Goal: Task Accomplishment & Management: Complete application form

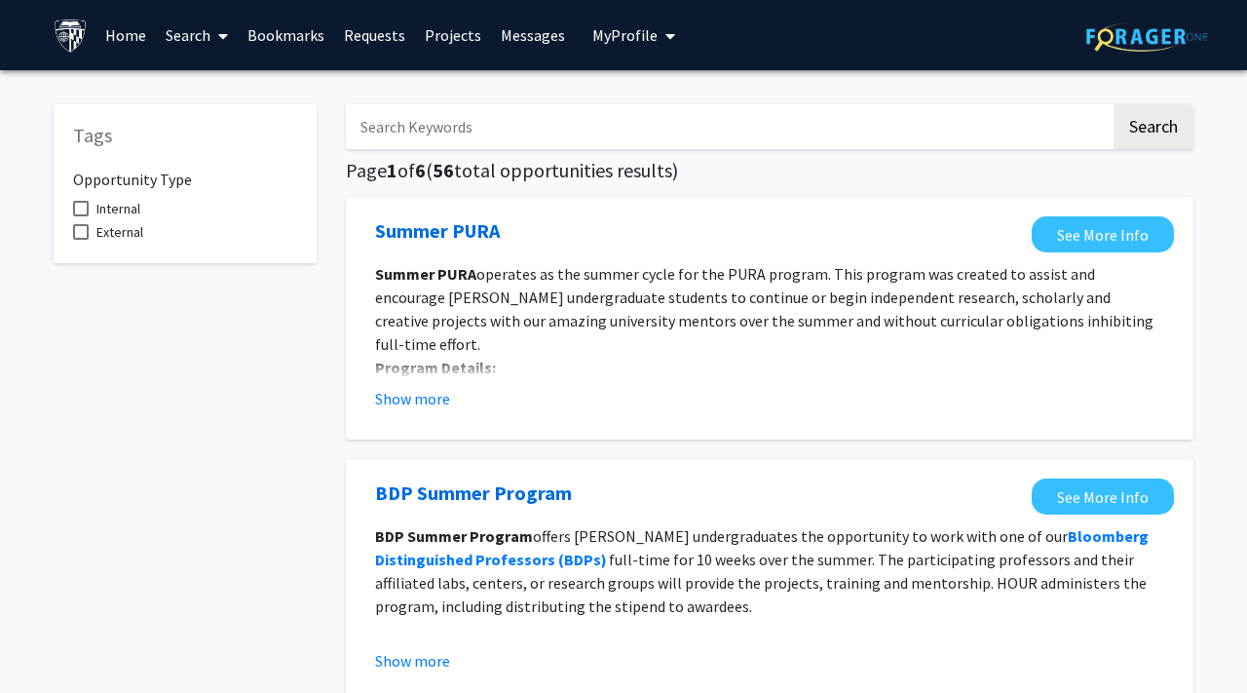
click at [512, 126] on input "Search Keywords" at bounding box center [728, 126] width 765 height 45
type input "graduate"
click at [1113, 104] on button "Search" at bounding box center [1153, 126] width 80 height 45
click at [427, 132] on input "graduate" at bounding box center [728, 126] width 765 height 45
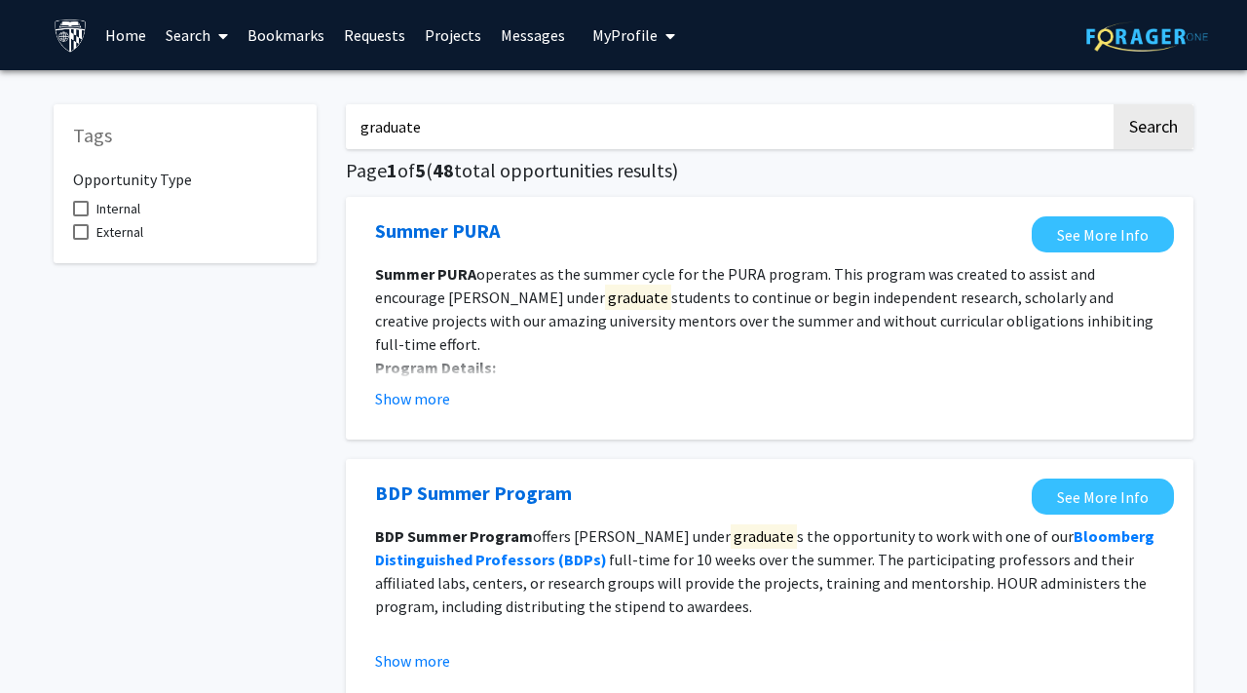
click at [427, 132] on input "graduate" at bounding box center [728, 126] width 765 height 45
type input "r"
click at [1113, 104] on button "Search" at bounding box center [1153, 126] width 80 height 45
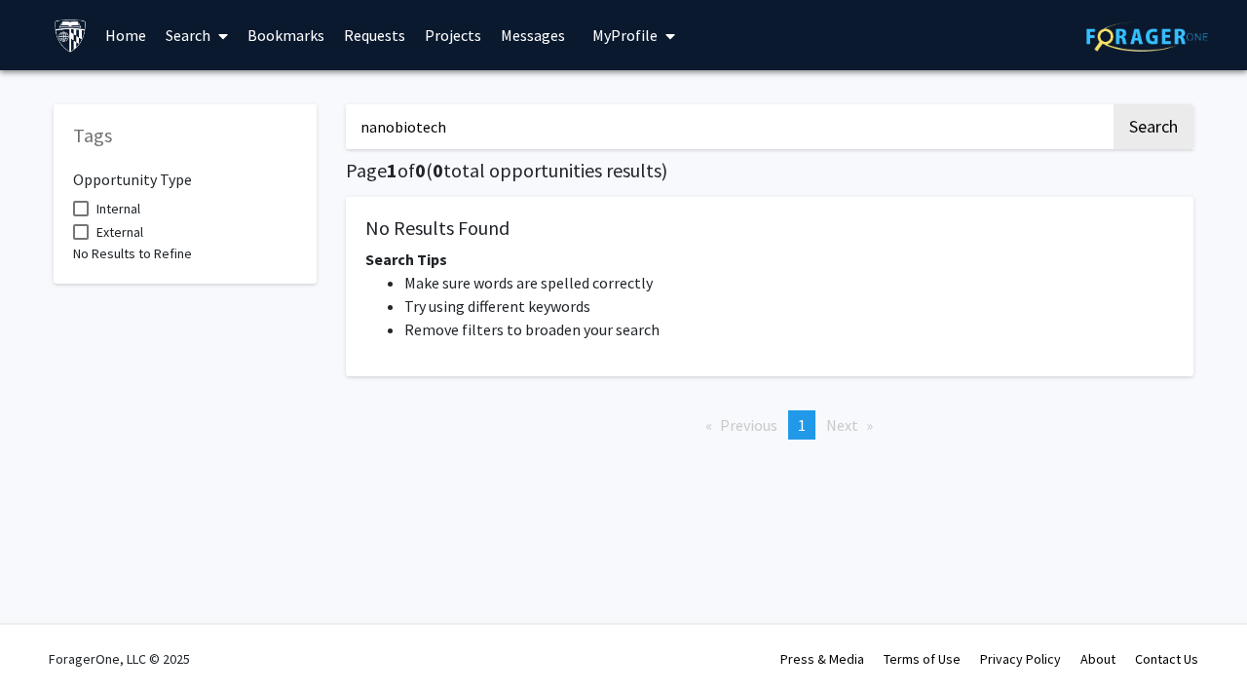
type input "graduate"
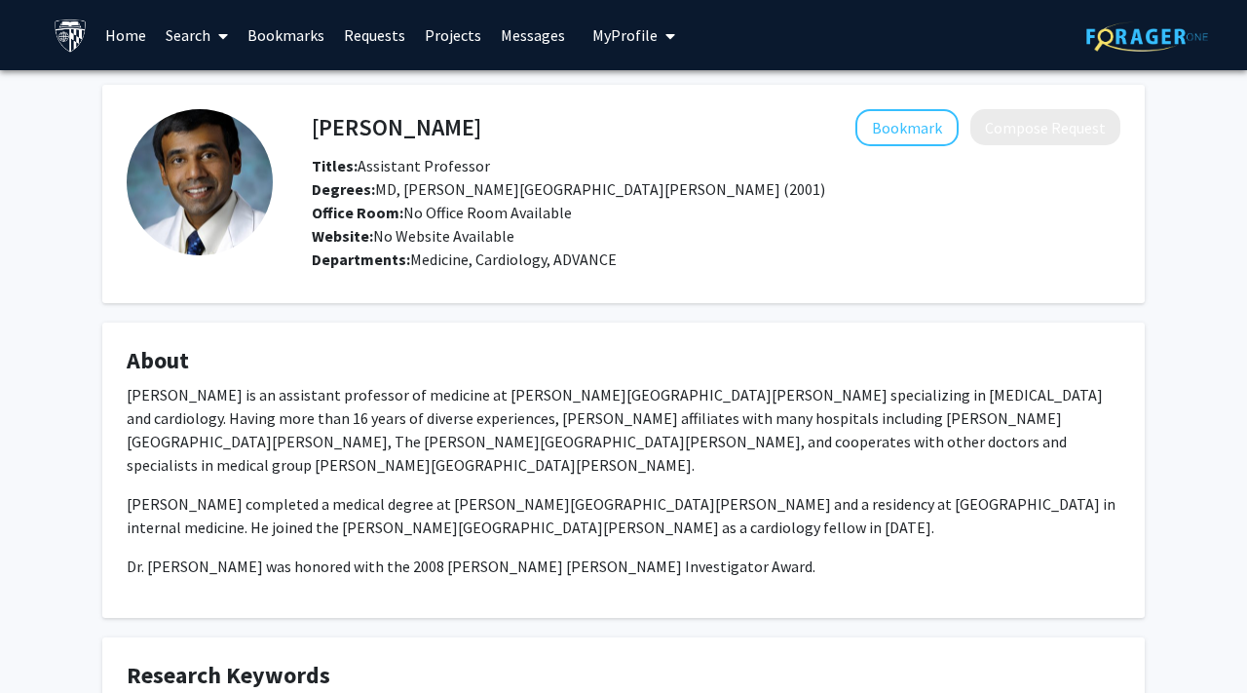
click at [820, 373] on h4 "About" at bounding box center [624, 361] width 994 height 28
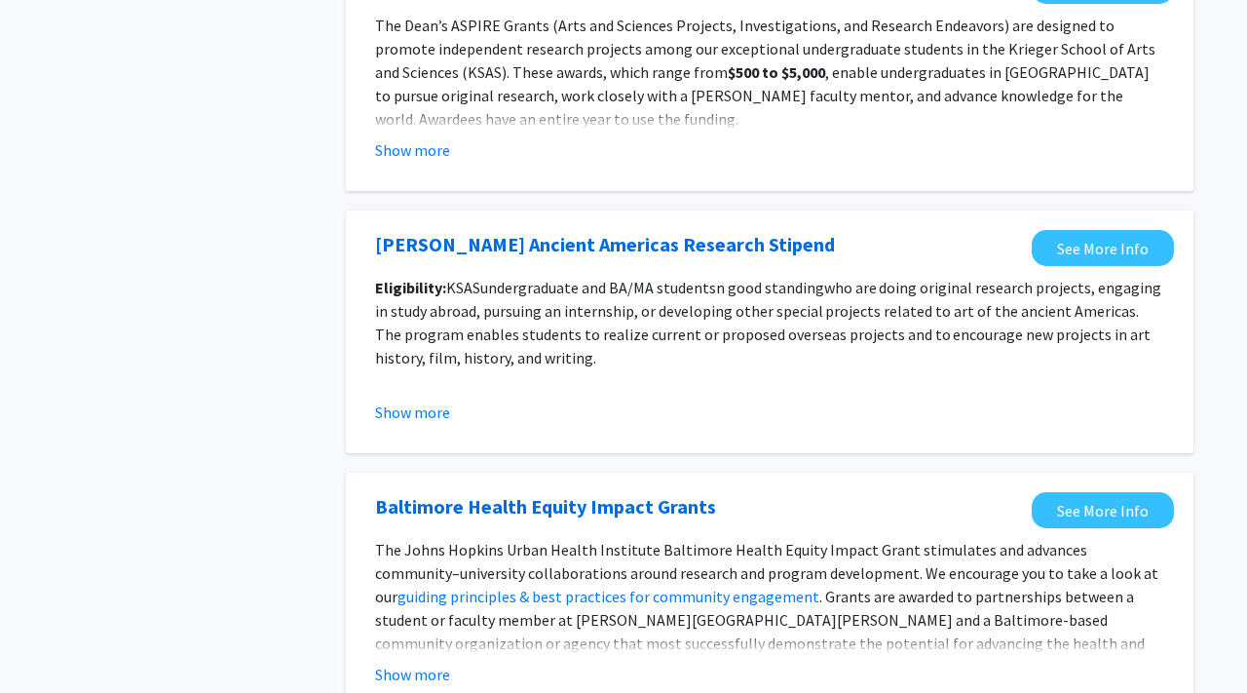
scroll to position [2231, 0]
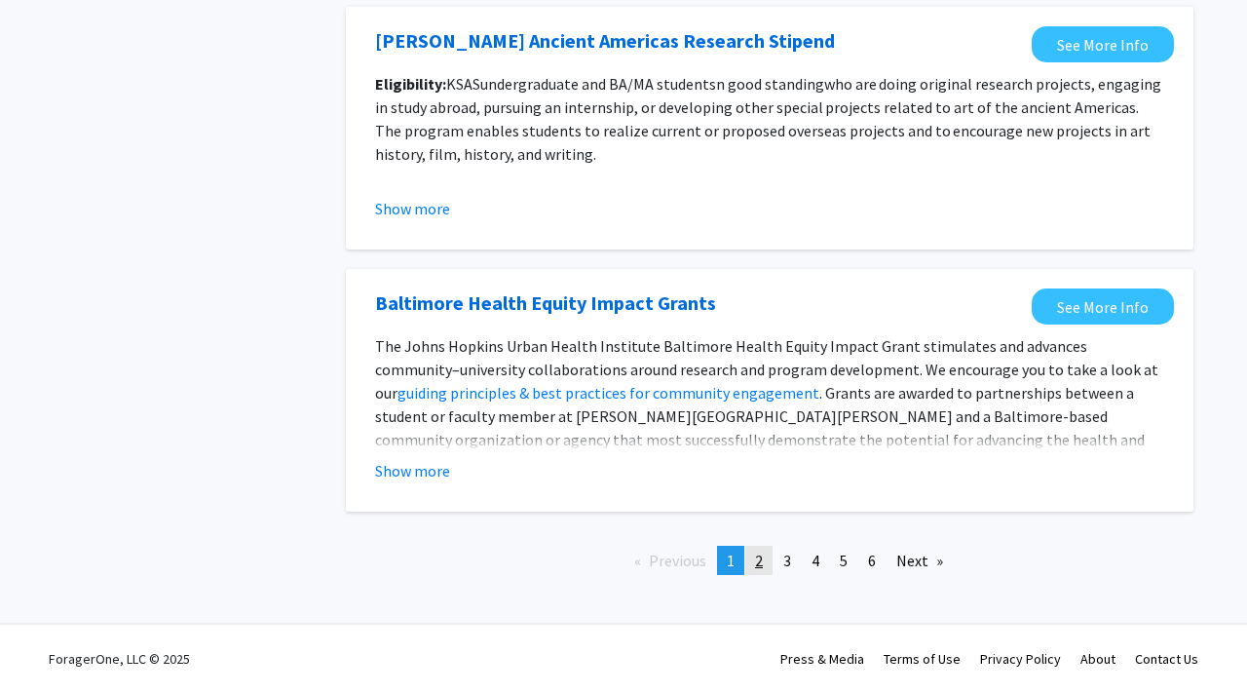
click at [771, 563] on link "page 2" at bounding box center [758, 560] width 27 height 29
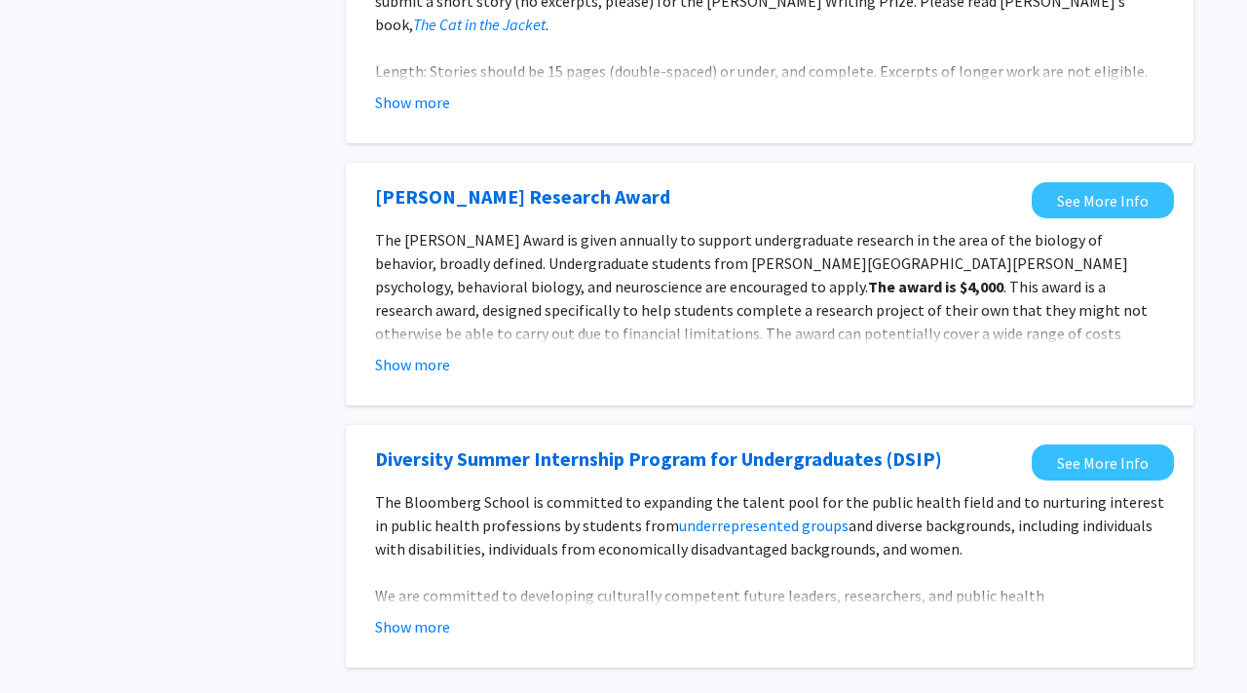
scroll to position [2309, 0]
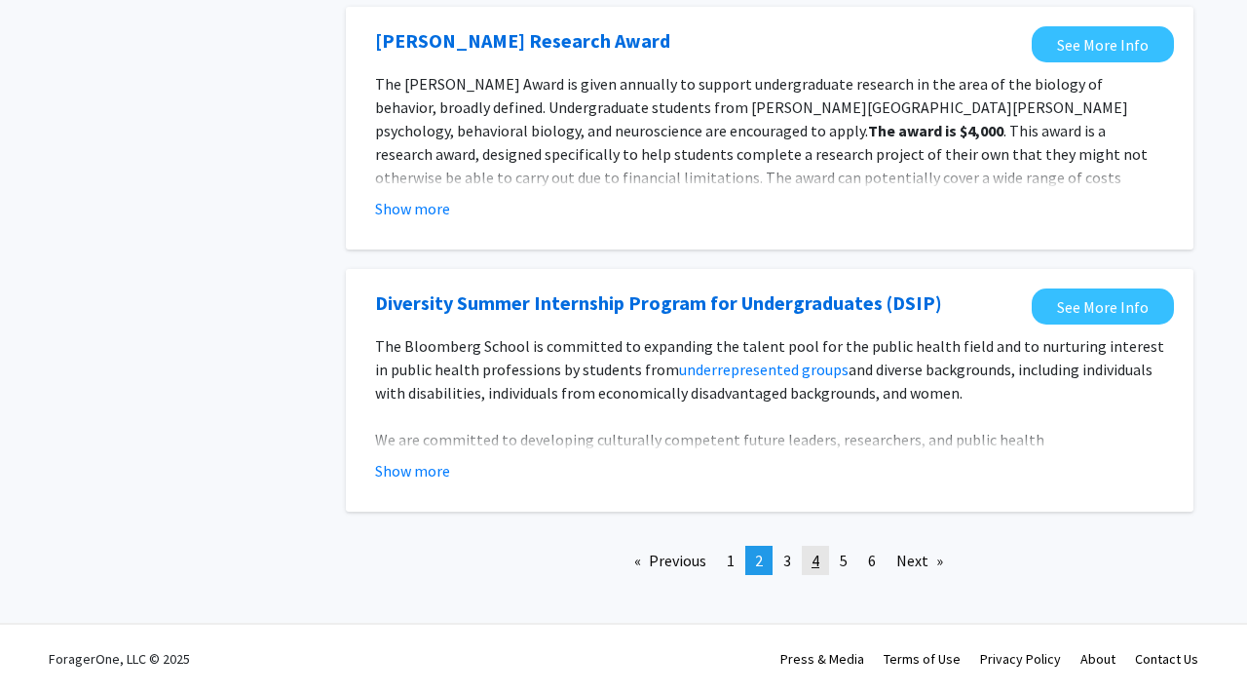
click at [809, 566] on link "page 4" at bounding box center [815, 560] width 27 height 29
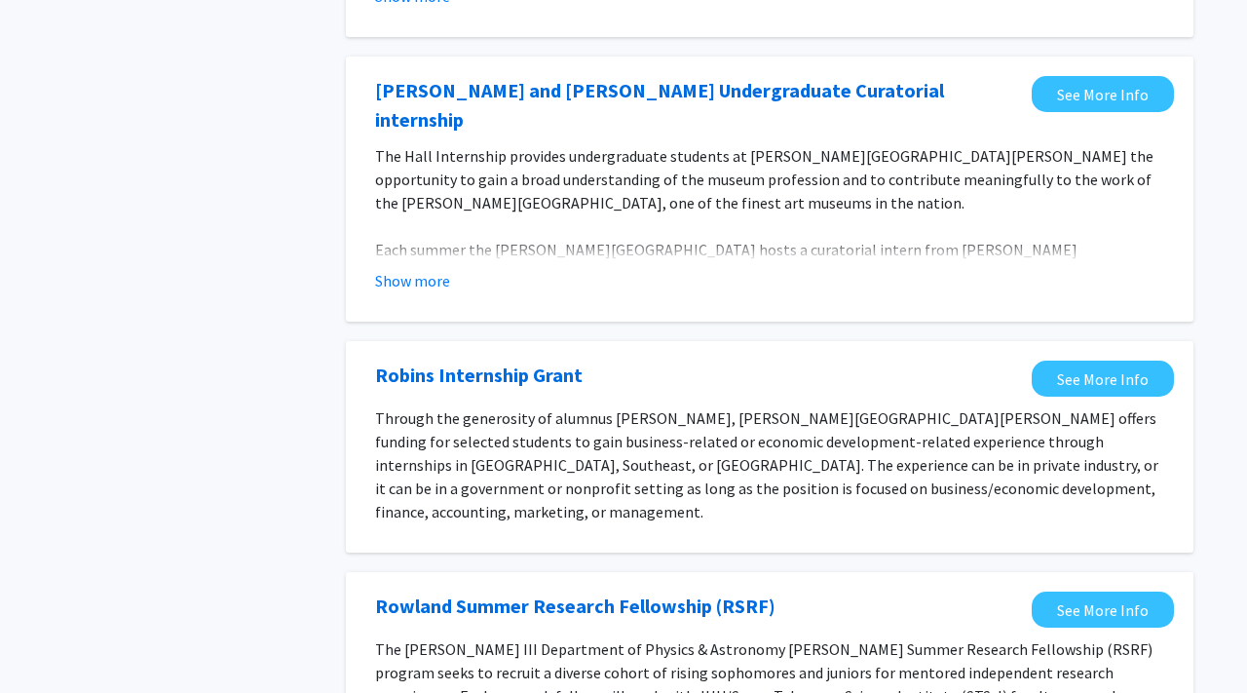
scroll to position [2255, 0]
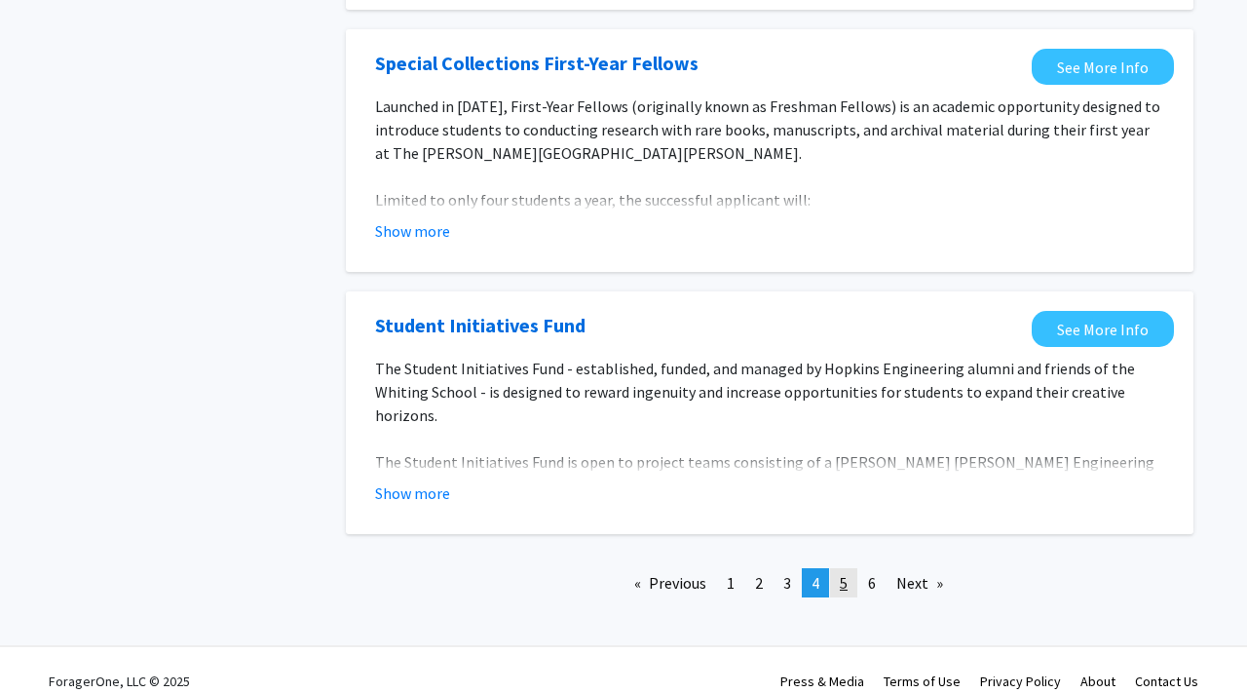
click at [840, 573] on span "5" at bounding box center [844, 582] width 8 height 19
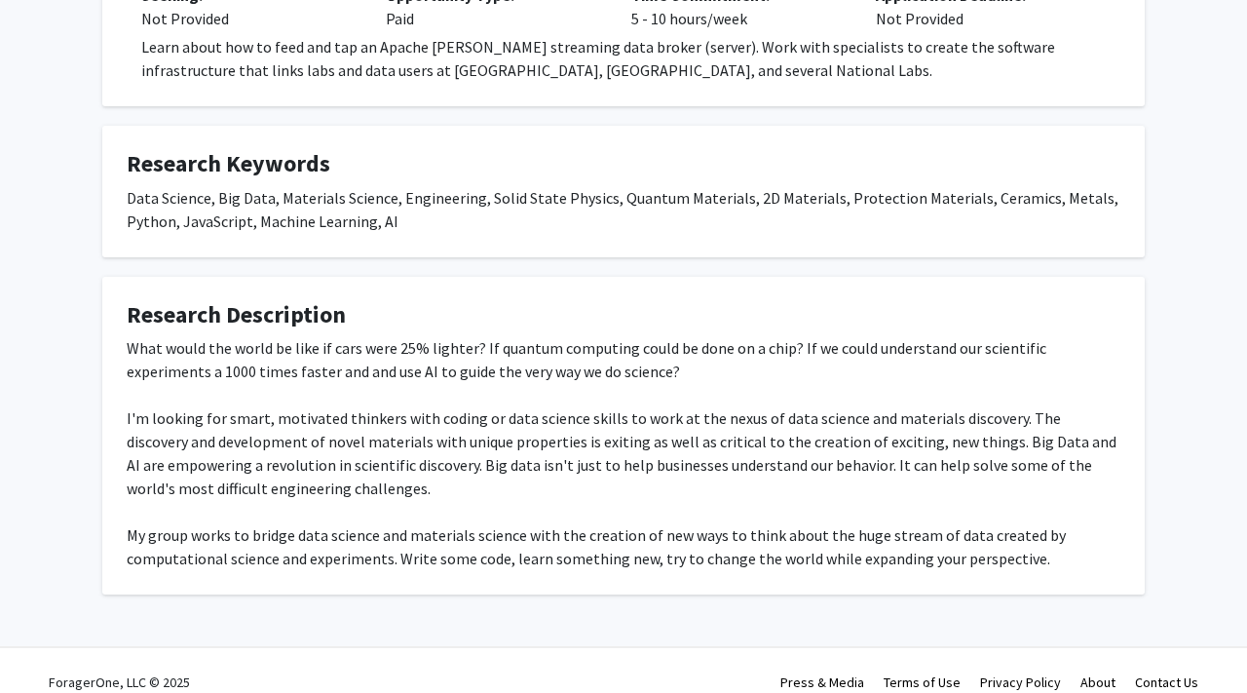
scroll to position [854, 0]
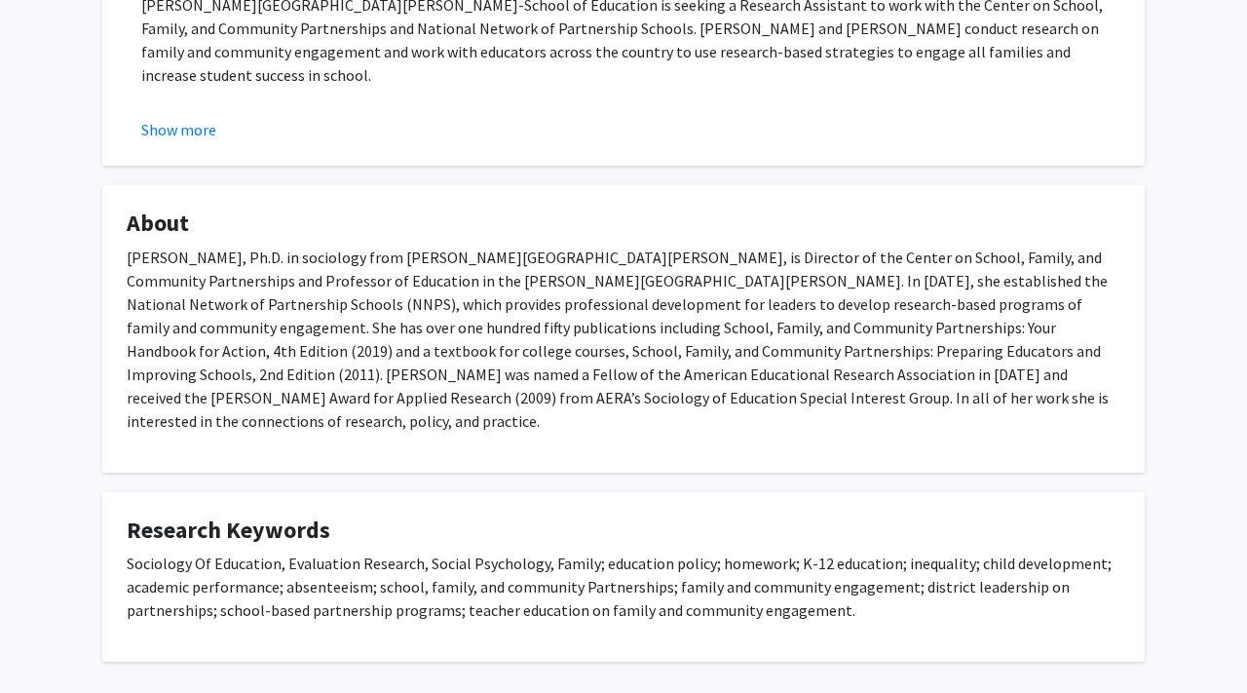
scroll to position [497, 0]
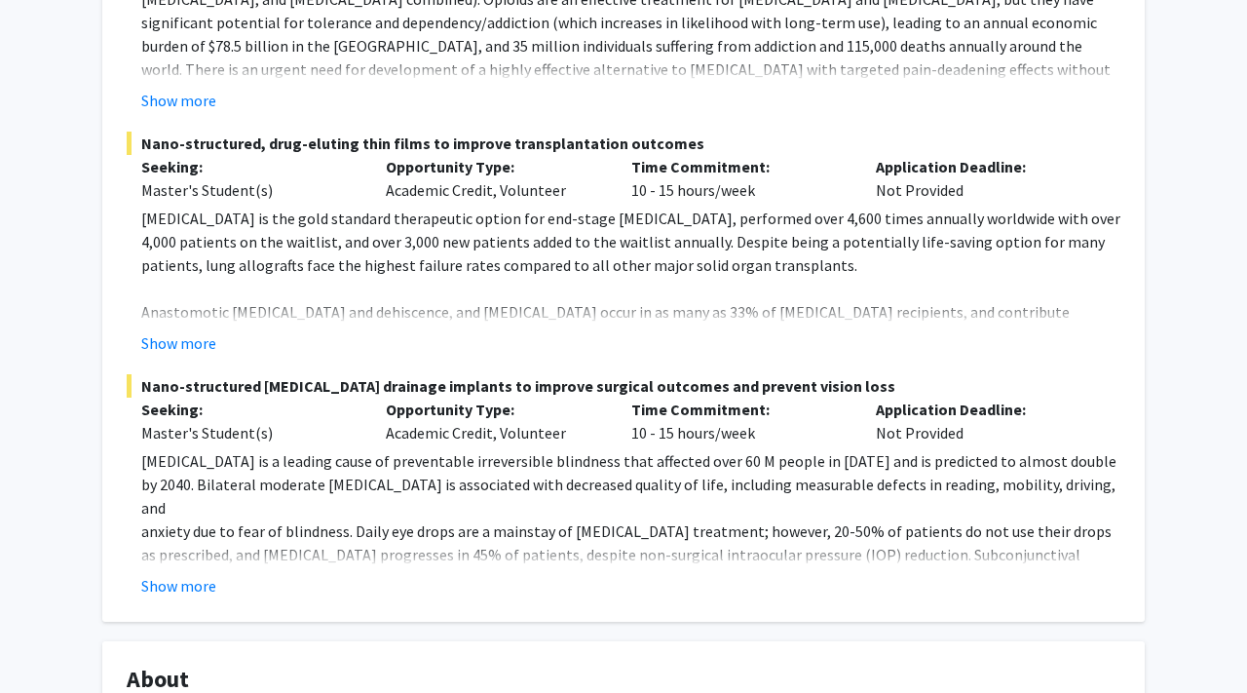
scroll to position [519, 0]
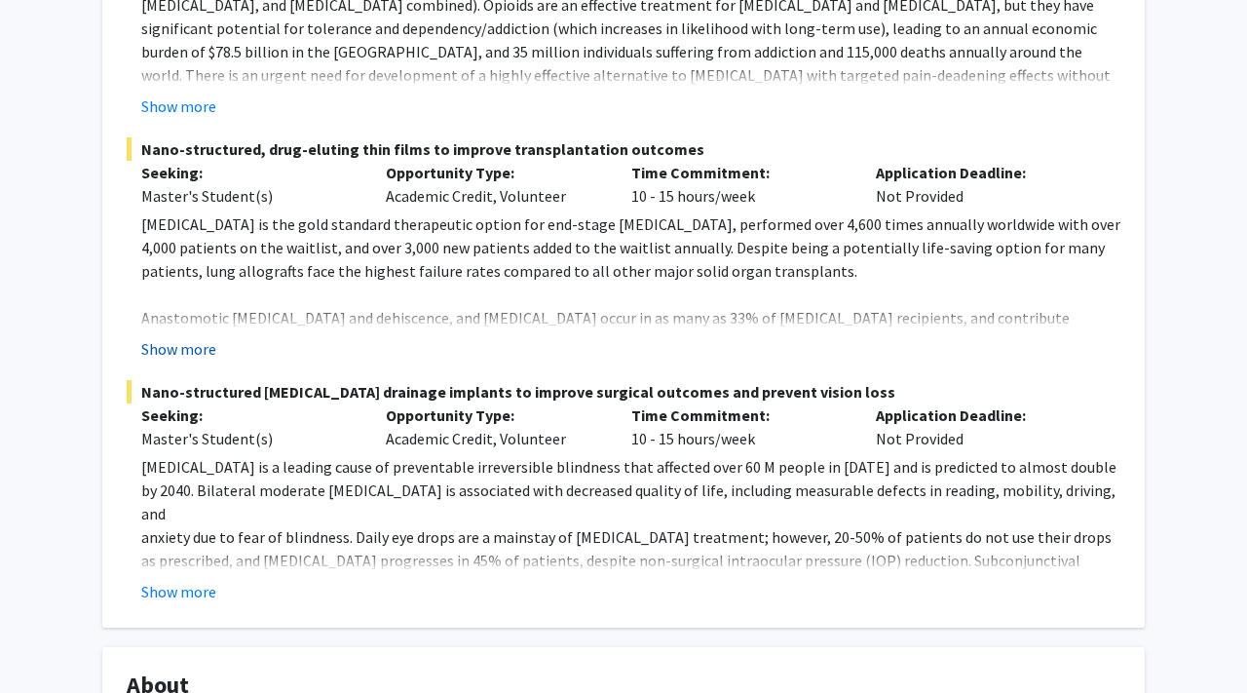
click at [177, 348] on button "Show more" at bounding box center [178, 348] width 75 height 23
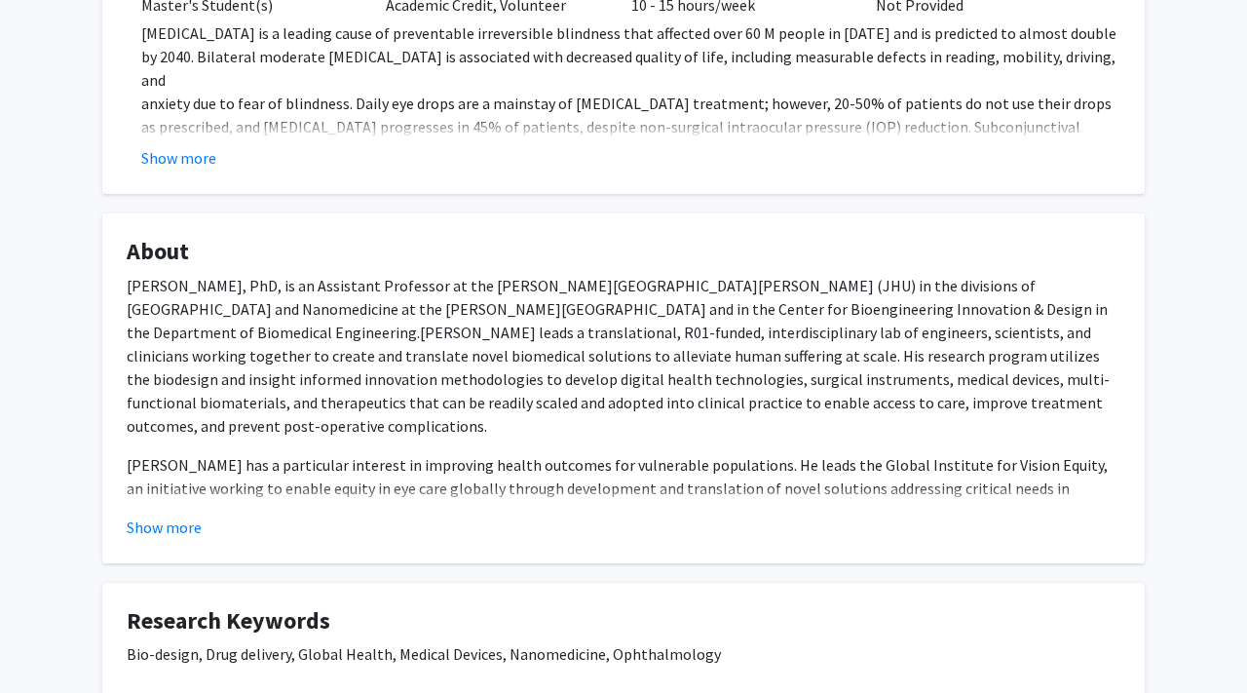
scroll to position [1209, 0]
click at [169, 516] on button "Show more" at bounding box center [164, 527] width 75 height 23
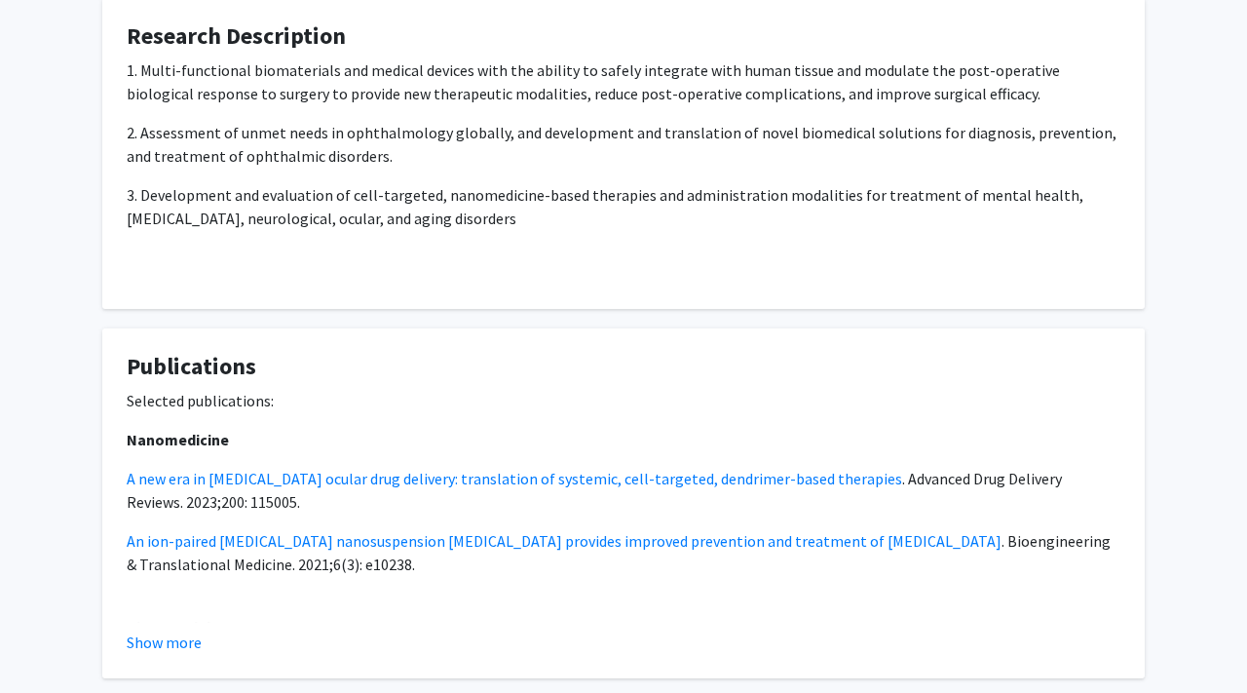
scroll to position [2787, 0]
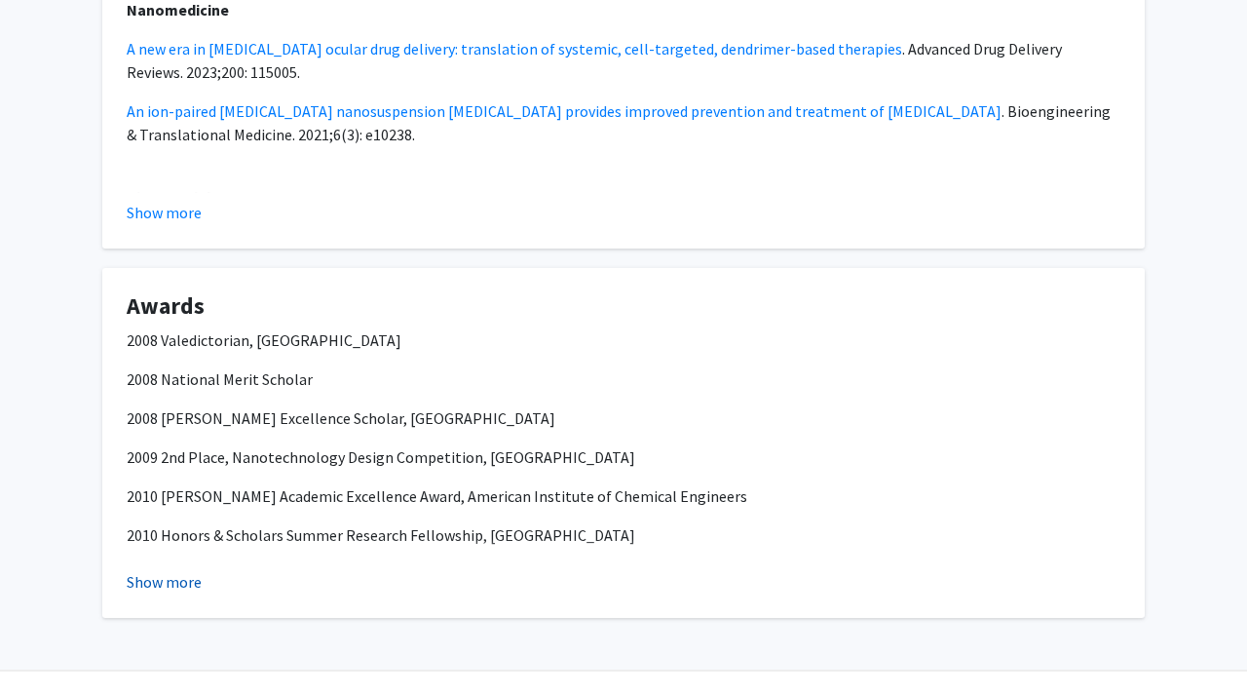
click at [169, 570] on button "Show more" at bounding box center [164, 581] width 75 height 23
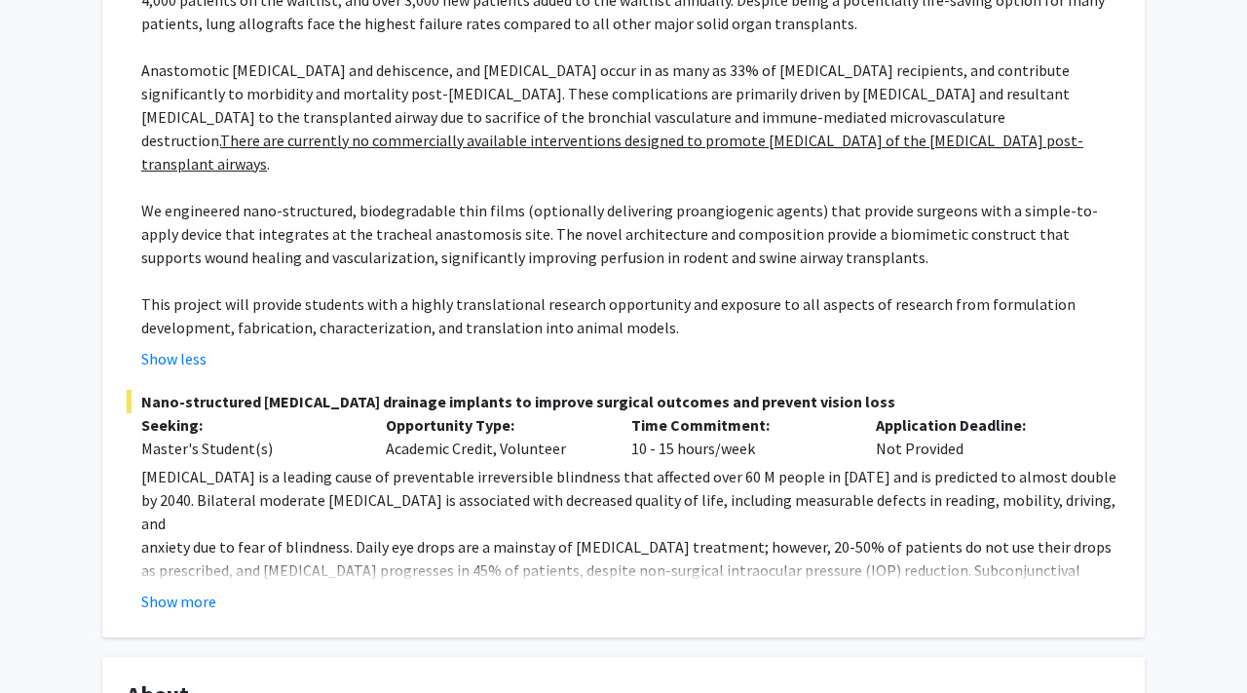
scroll to position [776, 0]
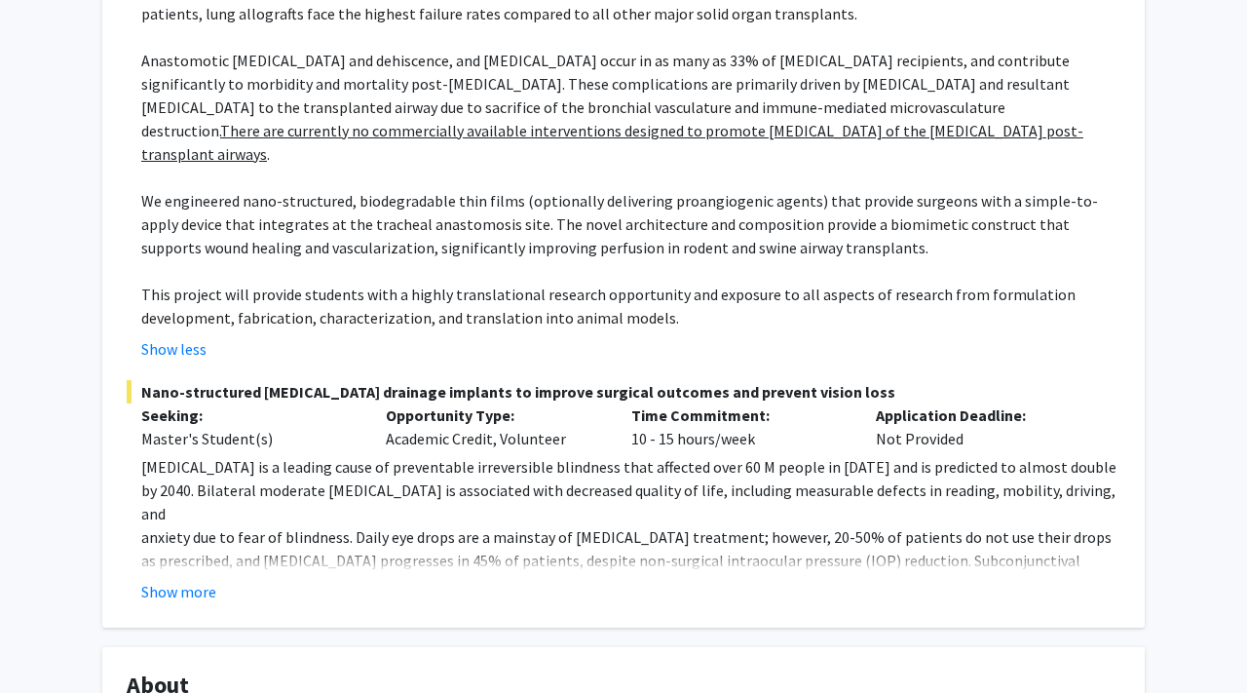
drag, startPoint x: 124, startPoint y: 313, endPoint x: 689, endPoint y: 660, distance: 663.5
click at [186, 552] on fg-read-more "Glaucoma is a leading cause of preventable irreversible blindness that affected…" at bounding box center [624, 529] width 994 height 148
click at [196, 580] on button "Show more" at bounding box center [178, 591] width 75 height 23
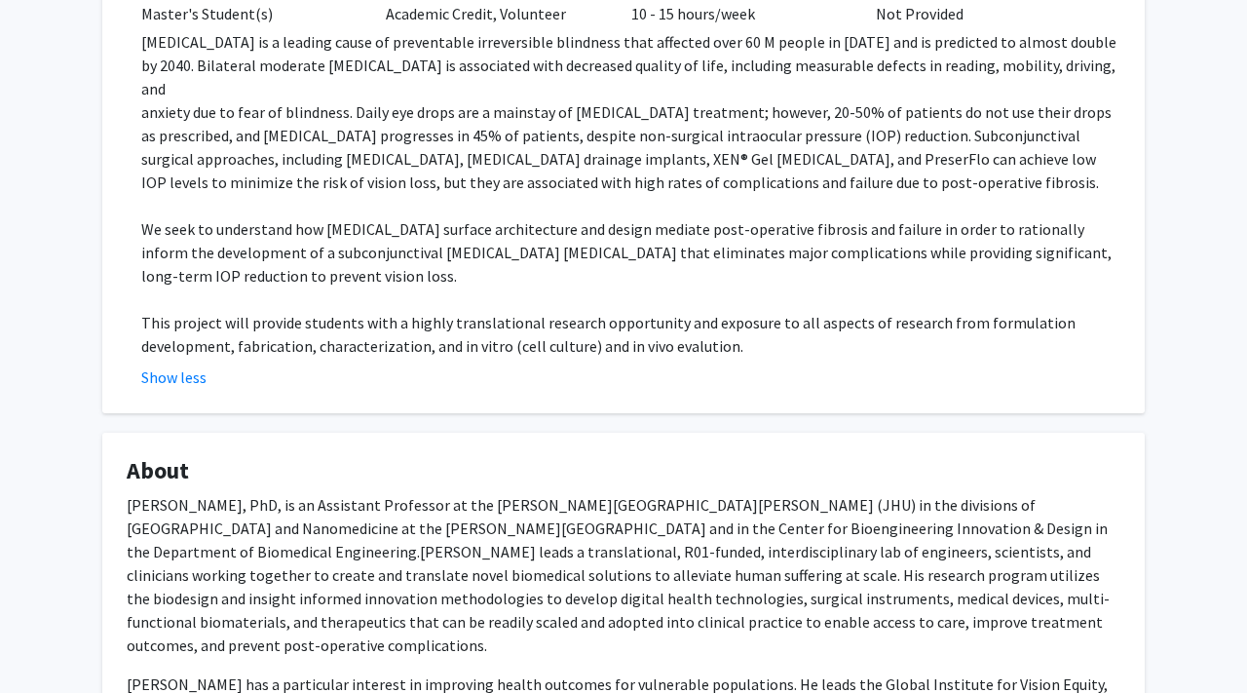
scroll to position [1094, 0]
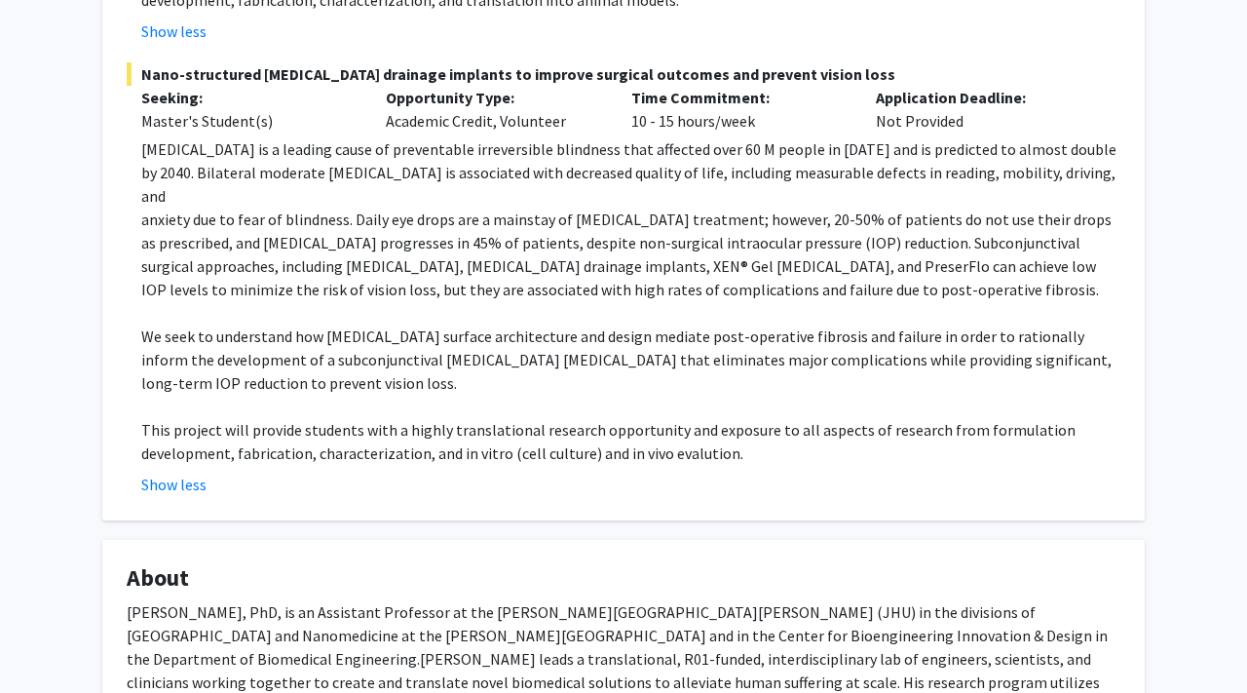
click at [688, 418] on p "This project will provide students with a highly translational research opportu…" at bounding box center [630, 441] width 979 height 47
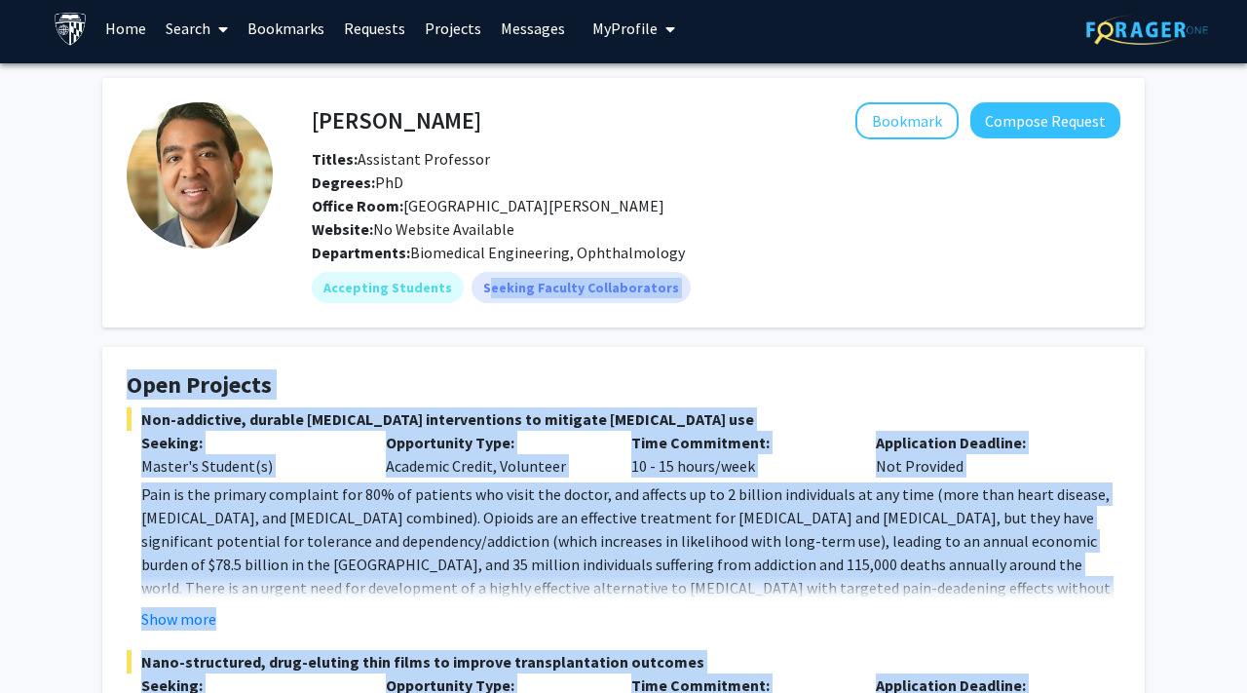
scroll to position [0, 0]
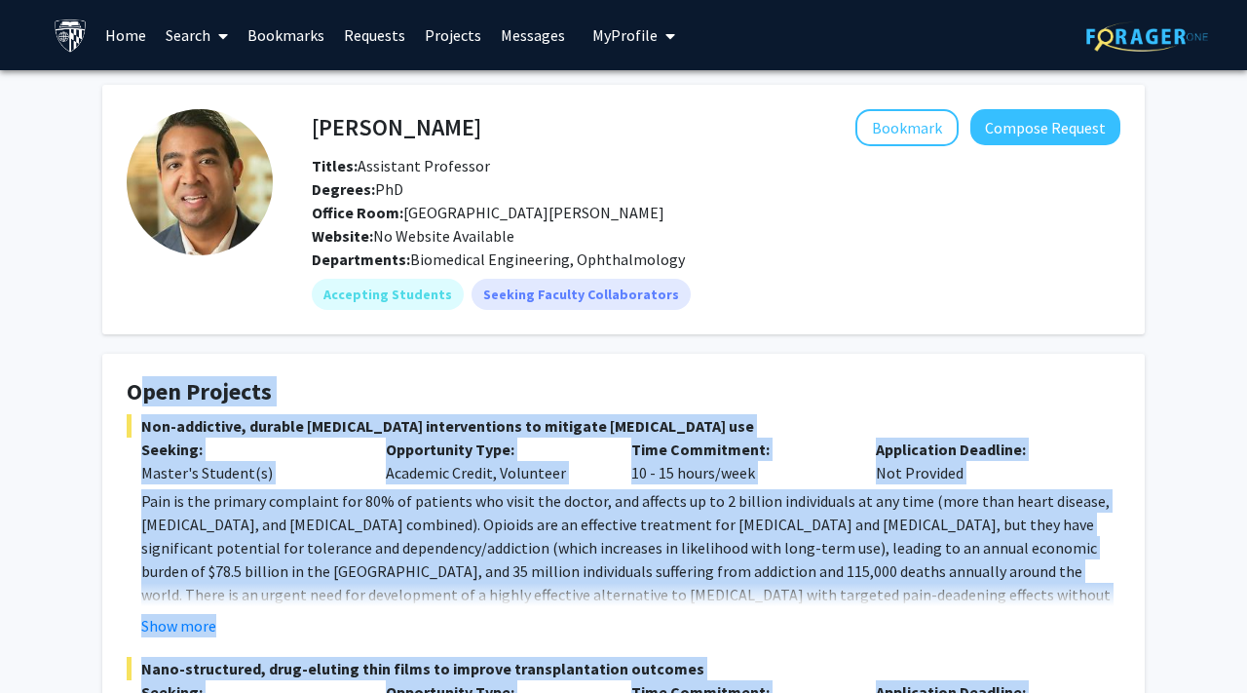
drag, startPoint x: 713, startPoint y: 397, endPoint x: 101, endPoint y: 396, distance: 611.8
copy fg-card "Open Projects Non-addictive, durable post-operative pain interventions to mitig…"
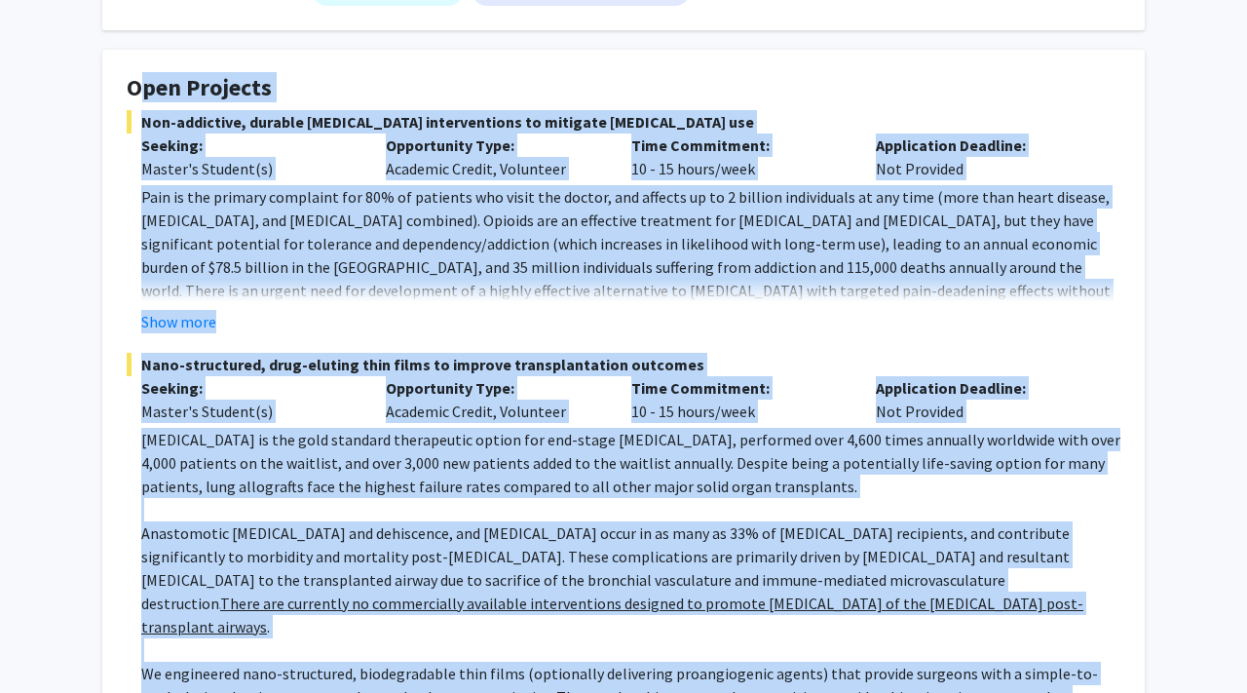
scroll to position [333, 0]
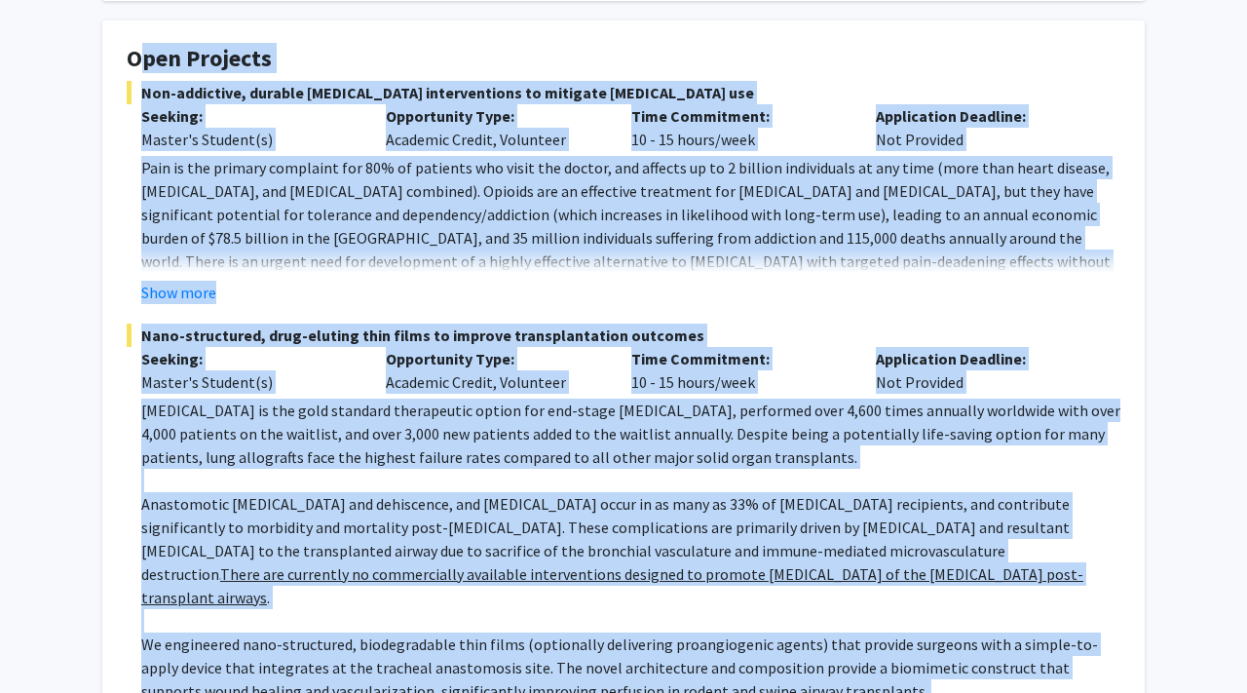
click at [369, 381] on div "Seeking: Master's Student(s)" at bounding box center [249, 370] width 245 height 47
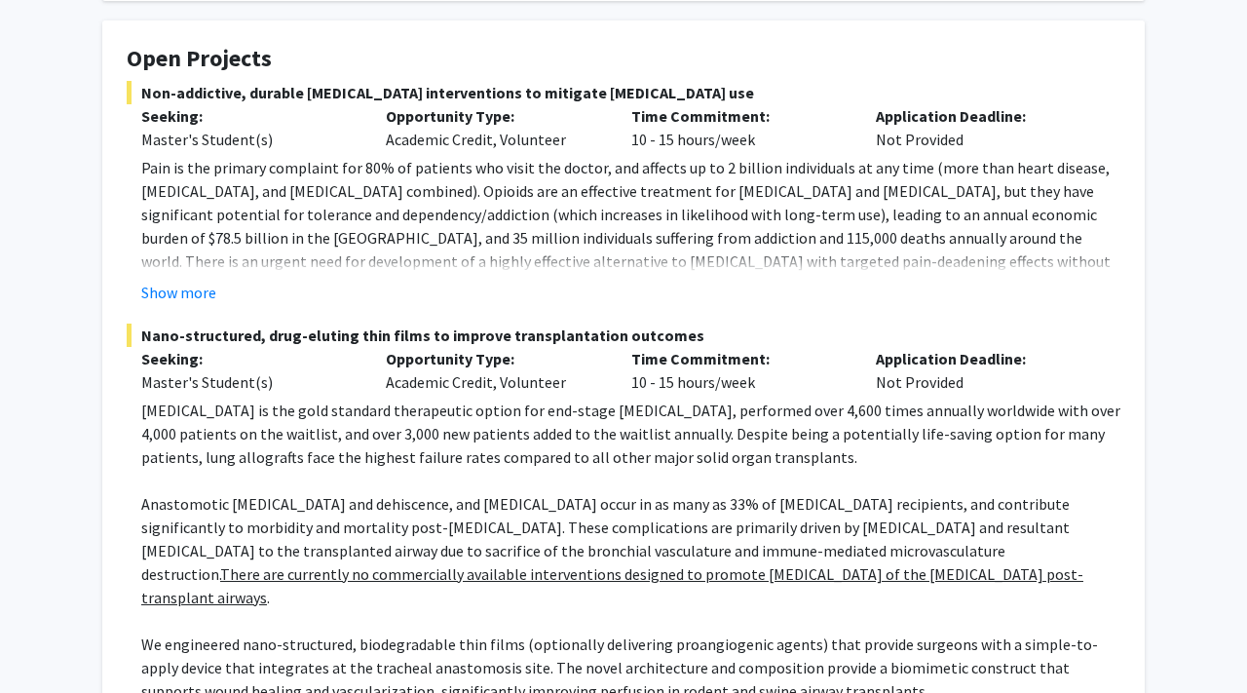
scroll to position [0, 0]
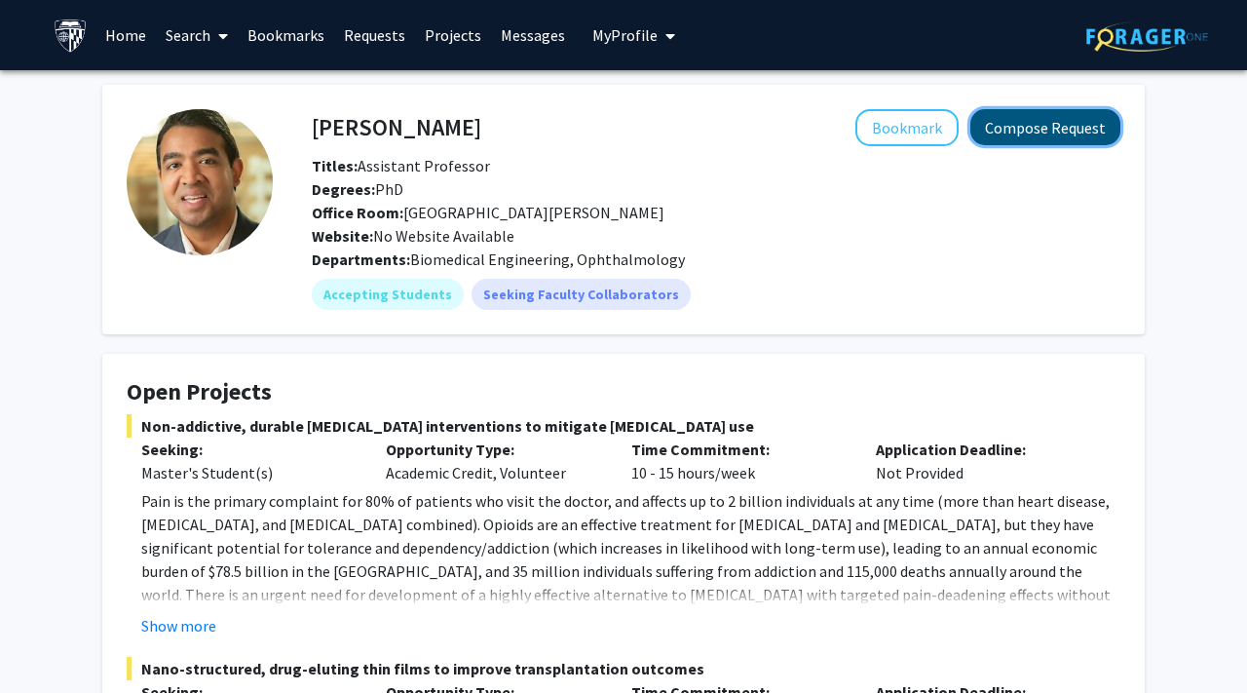
click at [1010, 123] on button "Compose Request" at bounding box center [1045, 127] width 150 height 36
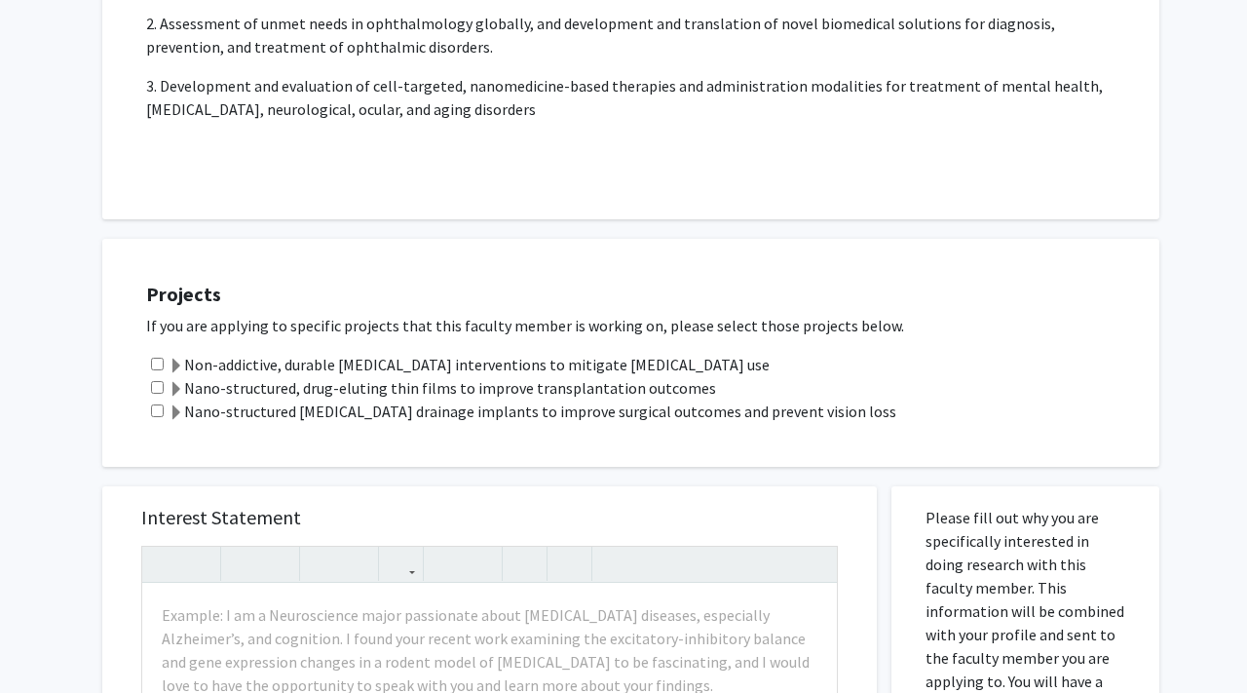
scroll to position [429, 0]
click at [154, 385] on input "checkbox" at bounding box center [157, 386] width 13 height 13
checkbox input "true"
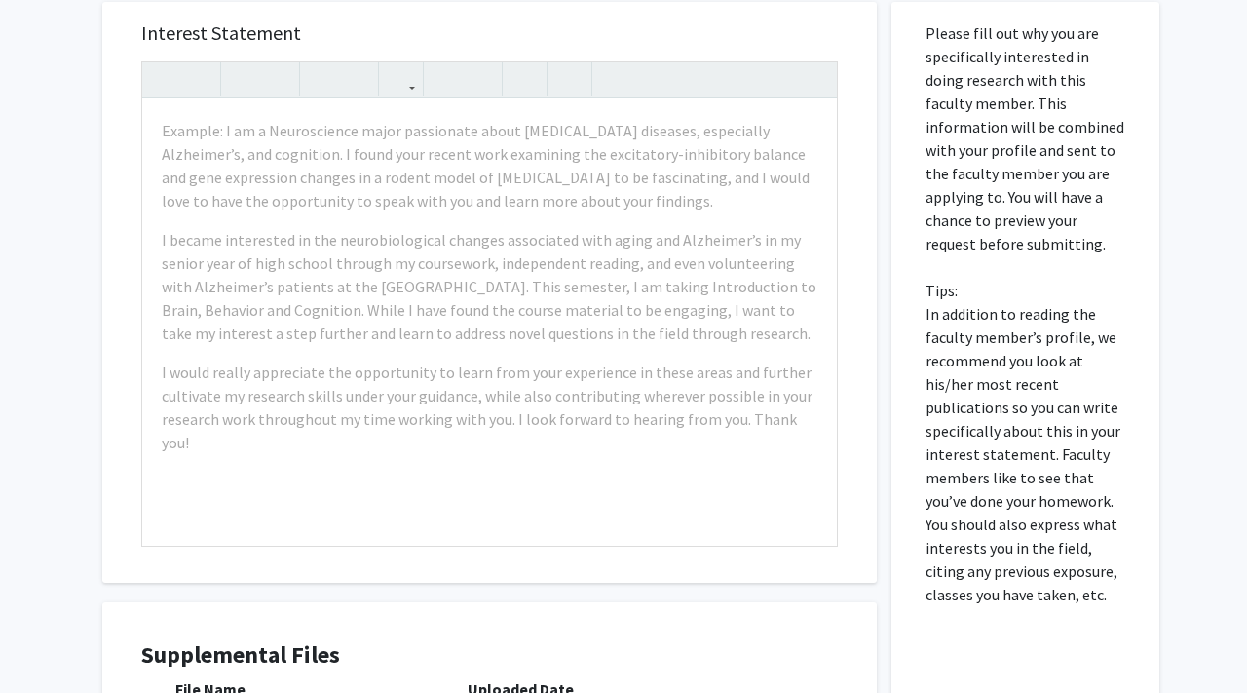
scroll to position [921, 0]
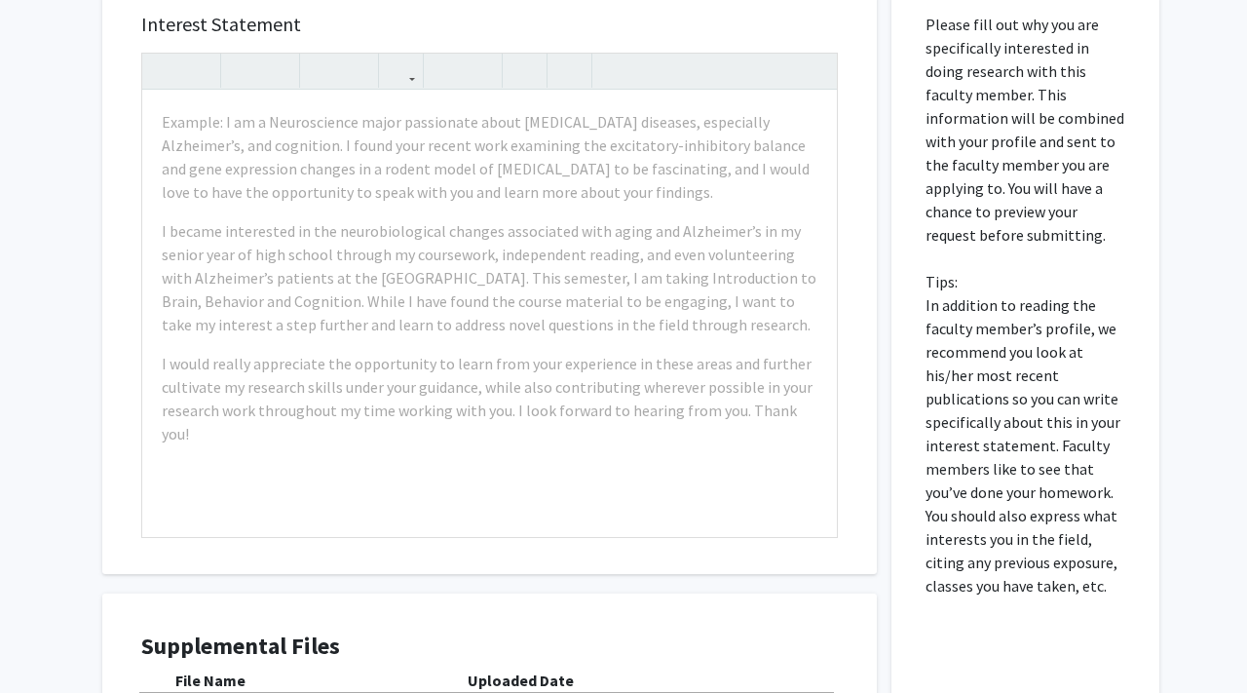
click at [1024, 158] on p "Please fill out why you are specifically interested in doing research with this…" at bounding box center [1025, 305] width 200 height 585
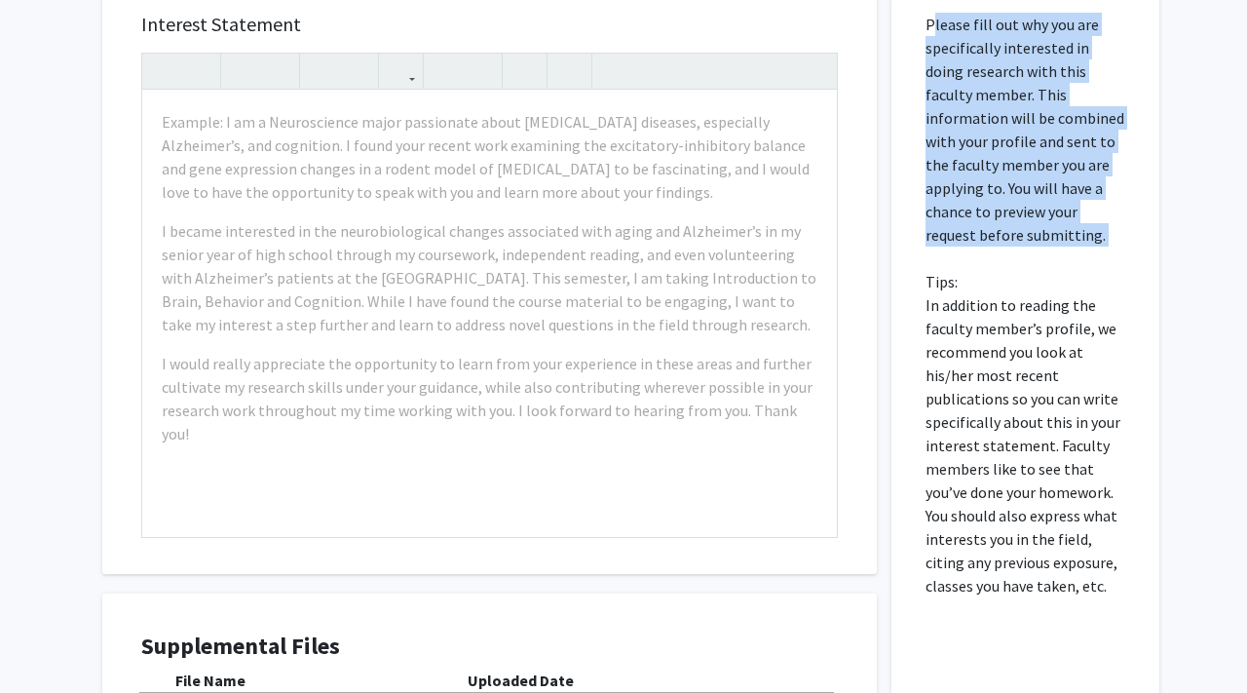
click at [1024, 158] on p "Please fill out why you are specifically interested in doing research with this…" at bounding box center [1025, 305] width 200 height 585
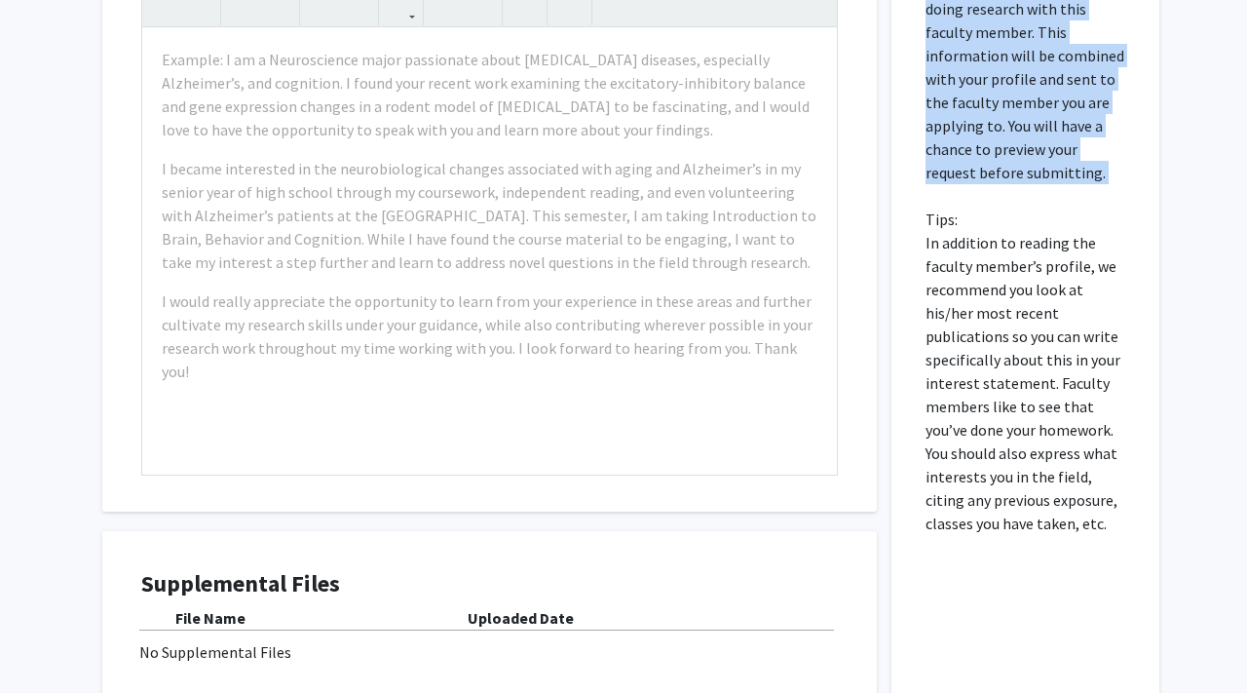
copy p "Please fill out why you are specifically interested in doing research with this…"
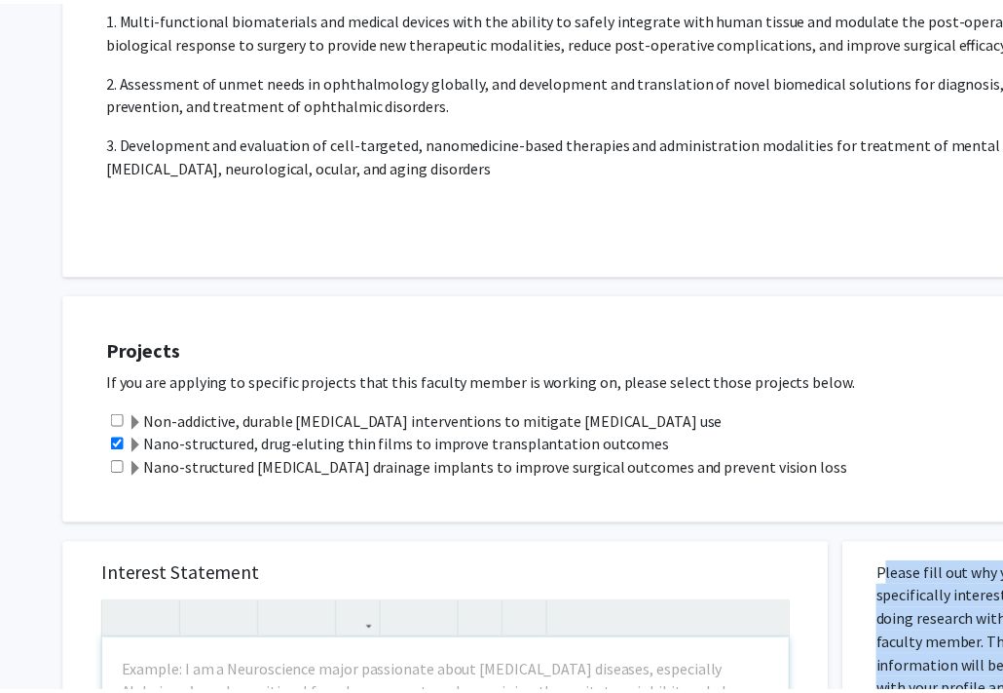
scroll to position [0, 0]
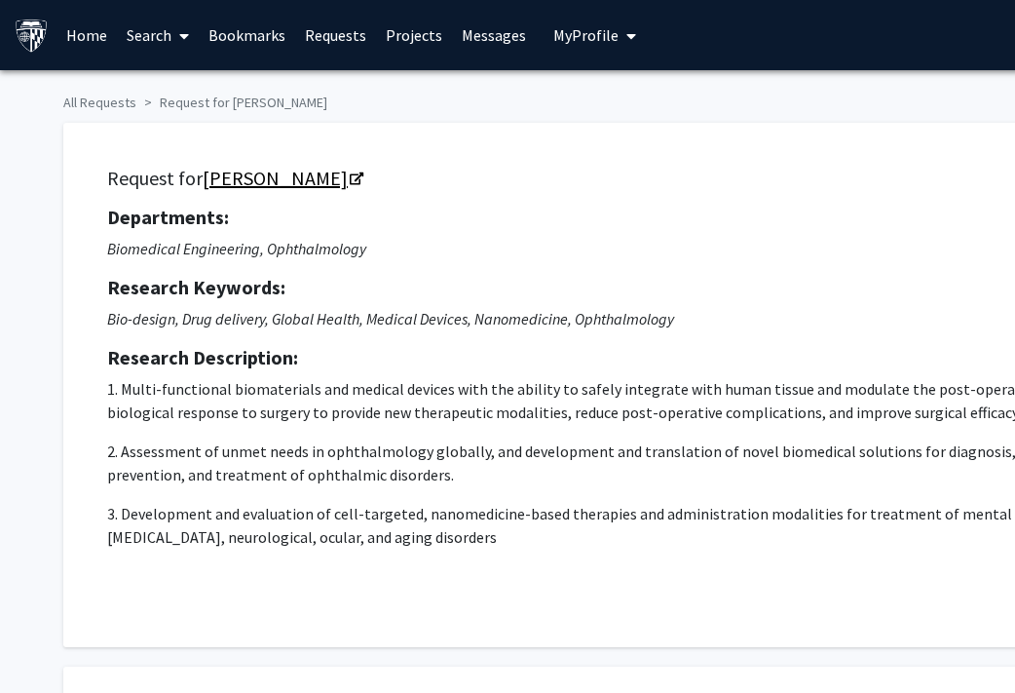
click at [275, 176] on link "[PERSON_NAME]" at bounding box center [282, 178] width 159 height 24
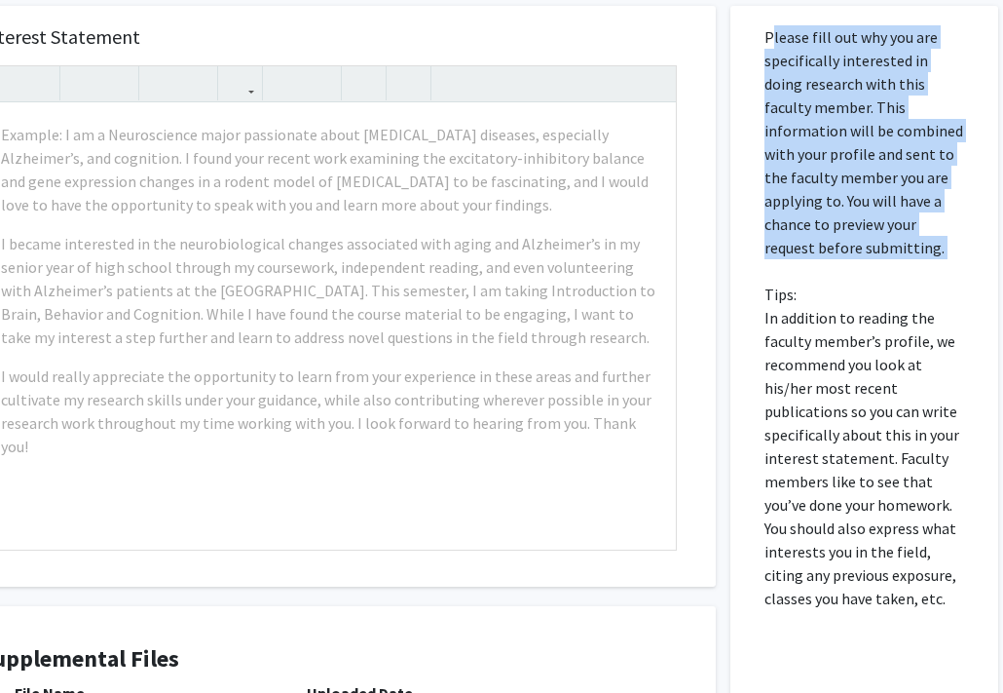
scroll to position [909, 122]
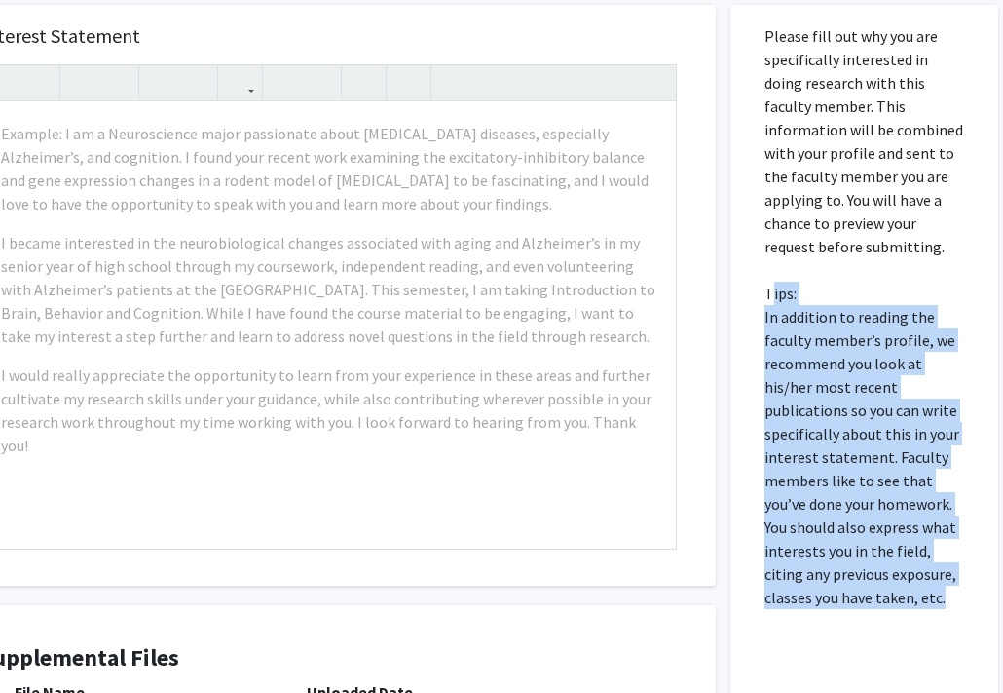
drag, startPoint x: 952, startPoint y: 607, endPoint x: 746, endPoint y: 298, distance: 371.0
click at [747, 298] on div "Please fill out why you are specifically interested in doing research with this…" at bounding box center [864, 435] width 239 height 861
copy p "Tips: In addition to reading the faculty member’s profile, we recommend you loo…"
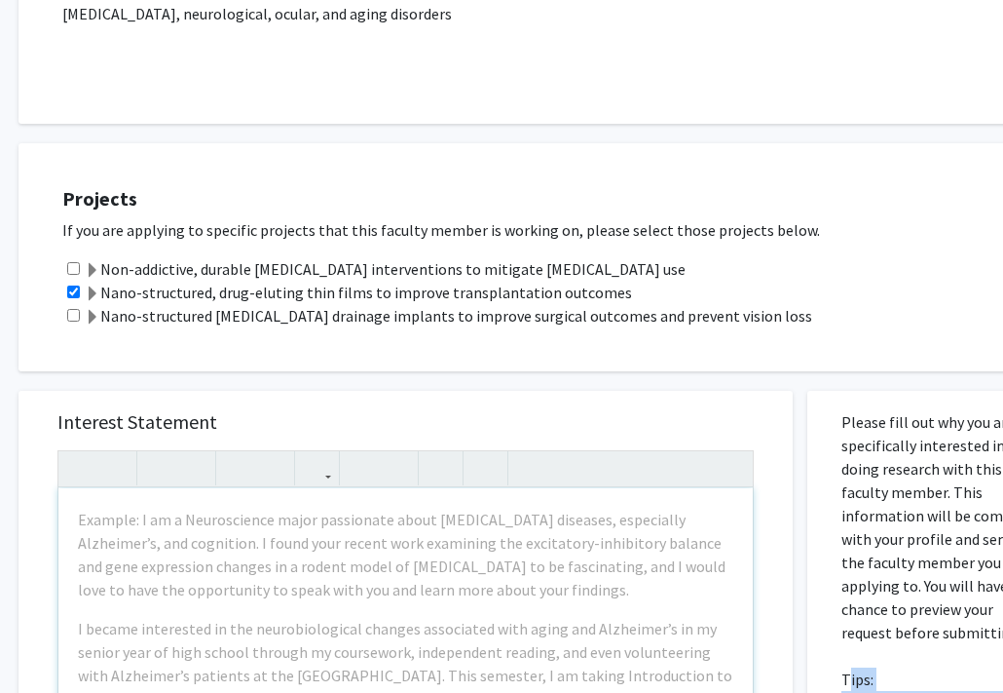
scroll to position [523, 0]
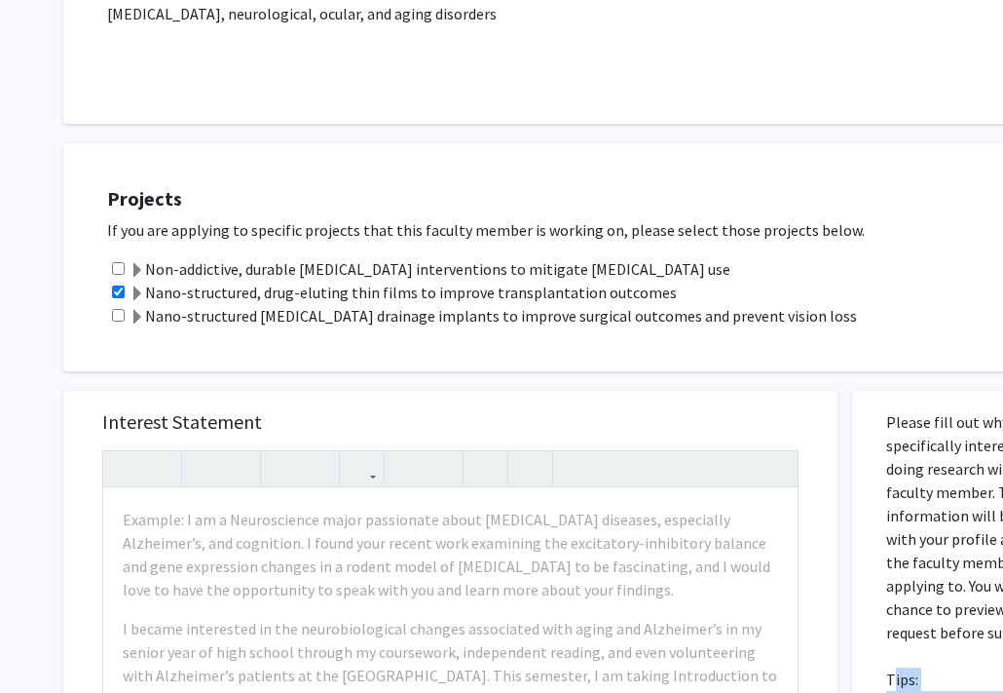
drag, startPoint x: 147, startPoint y: 289, endPoint x: 695, endPoint y: 287, distance: 547.5
click at [695, 287] on div "Nano-structured, drug-eluting thin films to improve transplantation outcomes" at bounding box center [604, 292] width 994 height 23
copy label "Nano-structured, drug-eluting thin films to improve transplantation outcomes"
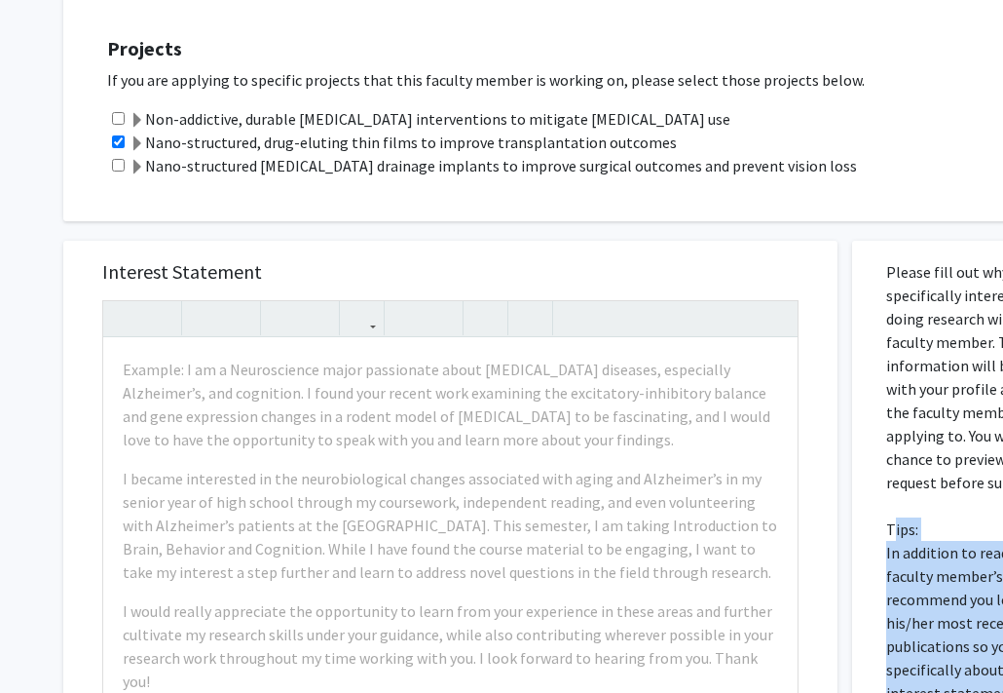
scroll to position [676, 0]
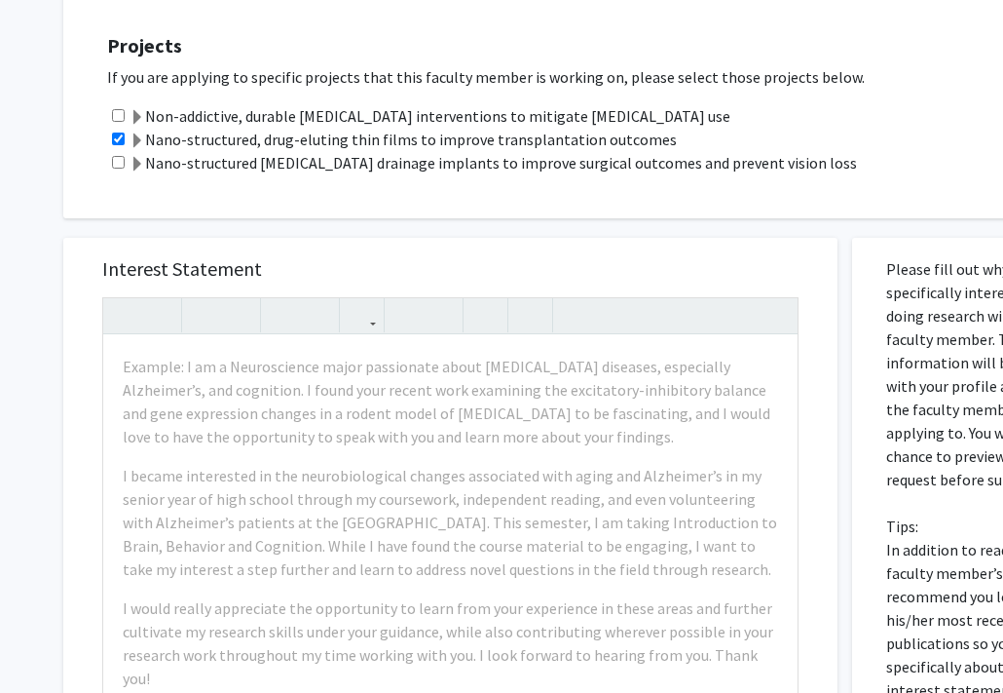
click at [195, 254] on div "Interest Statement Example: I am a Neuroscience major passionate about neurodeg…" at bounding box center [450, 528] width 735 height 581
copy h5 "Interest Statement"
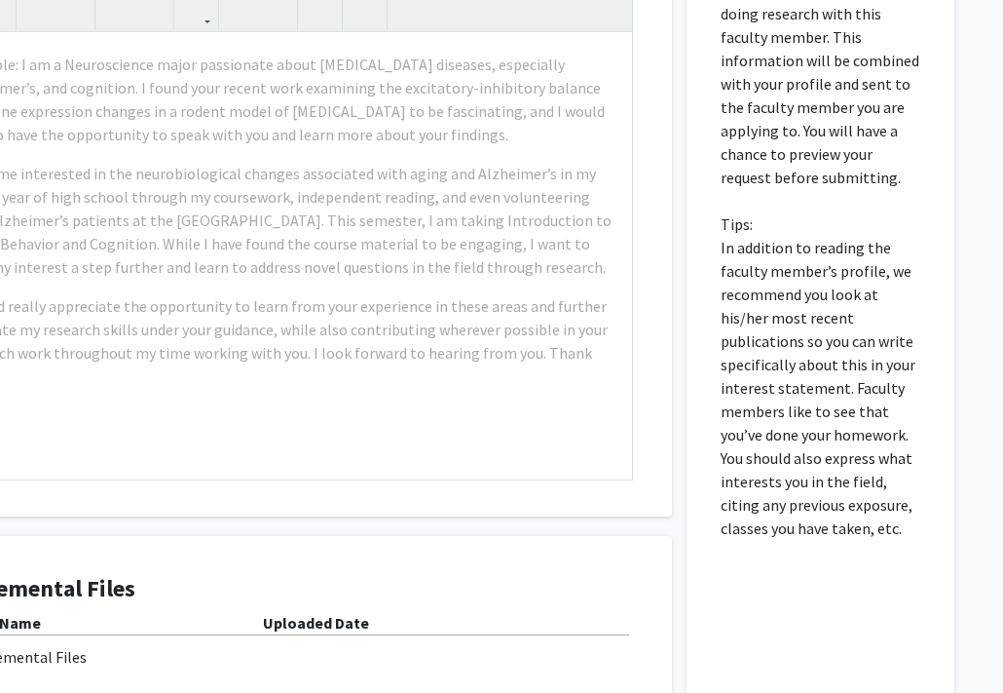
scroll to position [1033, 166]
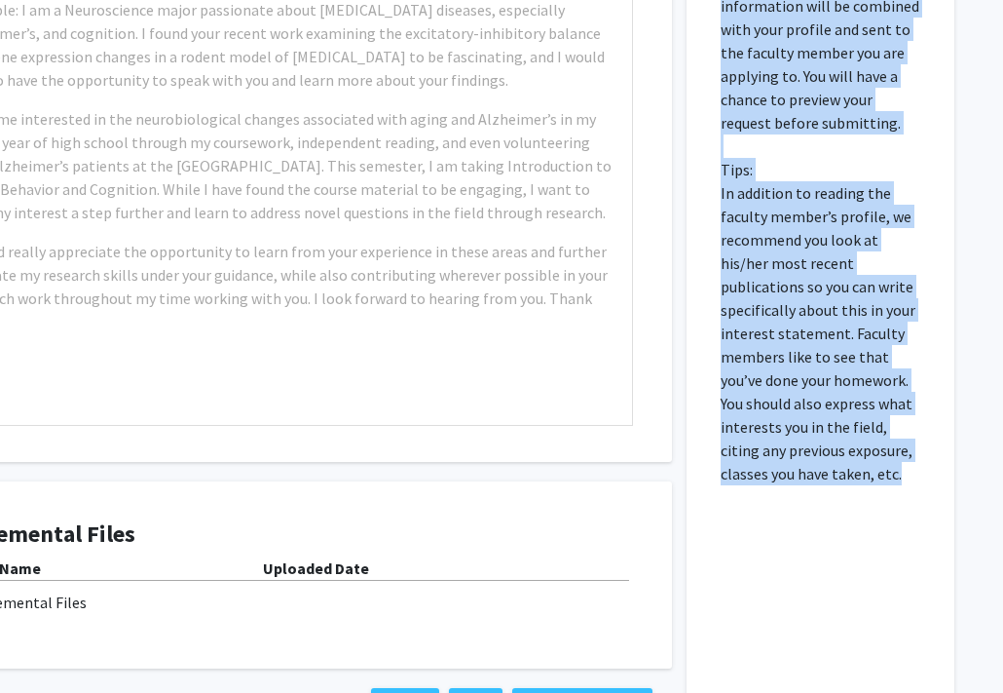
drag, startPoint x: 731, startPoint y: 262, endPoint x: 893, endPoint y: 462, distance: 257.6
click at [893, 462] on div "Please fill out why you are specifically interested in doing research with this…" at bounding box center [820, 311] width 239 height 861
copy p "Please fill out why you are specifically interested in doing research with this…"
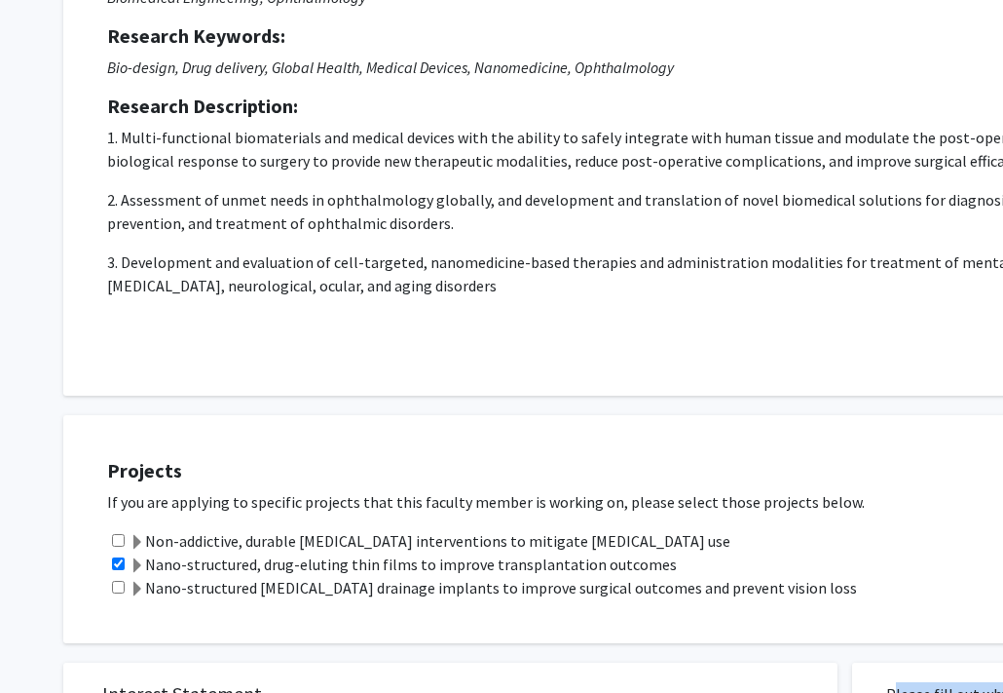
scroll to position [249, 0]
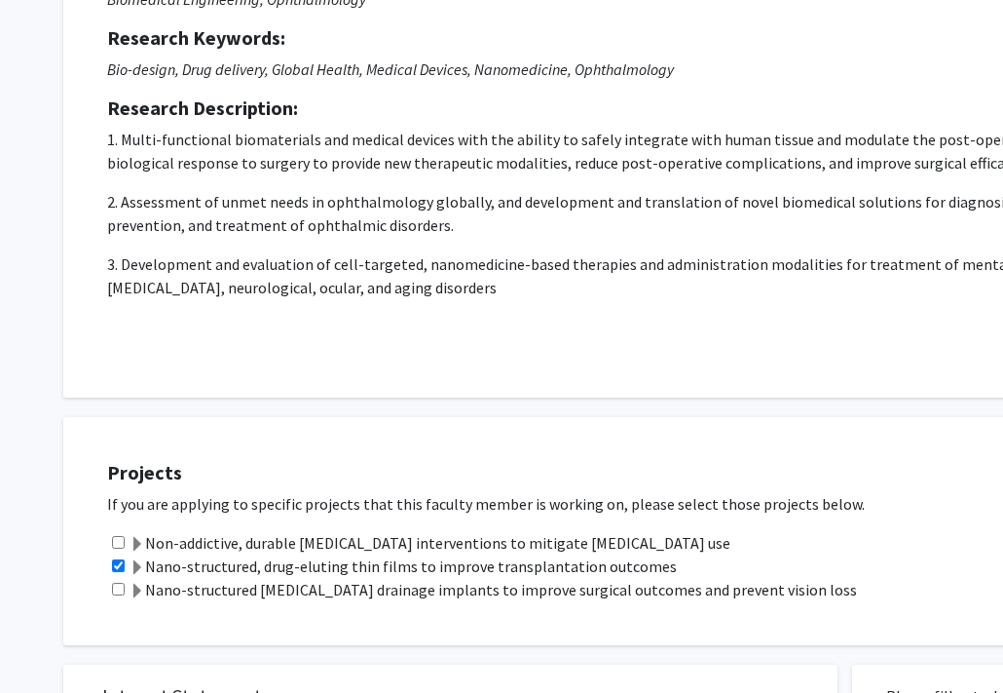
click at [328, 562] on label "Nano-structured, drug-eluting thin films to improve transplantation outcomes" at bounding box center [403, 565] width 547 height 23
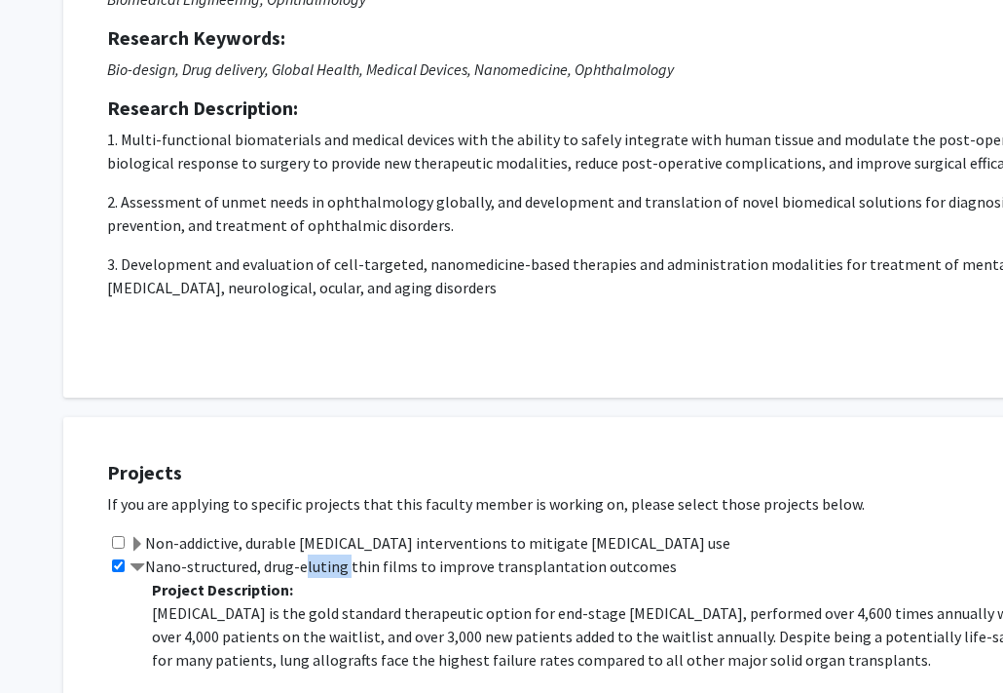
click at [328, 562] on label "Nano-structured, drug-eluting thin films to improve transplantation outcomes" at bounding box center [403, 565] width 547 height 23
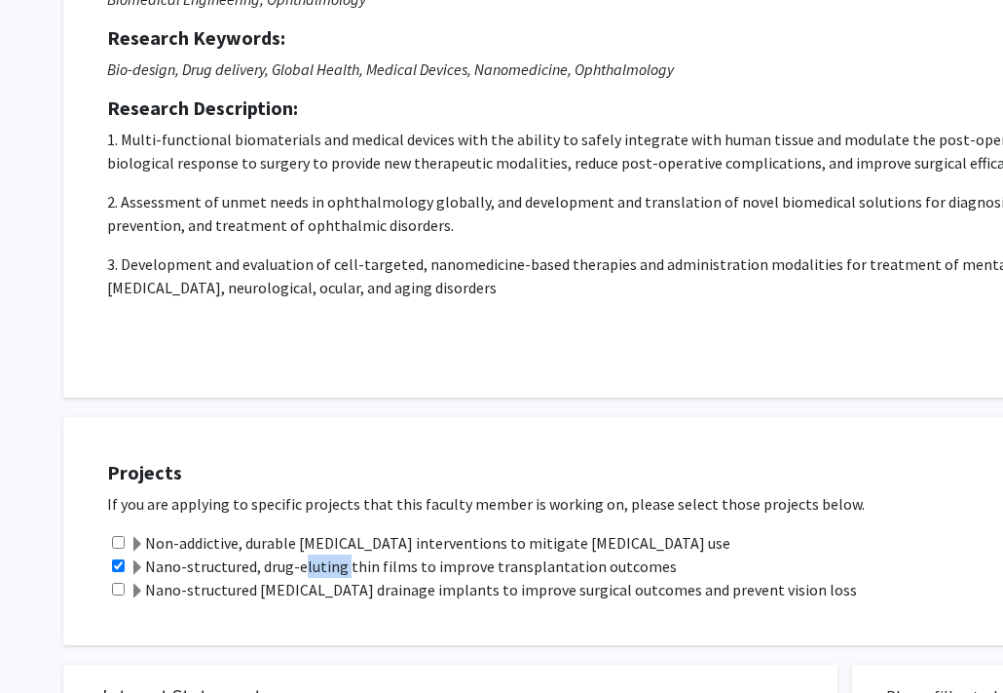
click at [328, 562] on label "Nano-structured, drug-eluting thin films to improve transplantation outcomes" at bounding box center [403, 565] width 547 height 23
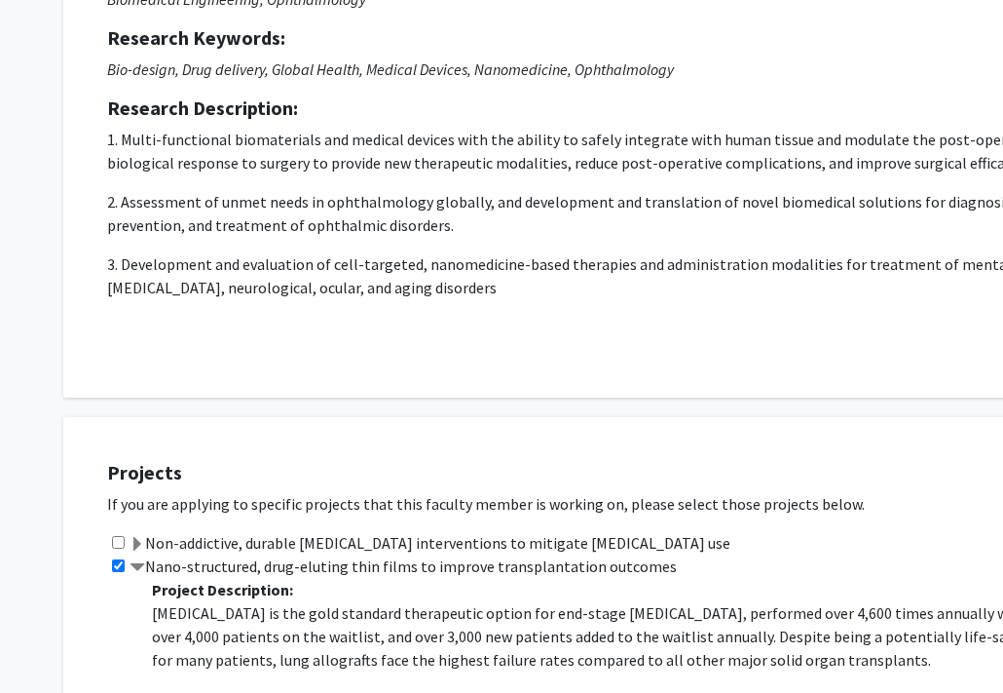
click at [328, 562] on label "Nano-structured, drug-eluting thin films to improve transplantation outcomes" at bounding box center [403, 565] width 547 height 23
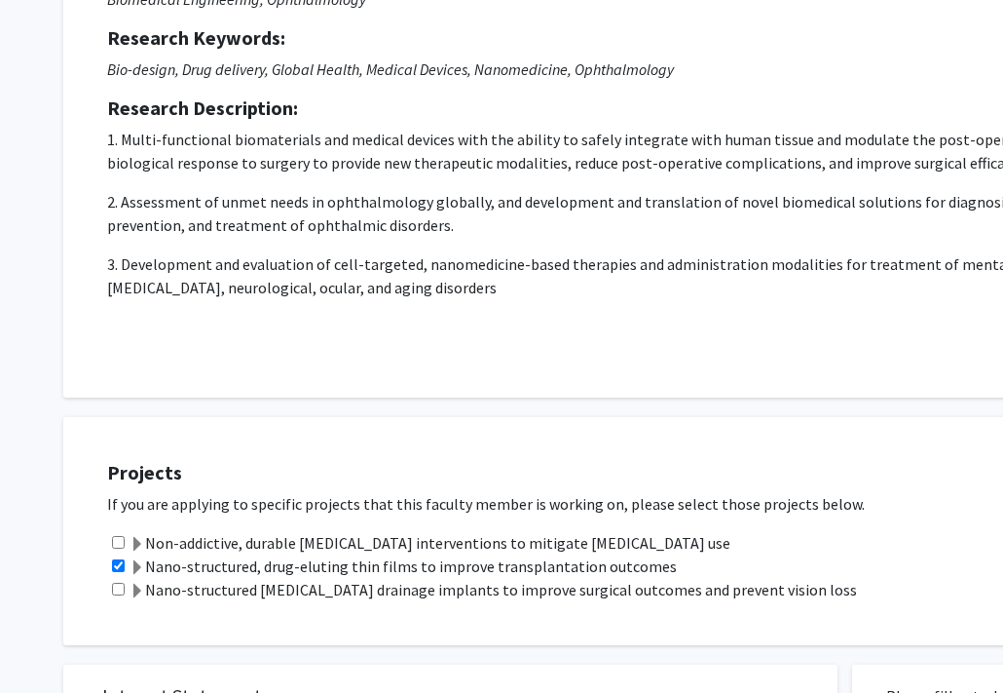
drag, startPoint x: 152, startPoint y: 564, endPoint x: 679, endPoint y: 558, distance: 527.1
click at [679, 558] on div "Nano-structured, drug-eluting thin films to improve transplantation outcomes" at bounding box center [604, 565] width 994 height 23
copy label "Nano-structured, drug-eluting thin films to improve transplantation outcomes"
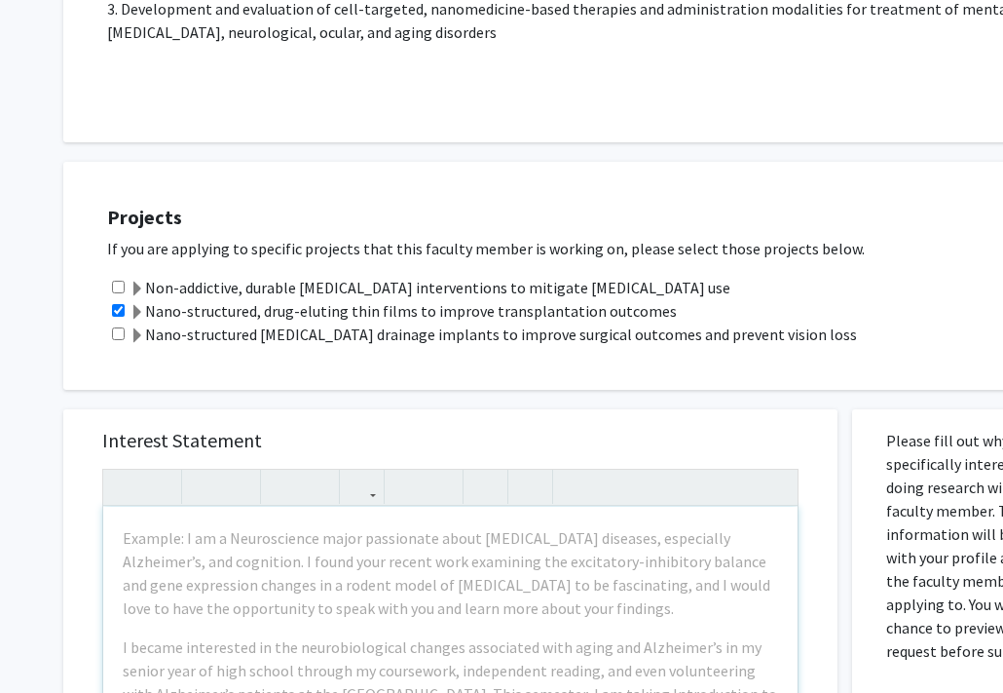
scroll to position [682, 0]
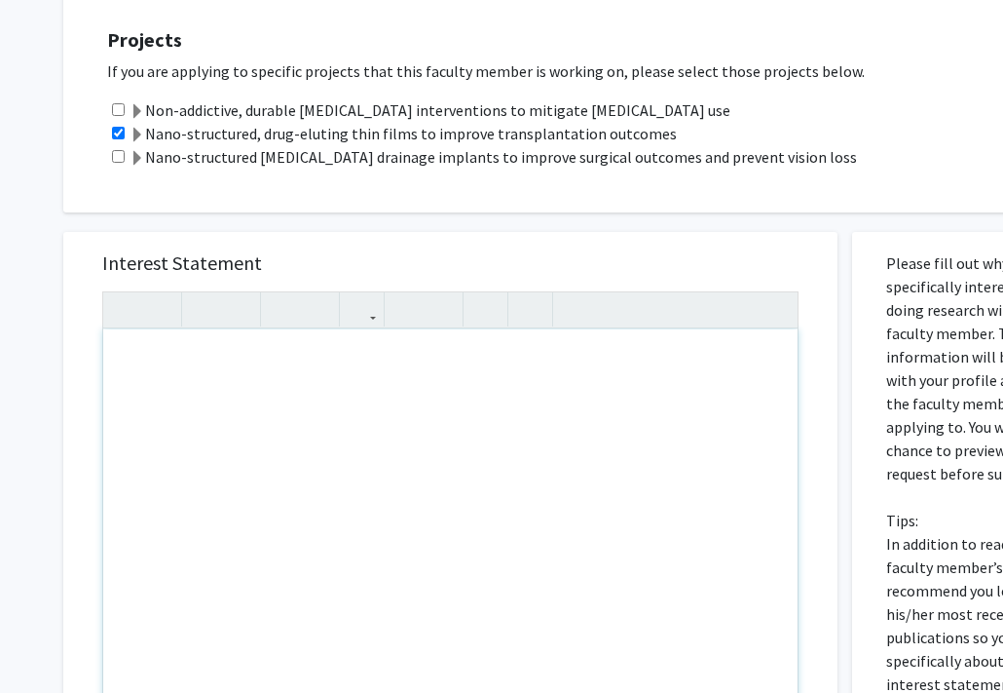
paste div "Note to users with screen readers: Please press Alt+0 or Option+0 to deactivate…"
type textarea "<p>Hi, my name is Kirsha Selvakumar, and I am an MS Engineering Management stud…"
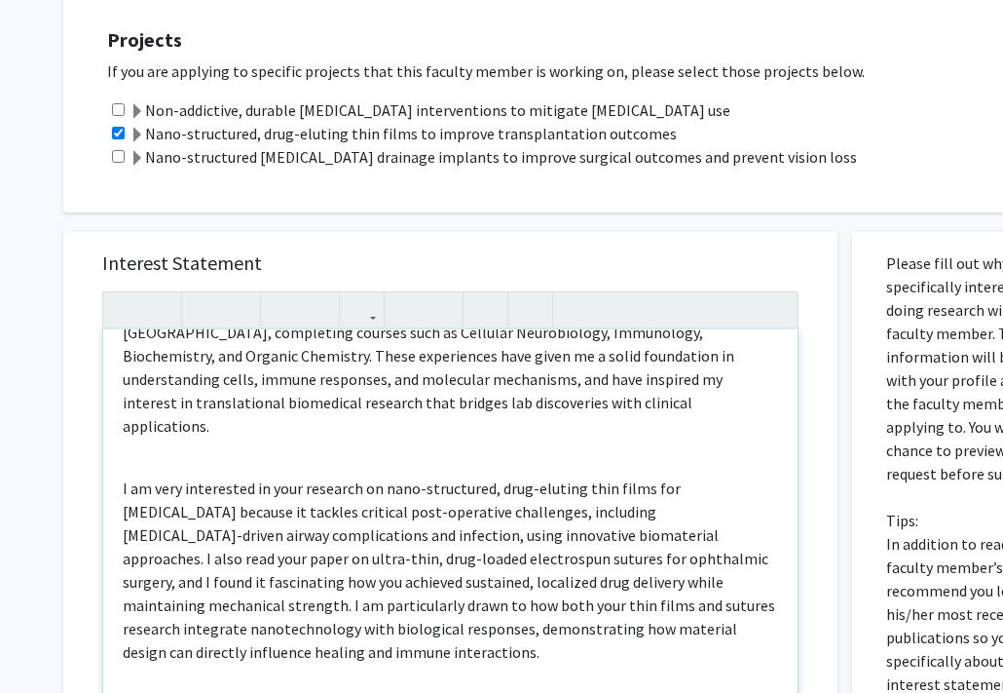
scroll to position [82, 0]
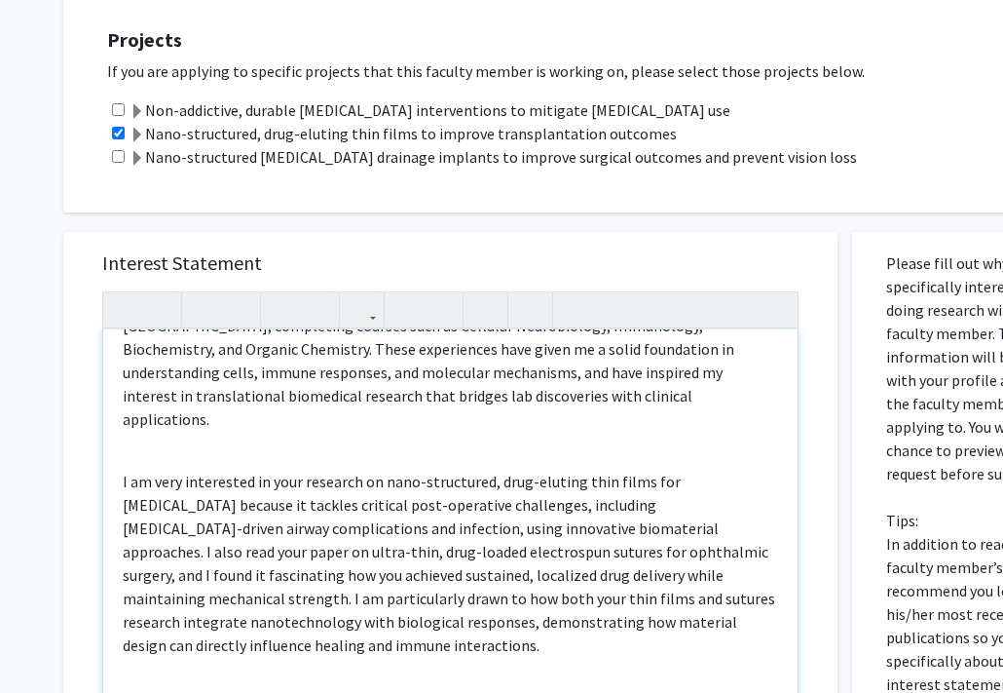
click at [248, 425] on div "Hi, my name is Kirsha Selvakumar, and I am an MS Engineering Management student…" at bounding box center [450, 552] width 695 height 446
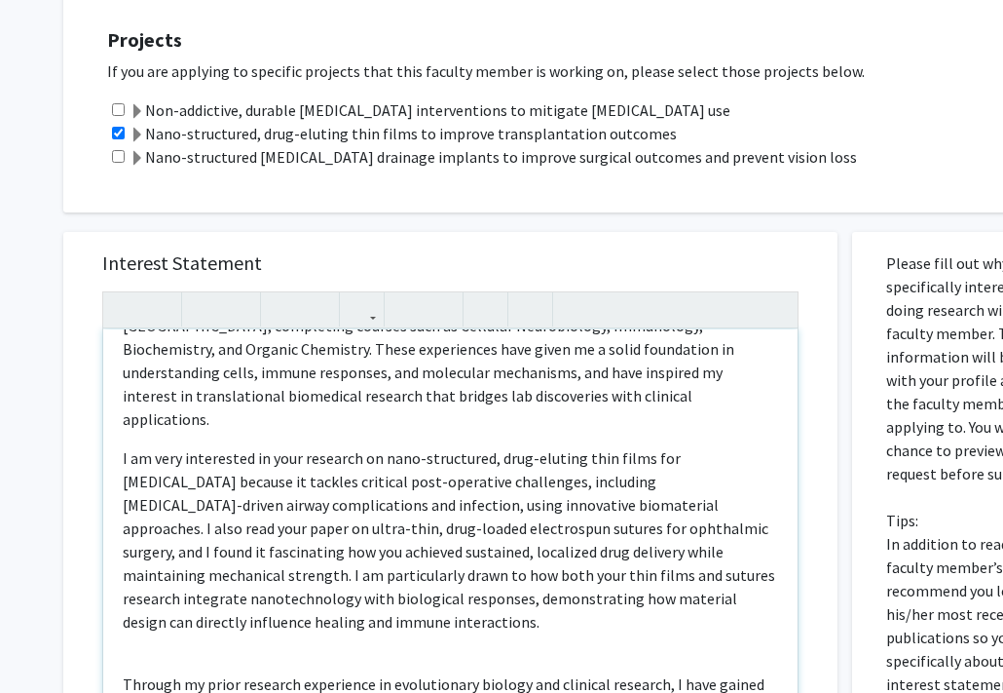
click at [137, 631] on div "Hi, my name is Kirsha Selvakumar, and I am an MS Engineering Management student…" at bounding box center [450, 552] width 695 height 446
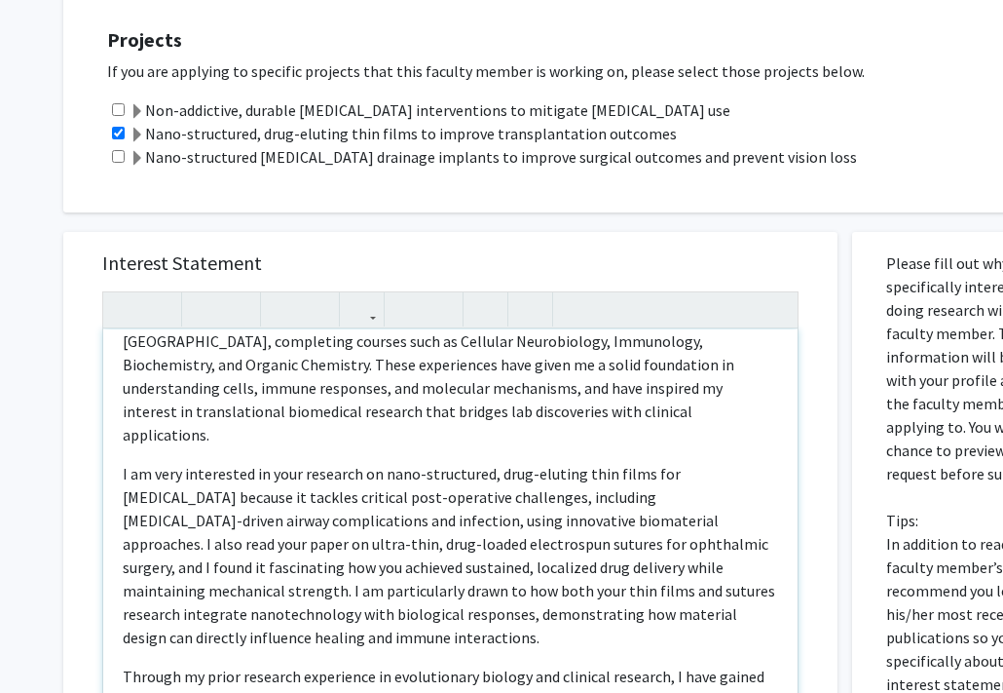
scroll to position [70, 0]
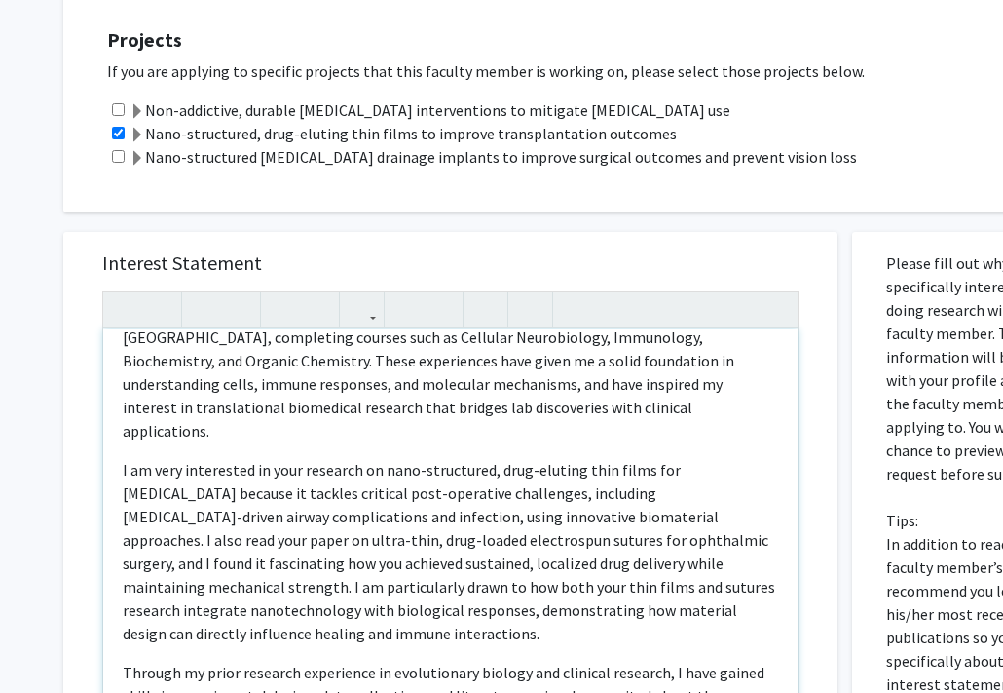
click at [312, 393] on p "Hi, my name is Kirsha Selvakumar, and I am an MS Engineering Management student…" at bounding box center [451, 361] width 656 height 164
click at [305, 402] on p "Hi, my name is Kirsha Selvakumar, and I am an MS Engineering Management student…" at bounding box center [451, 361] width 656 height 164
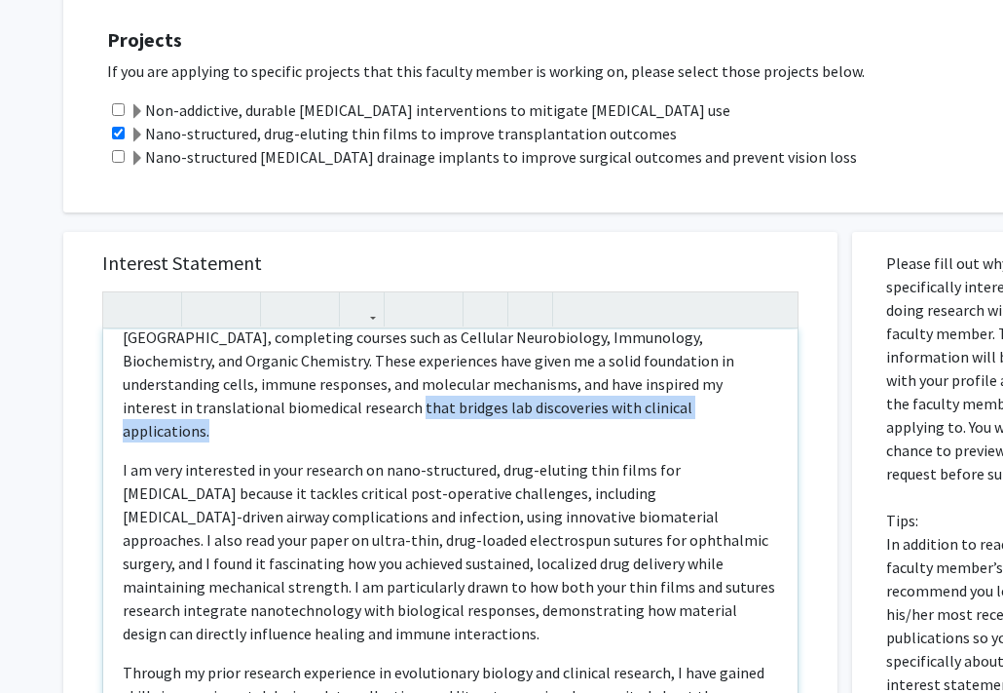
drag, startPoint x: 258, startPoint y: 409, endPoint x: 620, endPoint y: 406, distance: 361.4
click at [620, 406] on p "Hi, my name is Kirsha Selvakumar, and I am an MS Engineering Management student…" at bounding box center [451, 361] width 656 height 164
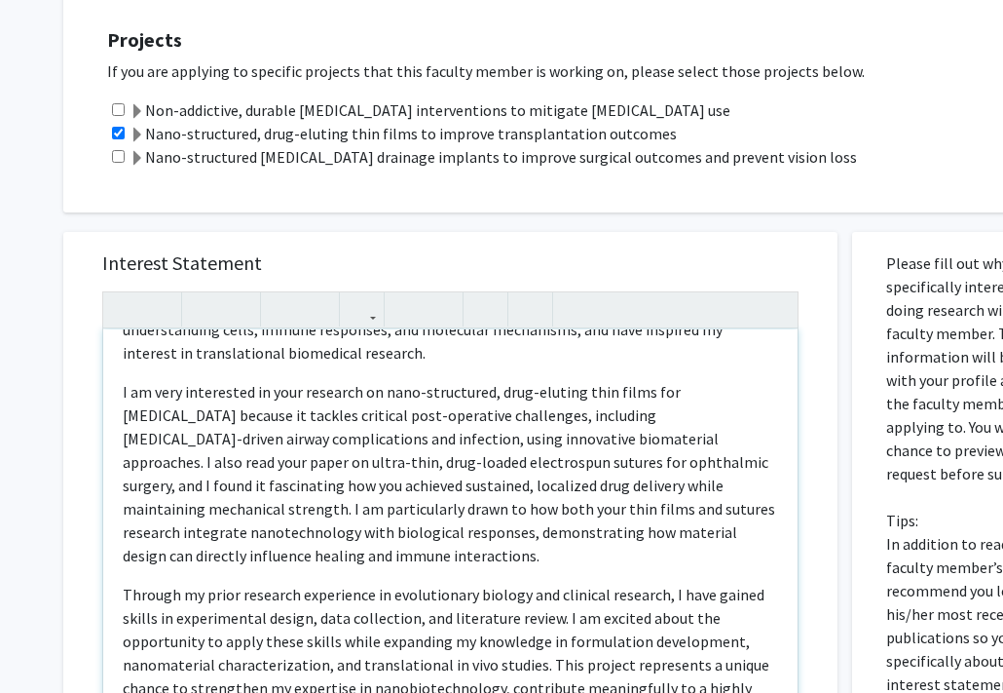
scroll to position [126, 0]
click at [322, 405] on p "I am very interested in your research on nano-structured, drug-eluting thin fil…" at bounding box center [451, 472] width 656 height 187
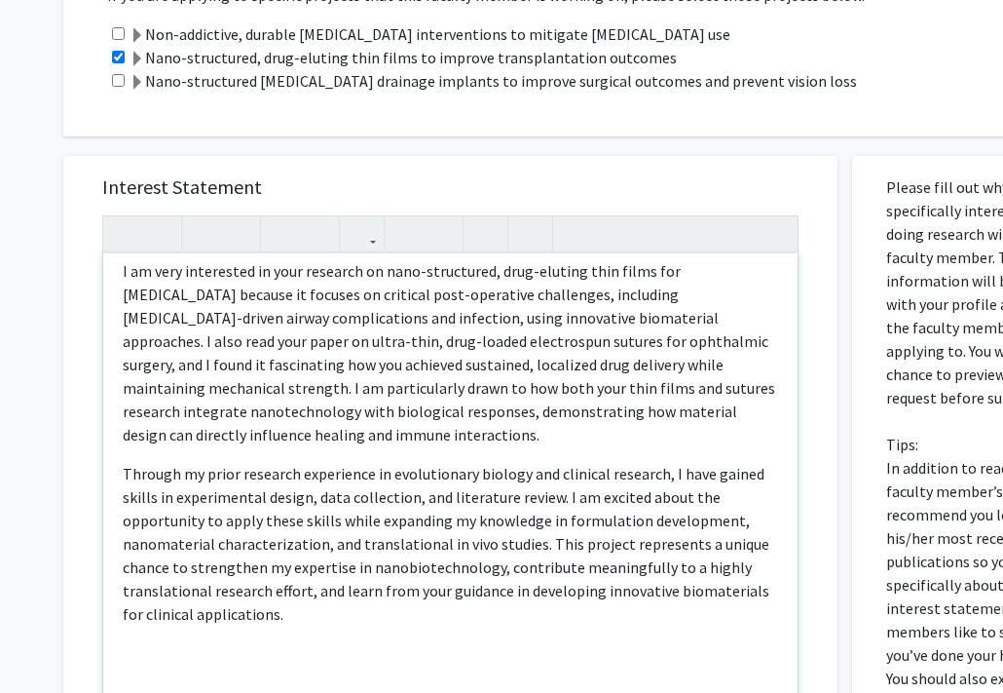
scroll to position [769, 0]
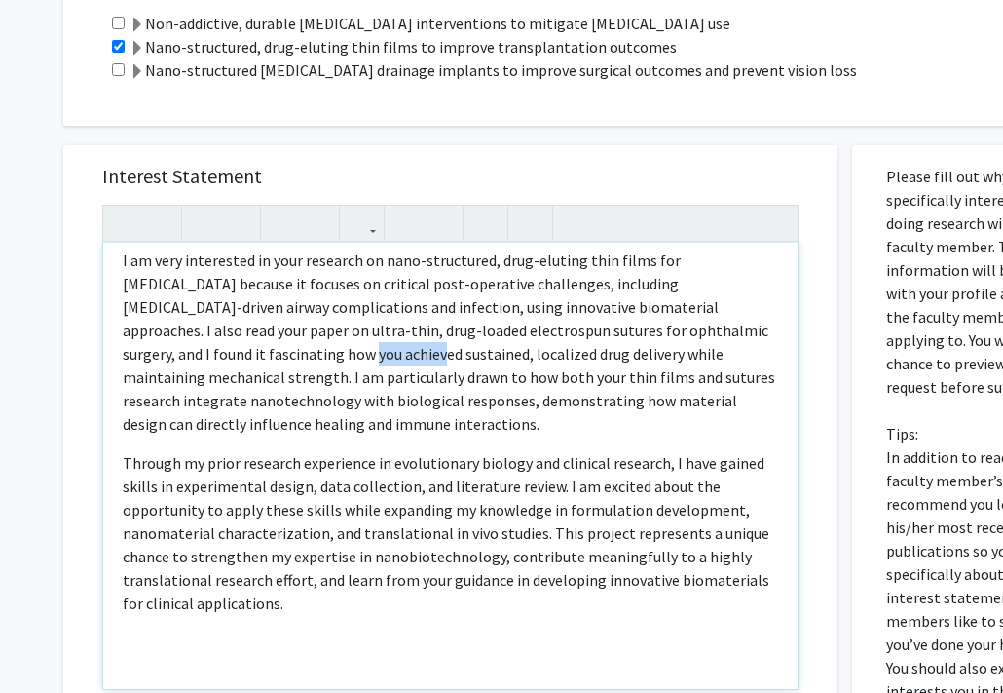
drag, startPoint x: 120, startPoint y: 355, endPoint x: 184, endPoint y: 353, distance: 64.3
click at [184, 353] on div "Hi, my name is Kirsha Selvakumar, and I am an MS Engineering Management student…" at bounding box center [450, 466] width 695 height 446
click at [184, 353] on p "I am very interested in your research on nano-structured, drug-eluting thin fil…" at bounding box center [451, 341] width 656 height 187
drag, startPoint x: 655, startPoint y: 331, endPoint x: 208, endPoint y: 359, distance: 447.1
click at [208, 359] on p "I am very interested in your research on nano-structured, drug-eluting thin fil…" at bounding box center [451, 341] width 656 height 187
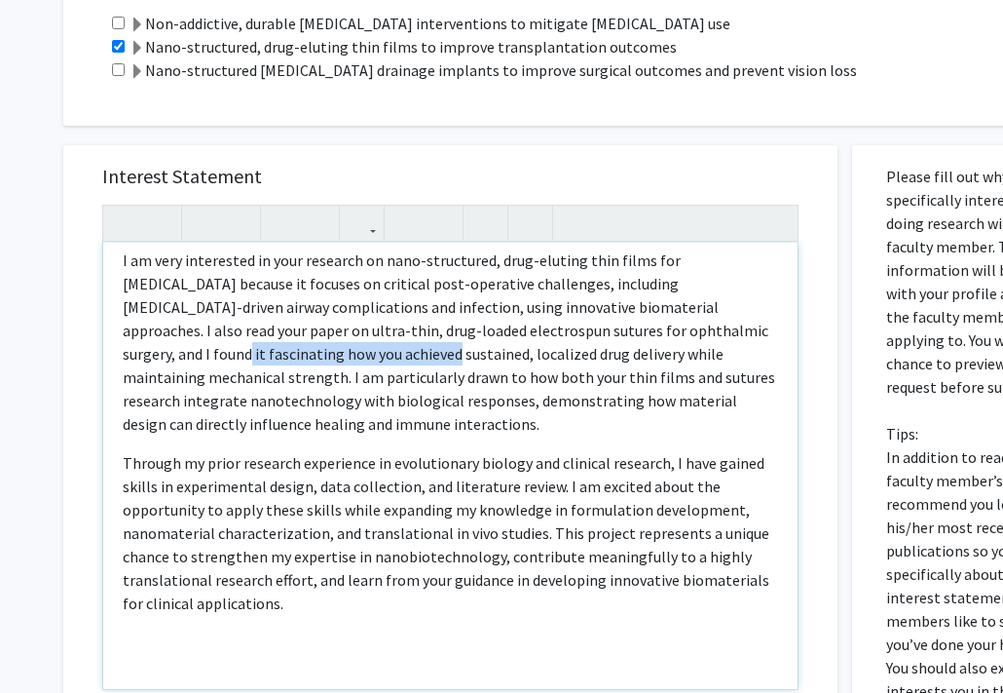
click at [677, 329] on p "I am very interested in your research on nano-structured, drug-eluting thin fil…" at bounding box center [451, 341] width 656 height 187
drag, startPoint x: 117, startPoint y: 357, endPoint x: 217, endPoint y: 358, distance: 100.4
click at [217, 358] on div "Hi, my name is Kirsha Selvakumar, and I am an MS Engineering Management student…" at bounding box center [450, 466] width 695 height 446
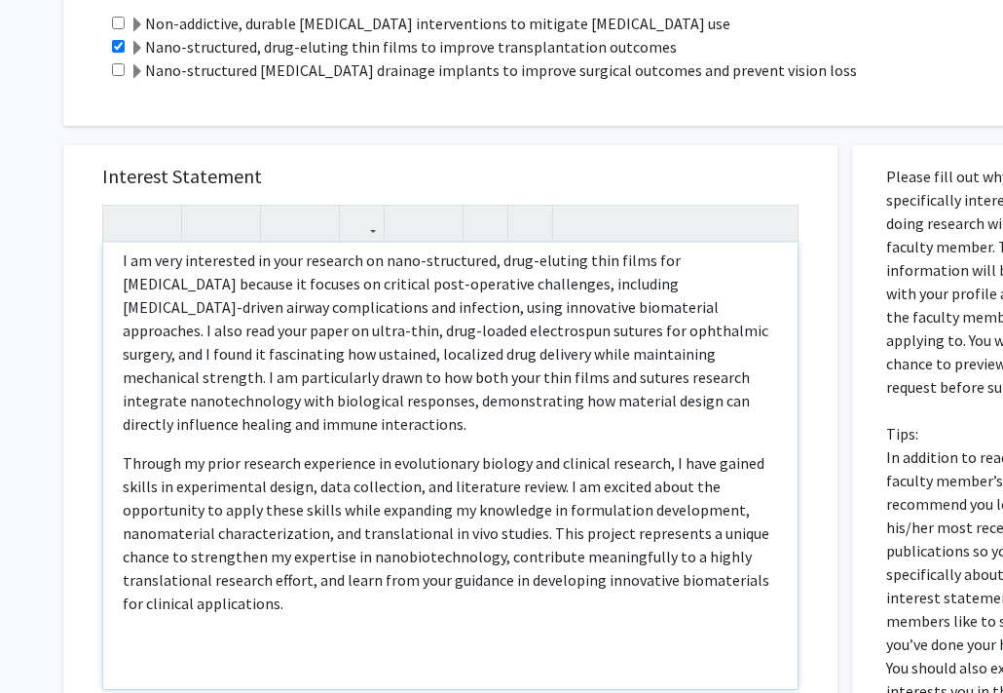
scroll to position [146, 0]
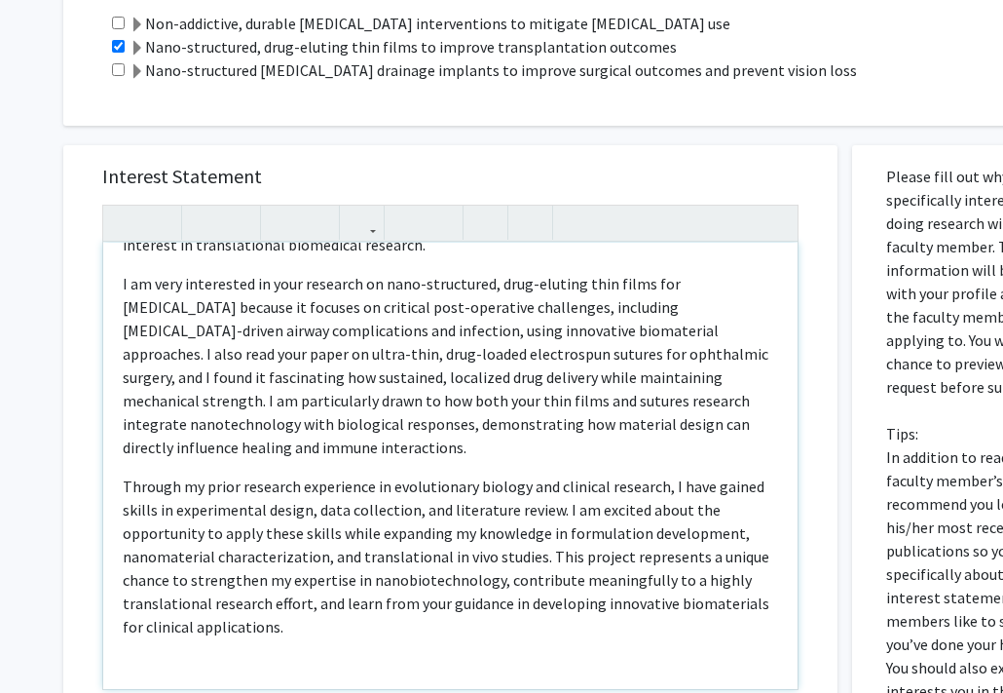
click at [588, 378] on p "I am very interested in your research on nano-structured, drug-eluting thin fil…" at bounding box center [451, 365] width 656 height 187
click at [591, 378] on p "I am very interested in your research on nano-structured, drug-eluting thin fil…" at bounding box center [451, 365] width 656 height 187
click at [687, 355] on p "I am very interested in your research on nano-structured, drug-eluting thin fil…" at bounding box center [451, 365] width 656 height 187
click at [662, 355] on p "I am very interested in your research on nano-structured, drug-eluting thin fil…" at bounding box center [451, 365] width 656 height 187
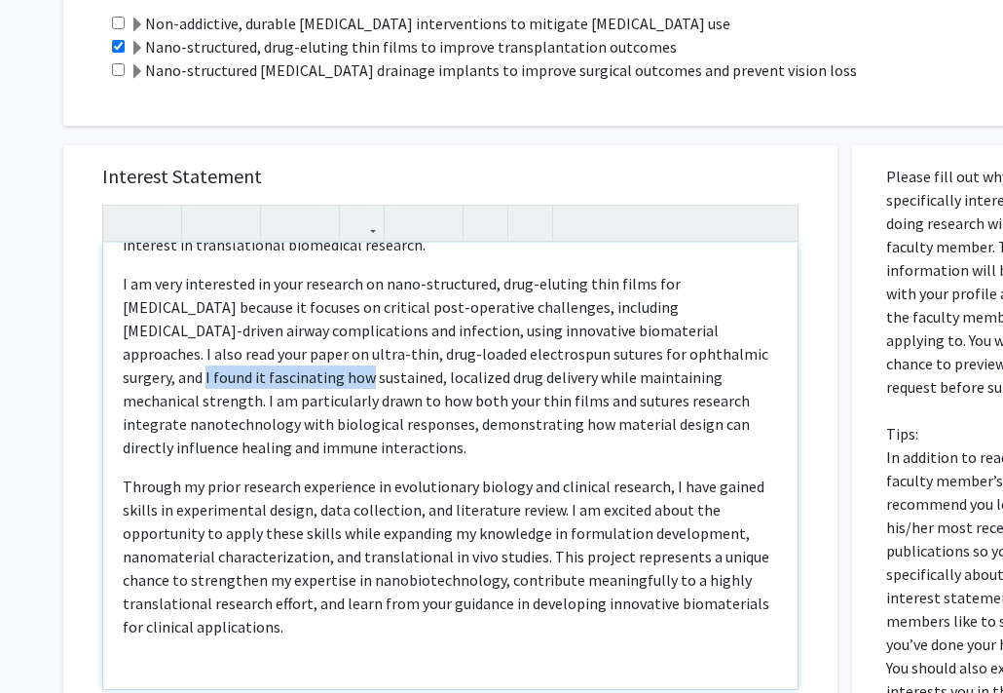
drag, startPoint x: 611, startPoint y: 354, endPoint x: 767, endPoint y: 352, distance: 155.9
click at [767, 352] on p "I am very interested in your research on nano-structured, drug-eluting thin fil…" at bounding box center [451, 365] width 656 height 187
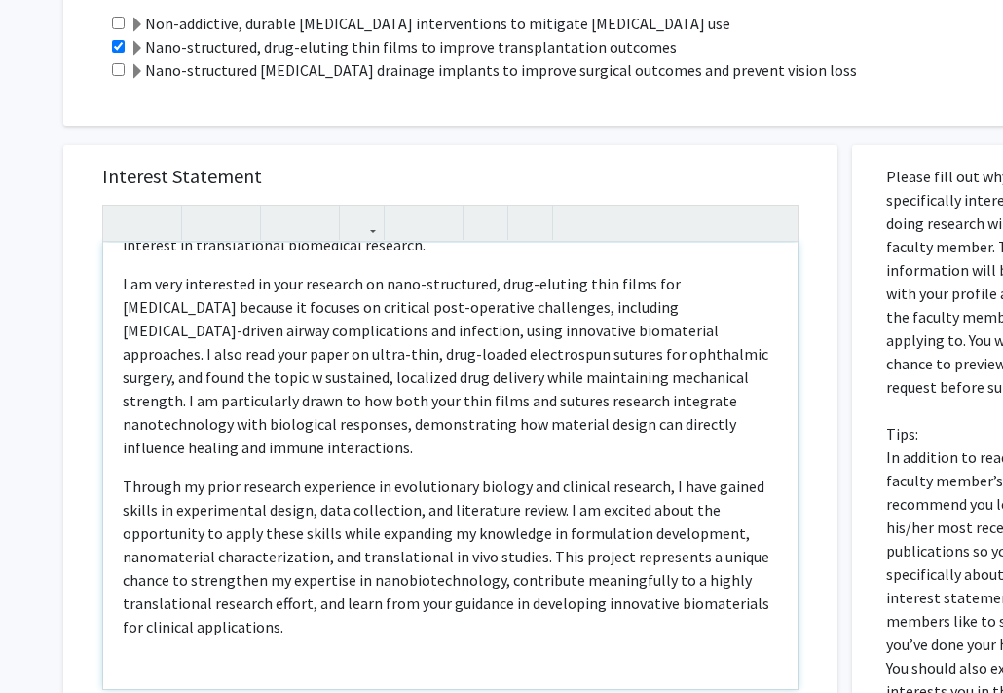
click at [742, 348] on p "I am very interested in your research on nano-structured, drug-eluting thin fil…" at bounding box center [451, 365] width 656 height 187
click at [591, 380] on p "I am very interested in your research on nano-structured, drug-eluting thin fil…" at bounding box center [451, 365] width 656 height 187
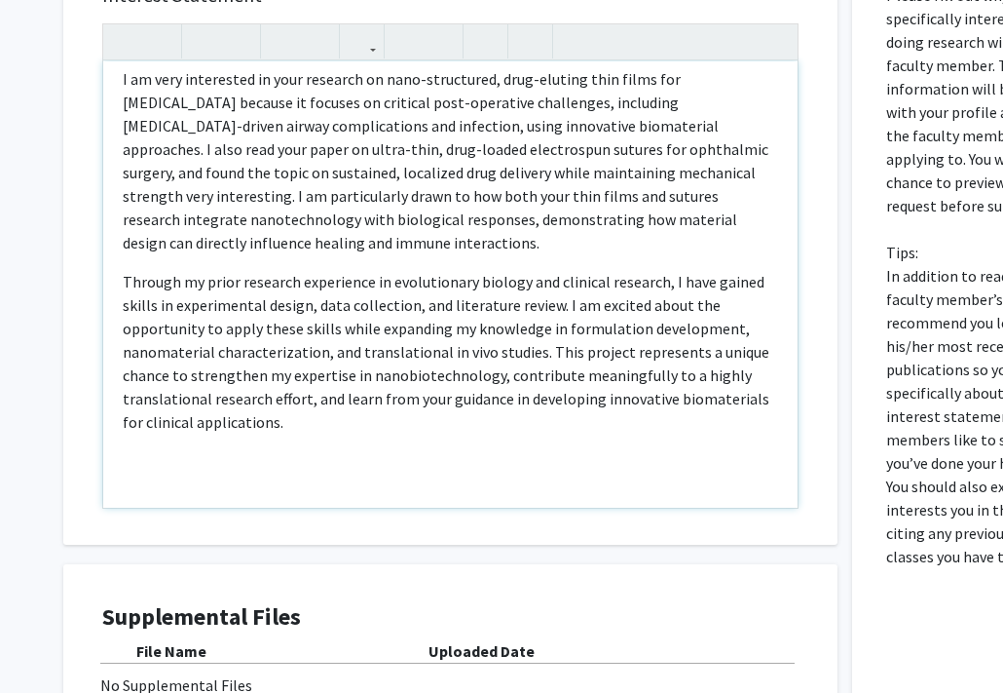
scroll to position [955, 0]
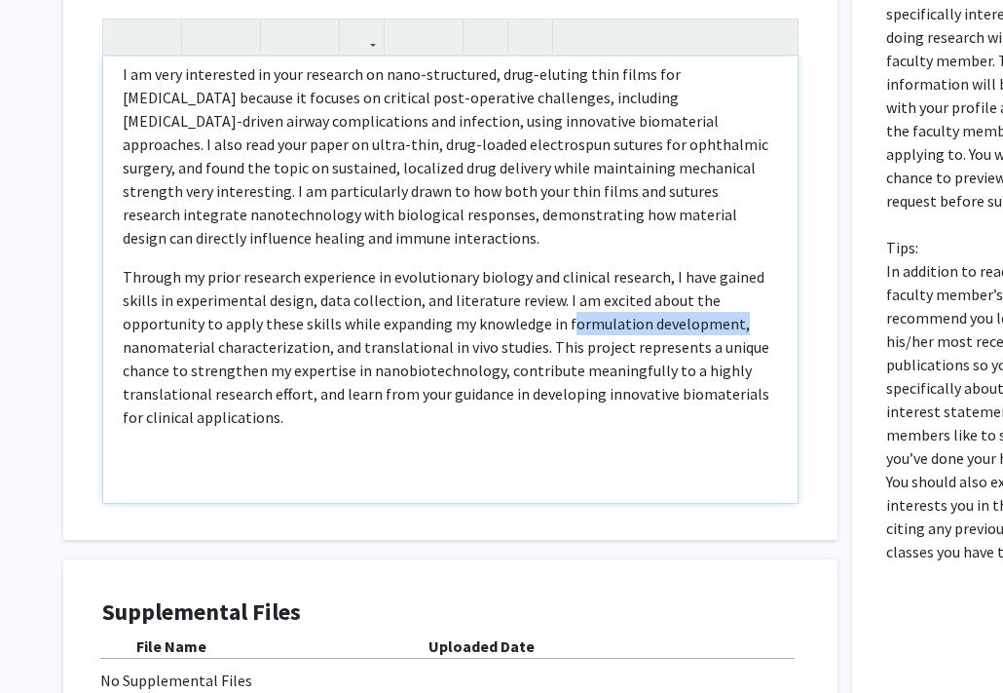
drag, startPoint x: 560, startPoint y: 326, endPoint x: 771, endPoint y: 325, distance: 210.4
click at [771, 325] on p "Through my prior research experience in evolutionary biology and clinical resea…" at bounding box center [451, 347] width 656 height 164
click at [669, 345] on p "Through my prior research experience in evolutionary biology and clinical resea…" at bounding box center [451, 347] width 656 height 164
drag, startPoint x: 563, startPoint y: 325, endPoint x: 726, endPoint y: 322, distance: 162.7
click at [726, 322] on p "Through my prior research experience in evolutionary biology and clinical resea…" at bounding box center [451, 347] width 656 height 164
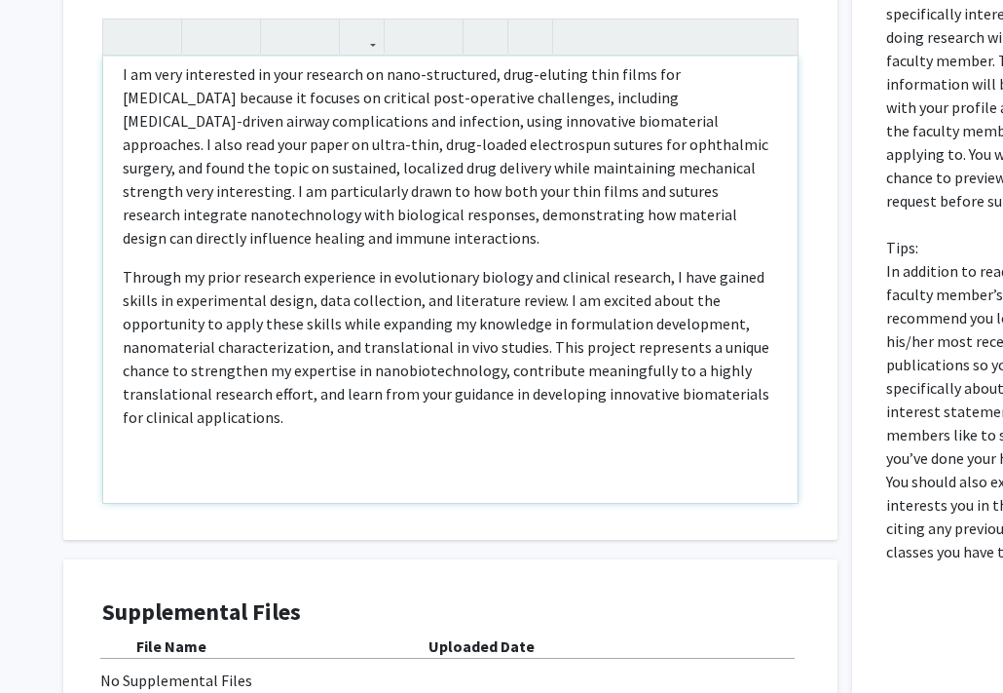
scroll to position [146, 0]
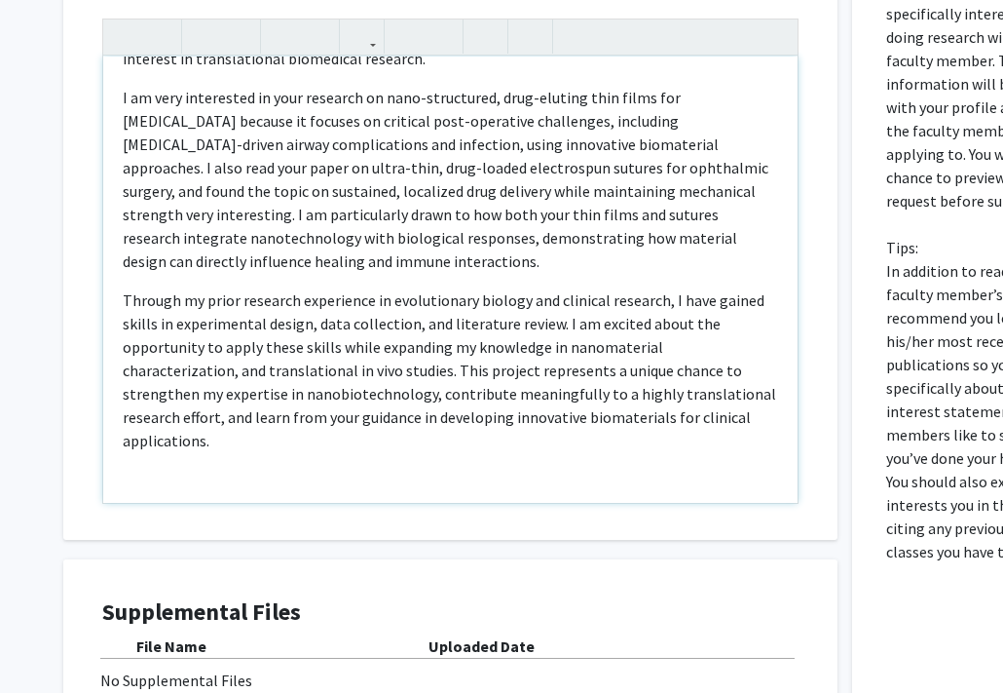
type textarea "<p>Hi, my name is Kirsha Selvakumar, and I am an MS Engineering Management stud…"
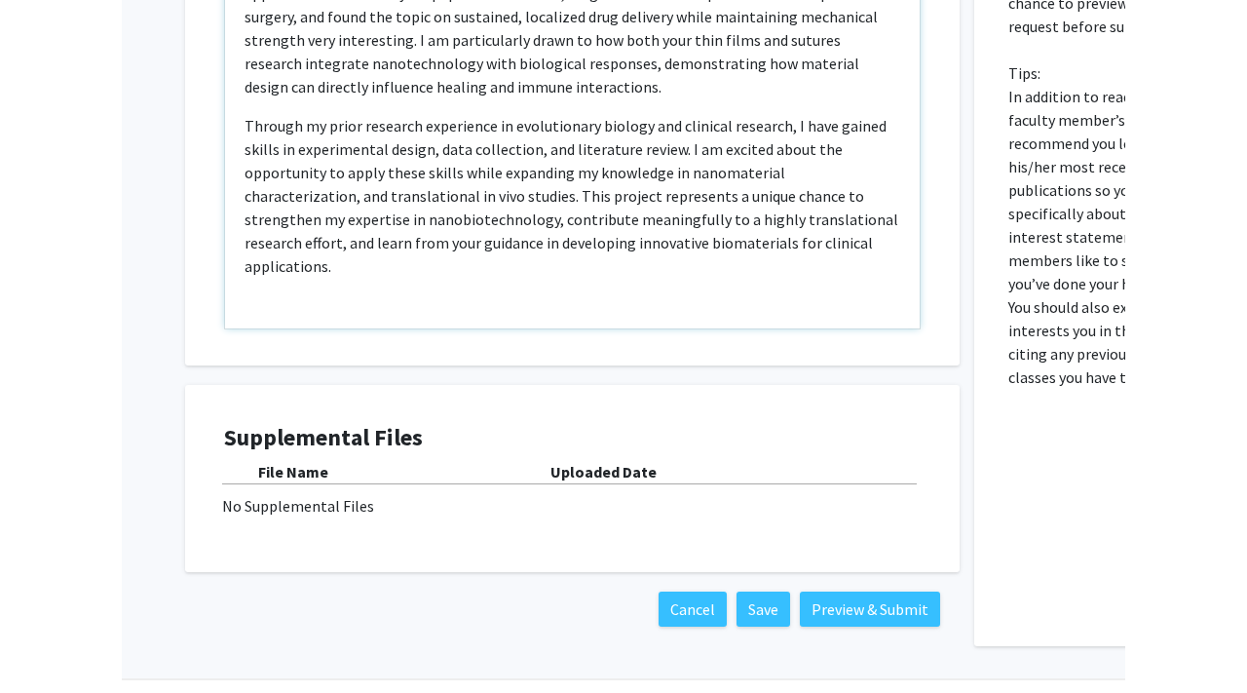
scroll to position [1132, 0]
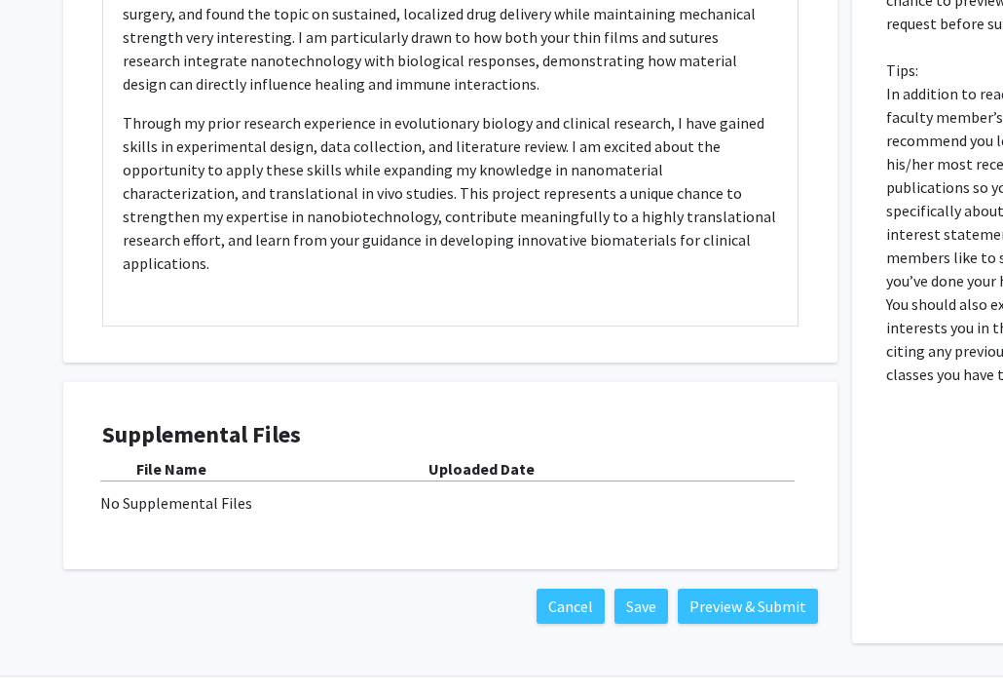
click at [564, 498] on div "No Supplemental Files" at bounding box center [450, 502] width 700 height 23
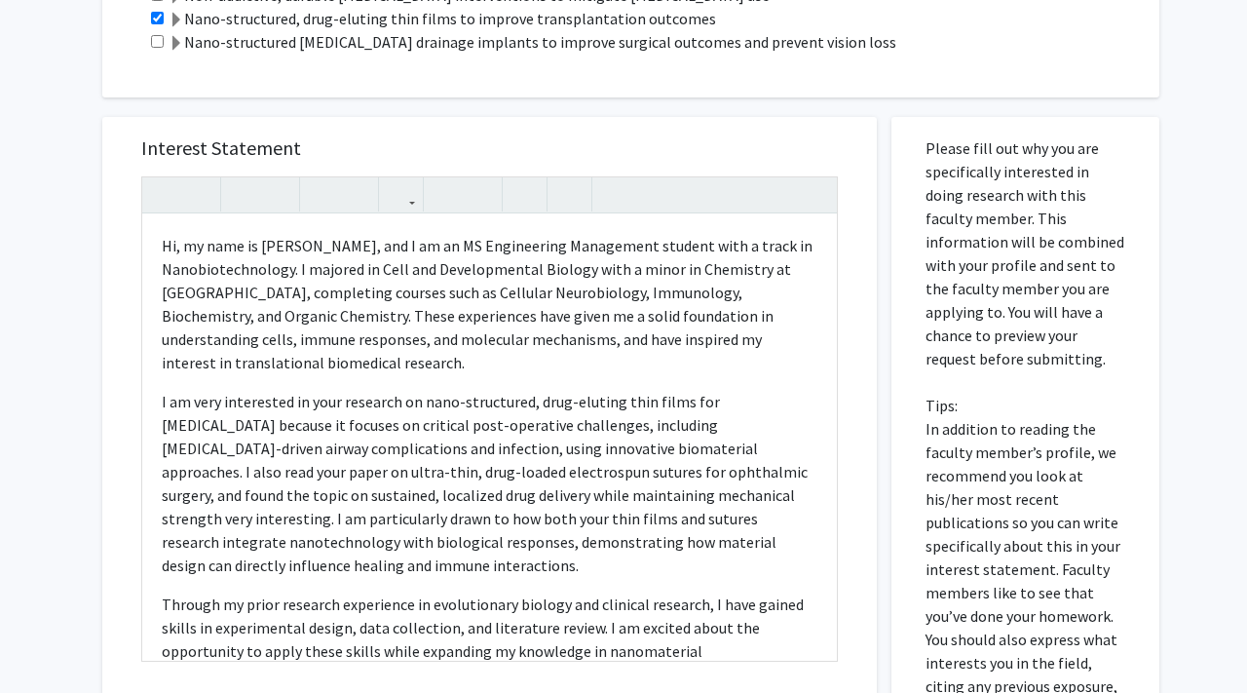
scroll to position [1185, 0]
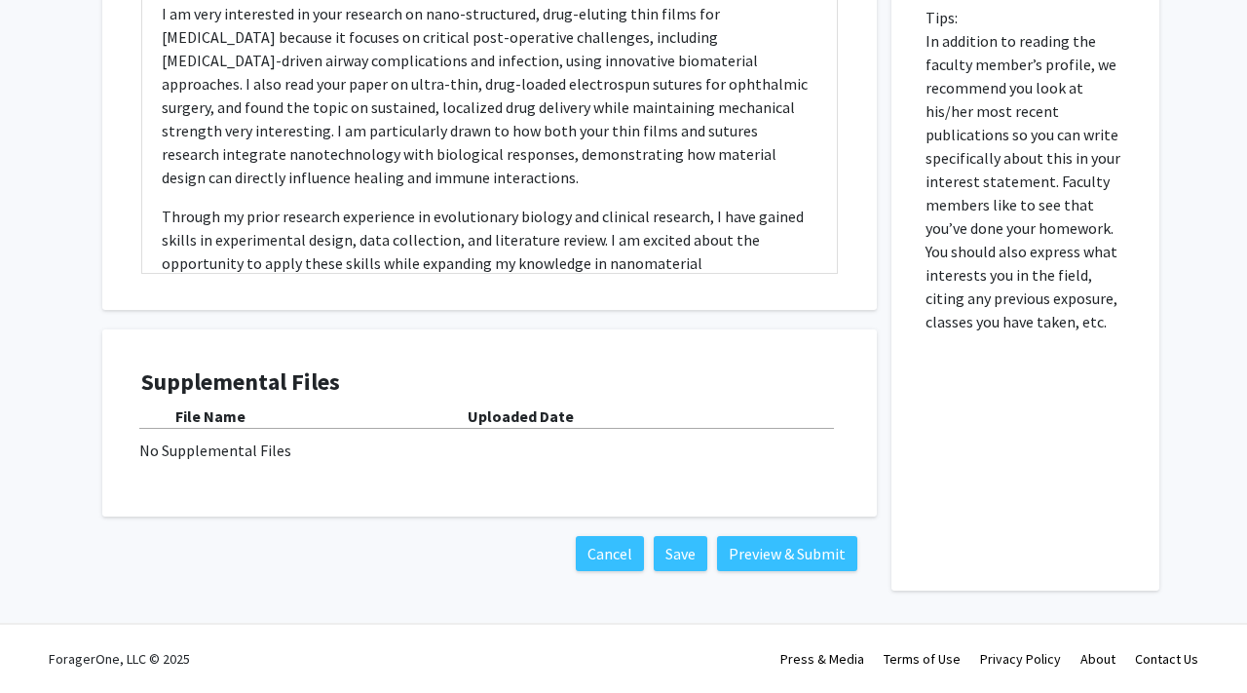
click at [217, 457] on div "No Supplemental Files" at bounding box center [489, 449] width 700 height 23
click at [223, 421] on b "File Name" at bounding box center [210, 415] width 70 height 19
click at [223, 410] on b "File Name" at bounding box center [210, 415] width 70 height 19
click at [269, 368] on h4 "Supplemental Files" at bounding box center [489, 382] width 697 height 28
click at [297, 417] on div "File Name" at bounding box center [321, 415] width 292 height 23
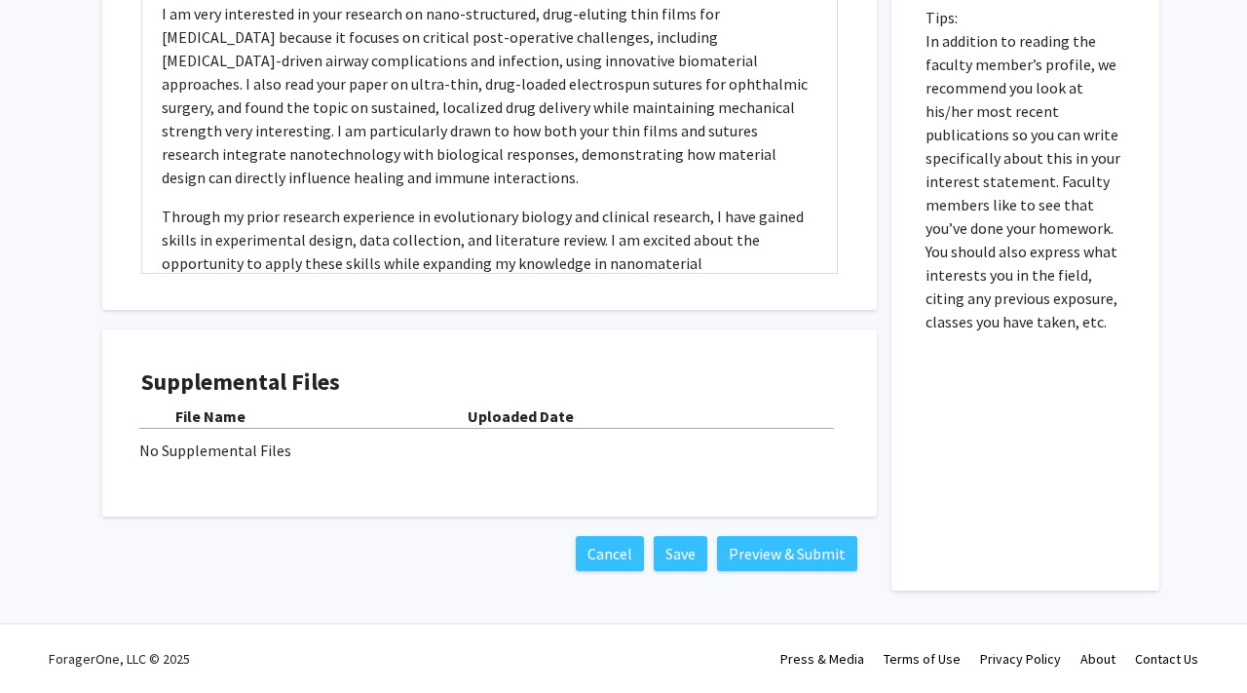
click at [563, 423] on b "Uploaded Date" at bounding box center [521, 415] width 106 height 19
click at [355, 448] on div "No Supplemental Files" at bounding box center [489, 449] width 700 height 23
click at [236, 451] on div "No Supplemental Files" at bounding box center [489, 449] width 700 height 23
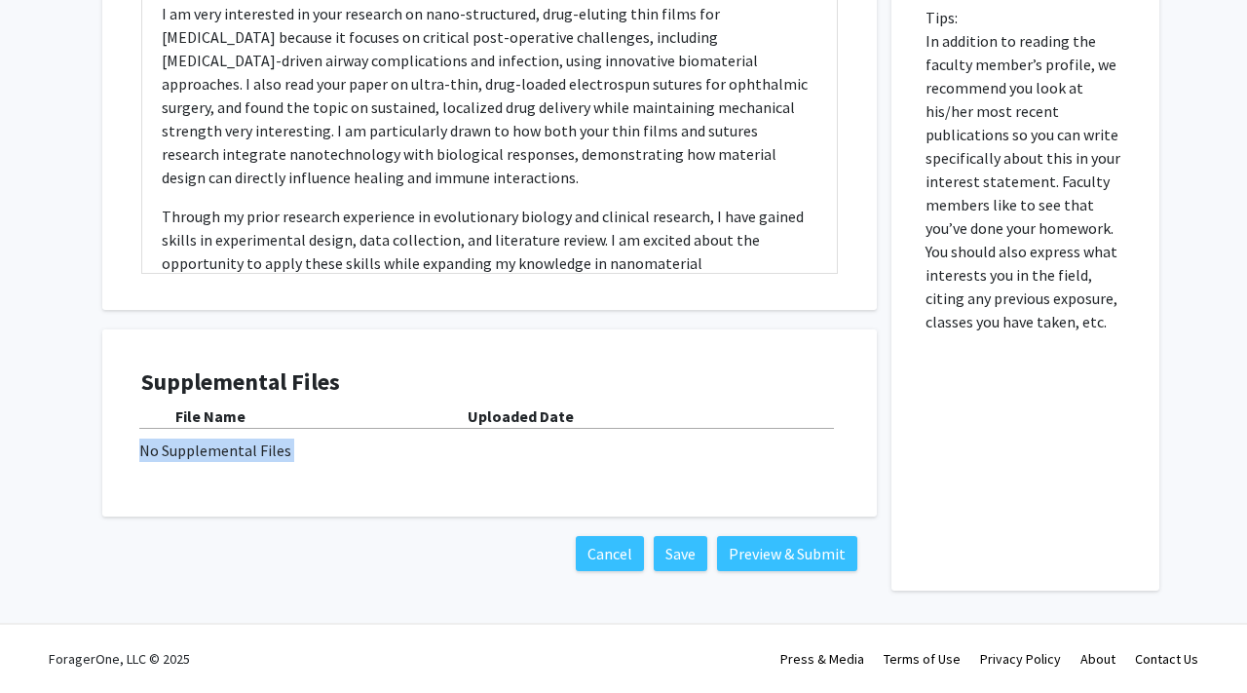
scroll to position [0, 0]
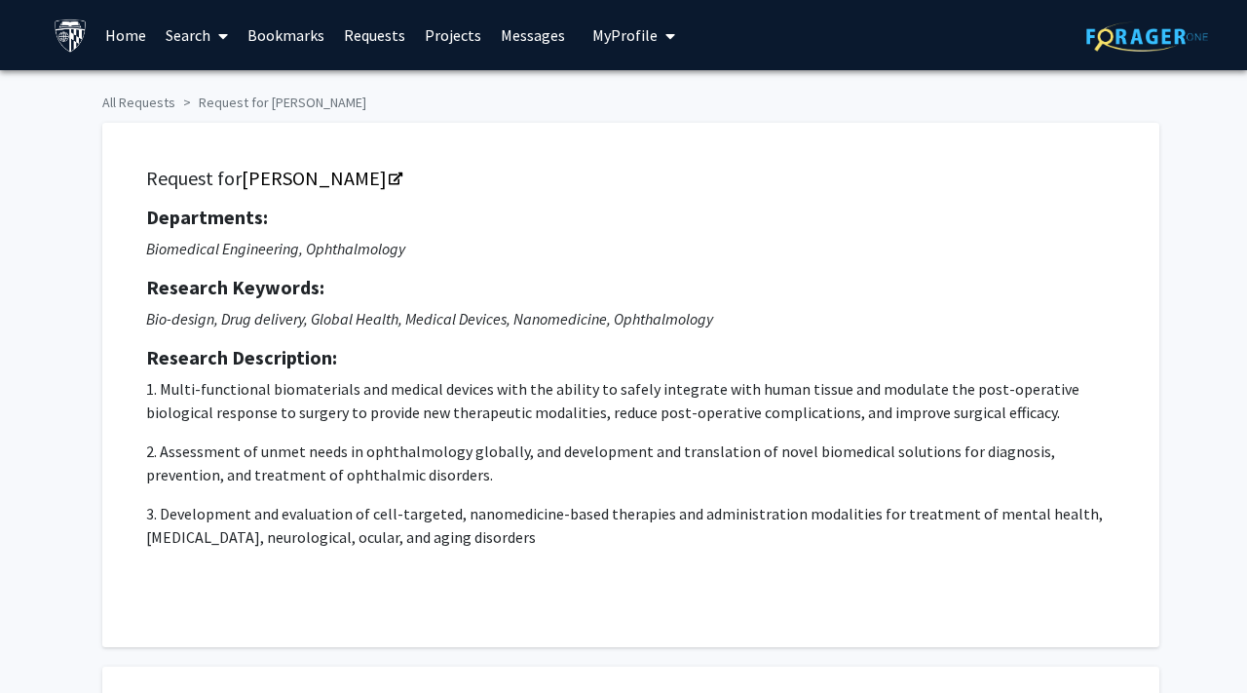
click at [658, 41] on span "My profile dropdown to access profile and logout" at bounding box center [667, 36] width 18 height 68
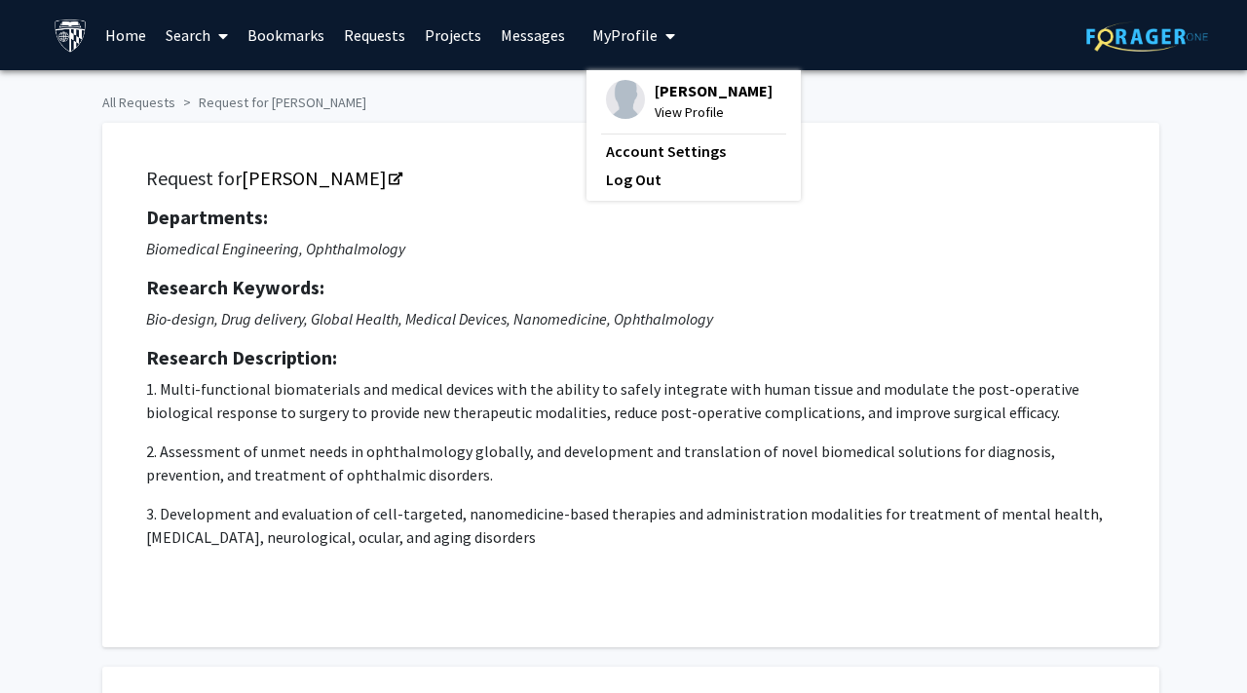
click at [358, 36] on link "Requests" at bounding box center [374, 35] width 81 height 68
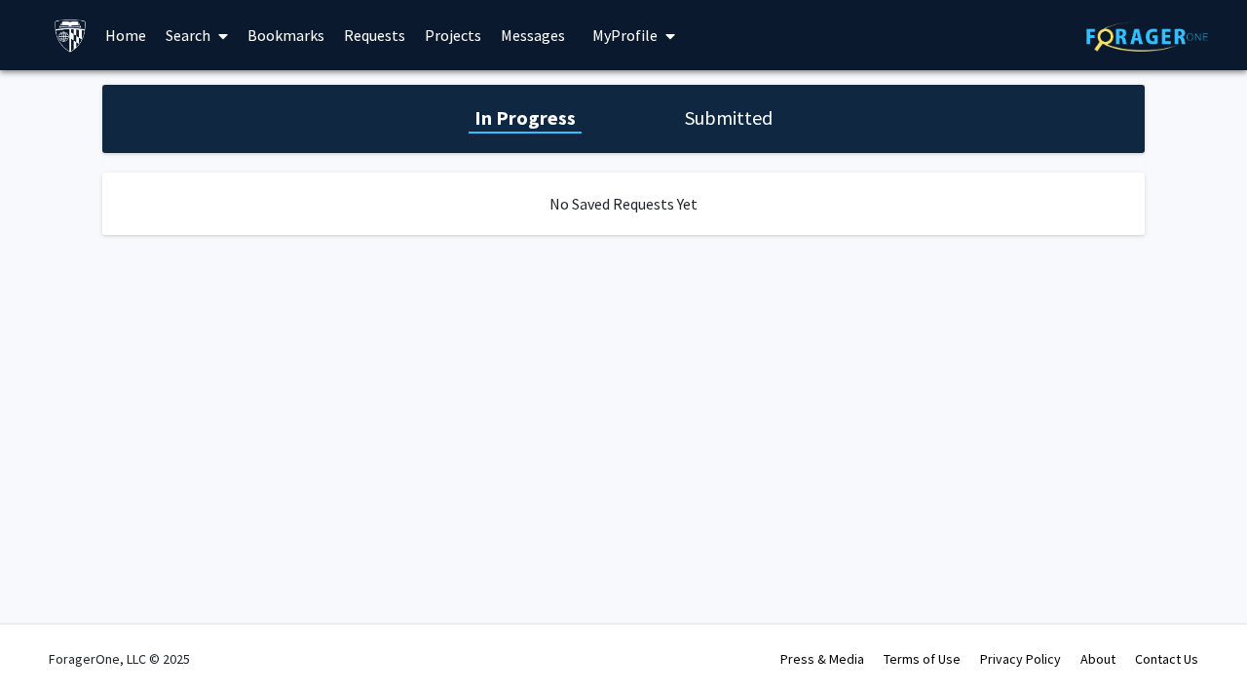
click at [433, 28] on link "Projects" at bounding box center [453, 35] width 76 height 68
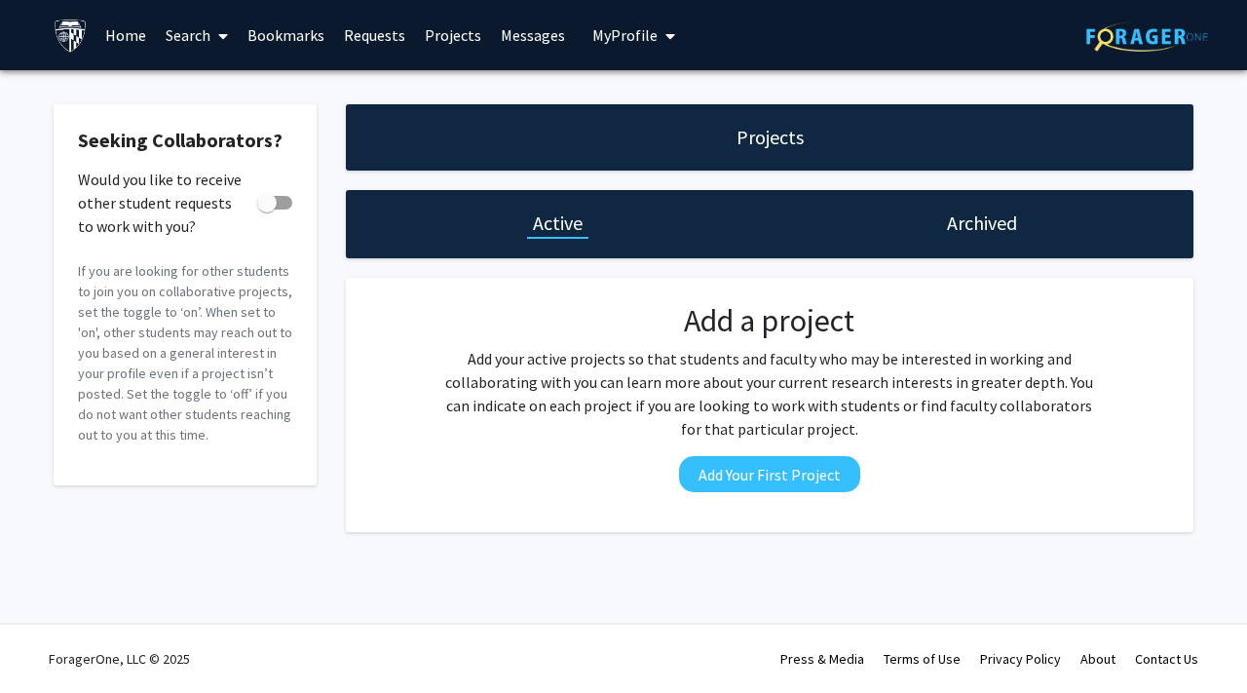
click at [368, 30] on link "Requests" at bounding box center [374, 35] width 81 height 68
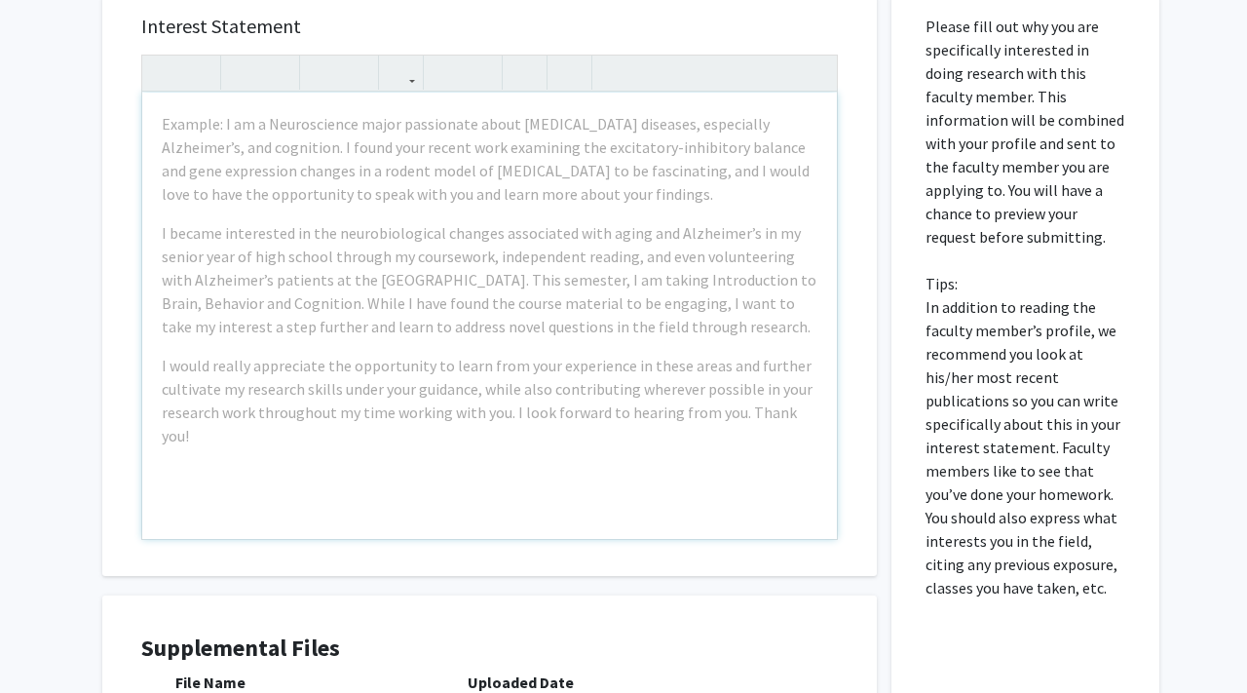
scroll to position [901, 0]
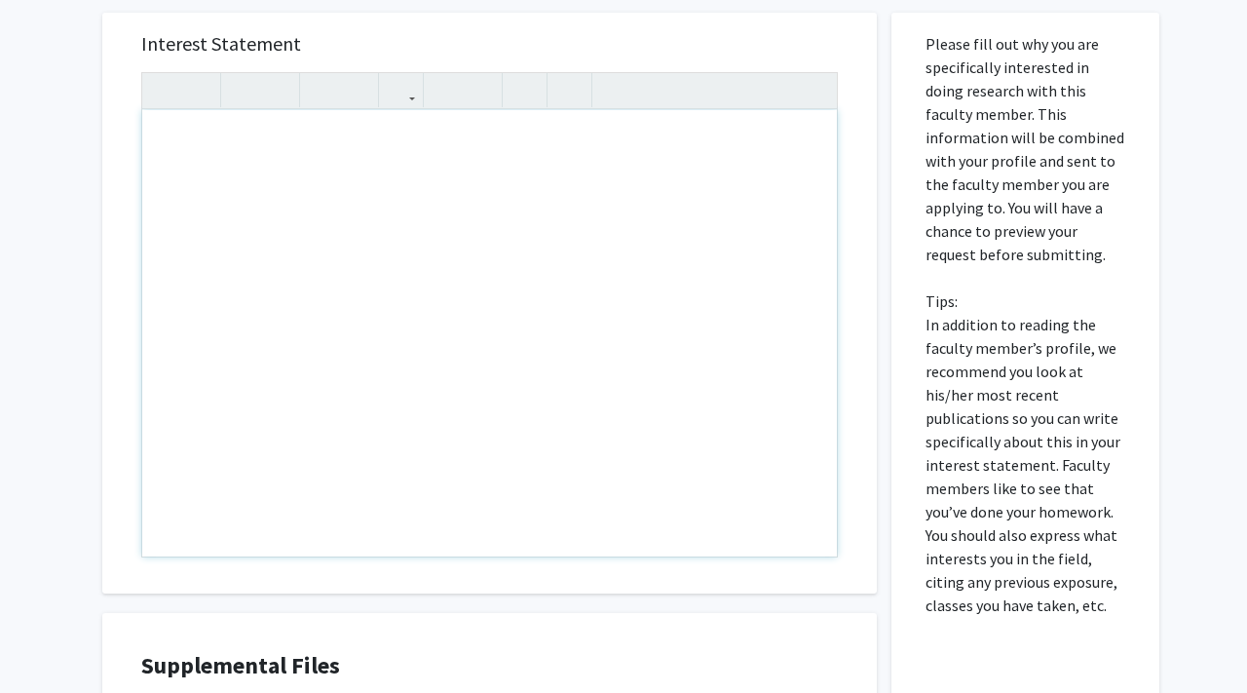
click at [600, 307] on div "Note to users with screen readers: Please press Alt+0 or Option+0 to deactivate…" at bounding box center [489, 333] width 695 height 446
paste div "Note to users with screen readers: Please press Alt+0 or Option+0 to deactivate…"
type textarea "<p>skirsha@outlook.com | 949-793-5838</p><p><br></p>"
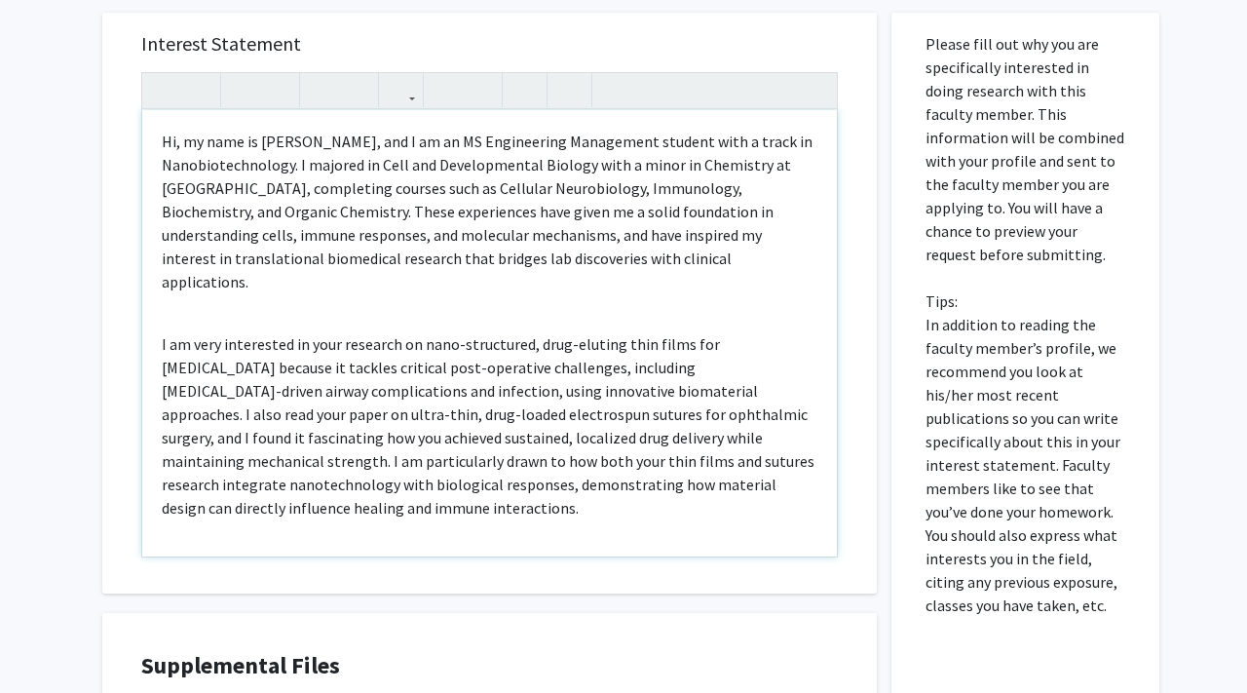
drag, startPoint x: 299, startPoint y: 259, endPoint x: 707, endPoint y: 259, distance: 408.2
click at [707, 259] on p "Hi, my name is Kirsha Selvakumar, and I am an MS Engineering Management student…" at bounding box center [490, 212] width 656 height 164
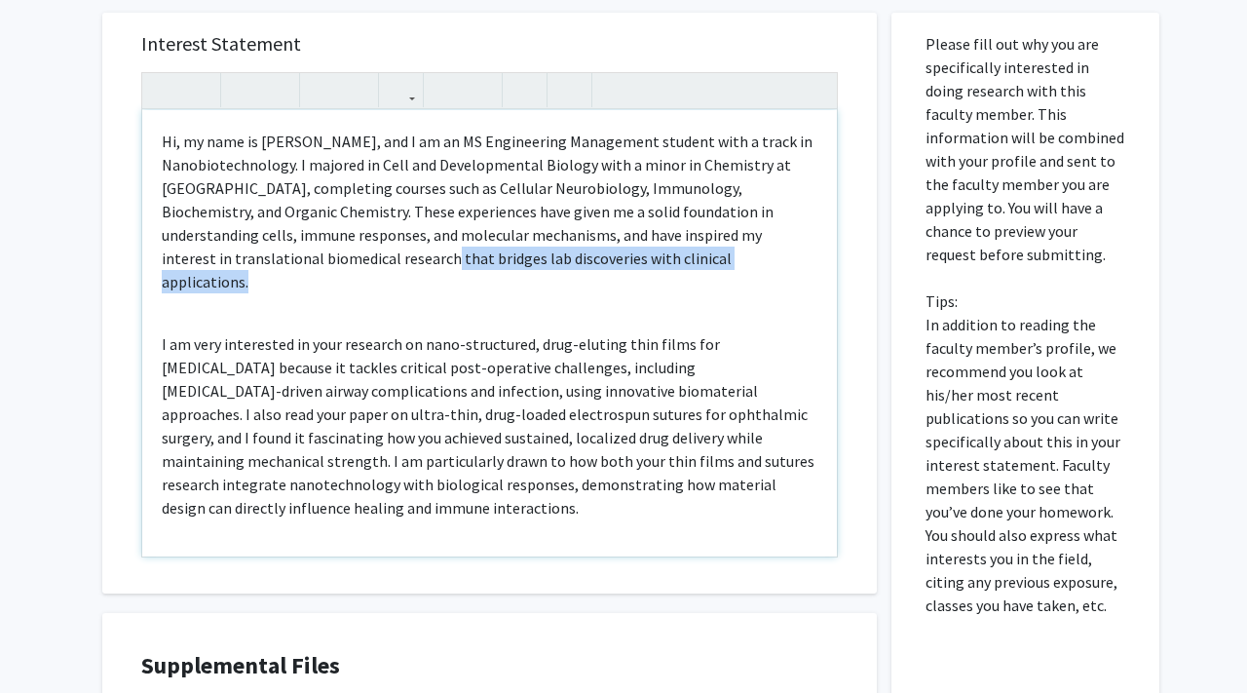
drag, startPoint x: 707, startPoint y: 259, endPoint x: 290, endPoint y: 259, distance: 416.9
click at [290, 259] on p "Hi, my name is Kirsha Selvakumar, and I am an MS Engineering Management student…" at bounding box center [490, 212] width 656 height 164
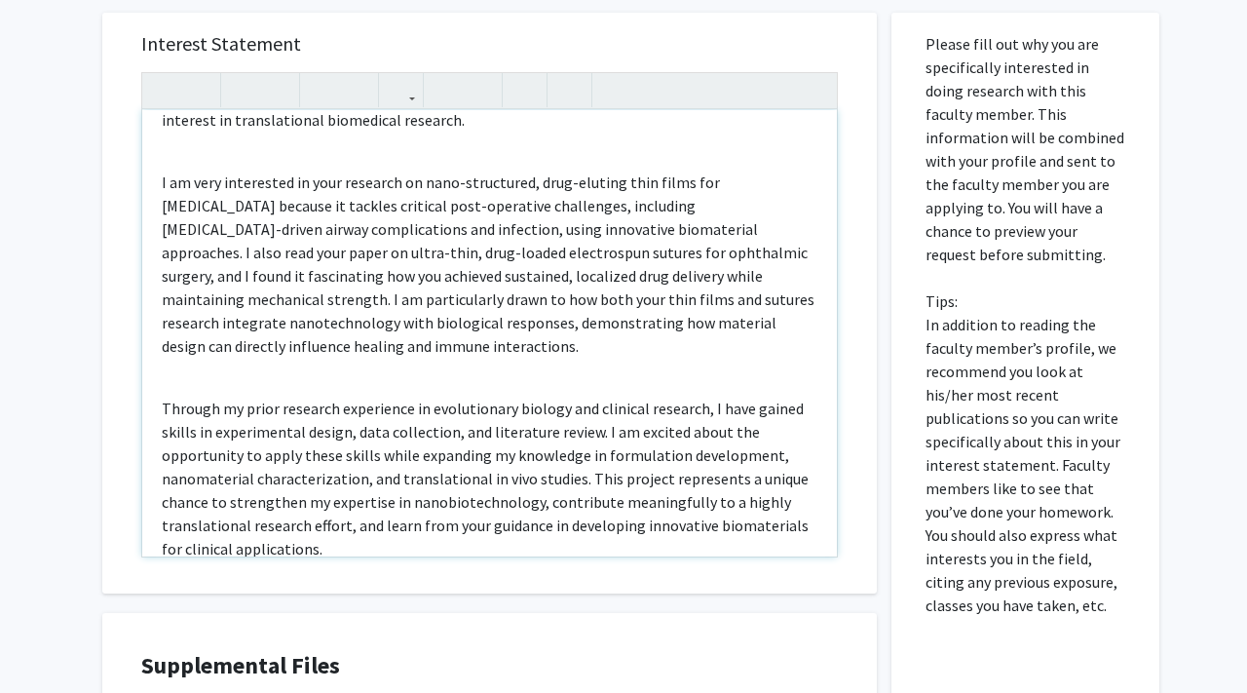
scroll to position [162, 0]
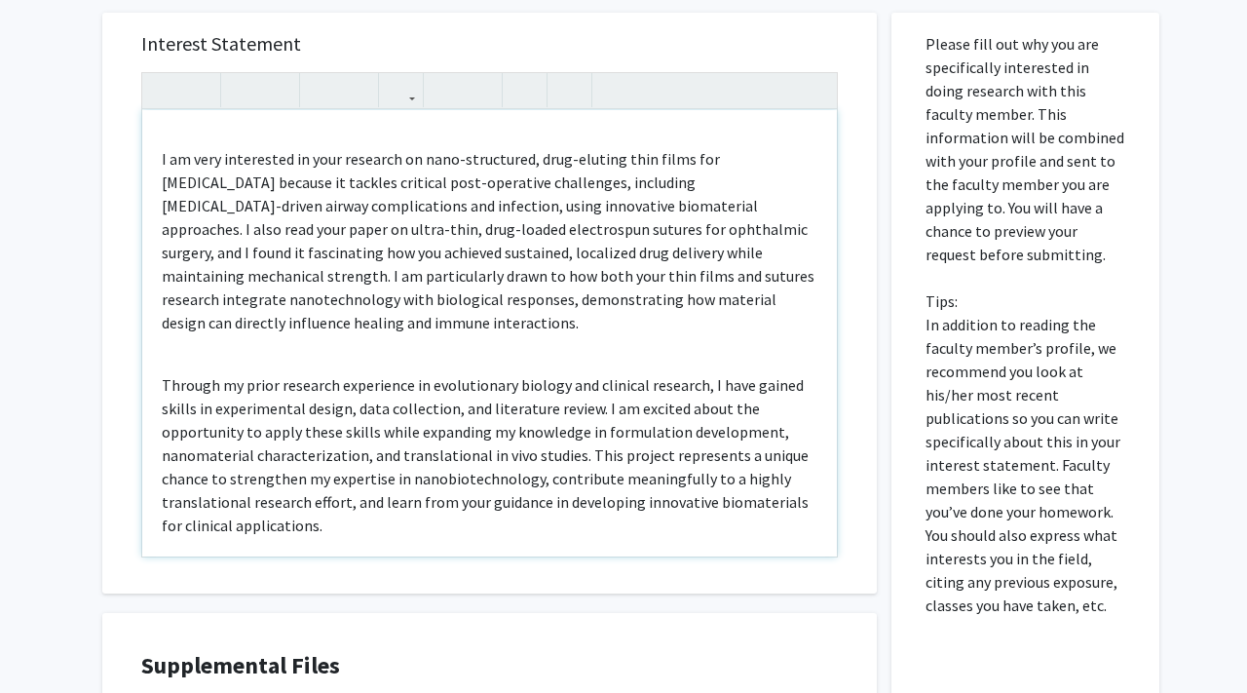
click at [152, 163] on div "Hi, my name is Kirsha Selvakumar, and I am an MS Engineering Management student…" at bounding box center [489, 333] width 695 height 446
click at [222, 359] on div "Hi, my name is Kirsha Selvakumar, and I am an MS Engineering Management student…" at bounding box center [489, 333] width 695 height 446
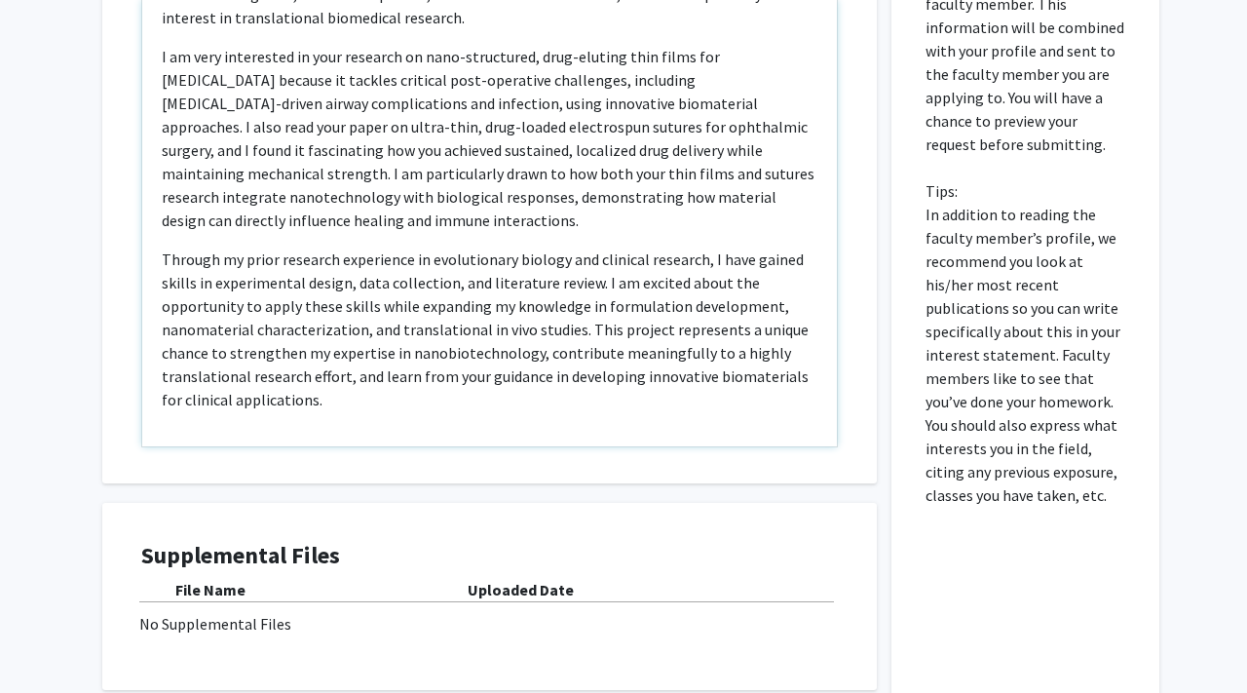
scroll to position [1013, 0]
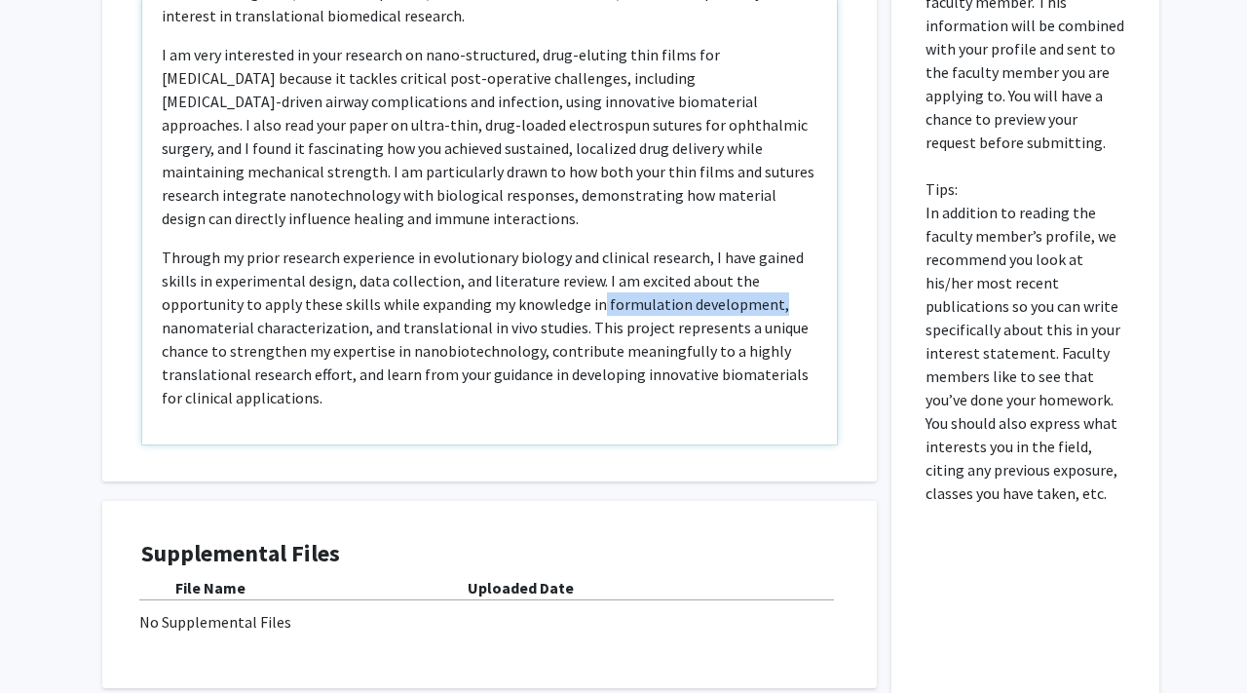
drag, startPoint x: 593, startPoint y: 302, endPoint x: 767, endPoint y: 298, distance: 173.4
click at [767, 298] on p "Through my prior research experience in evolutionary biology and clinical resea…" at bounding box center [490, 327] width 656 height 164
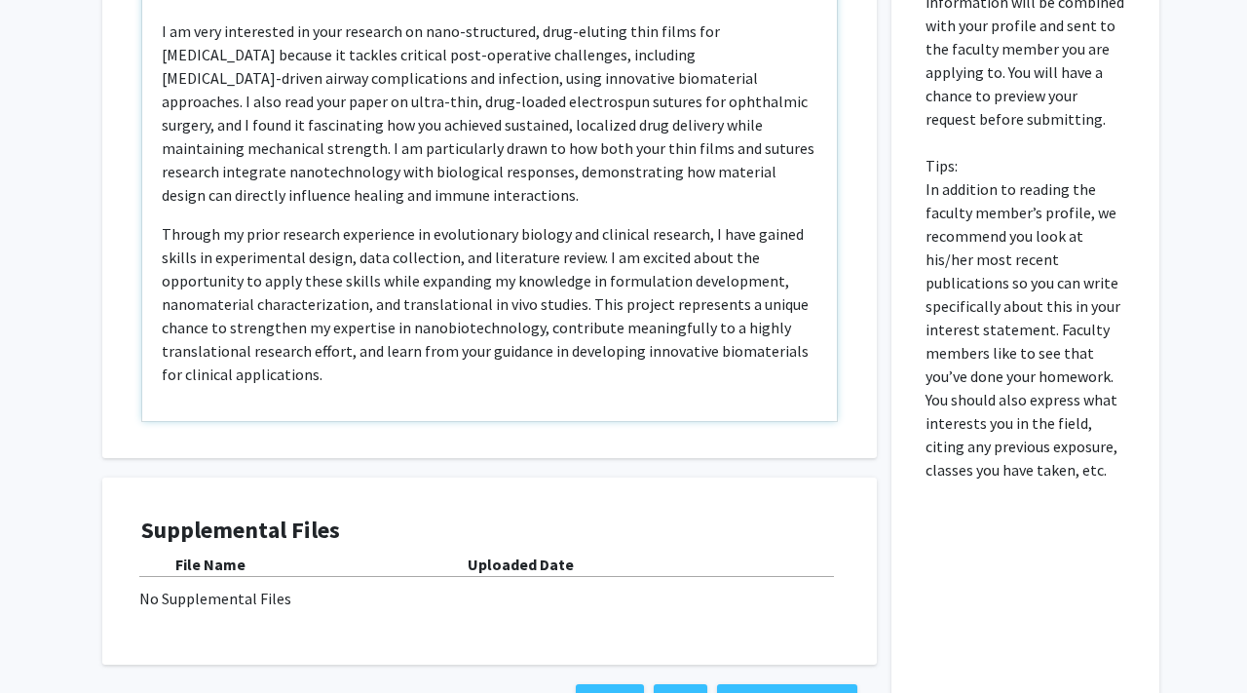
scroll to position [107, 0]
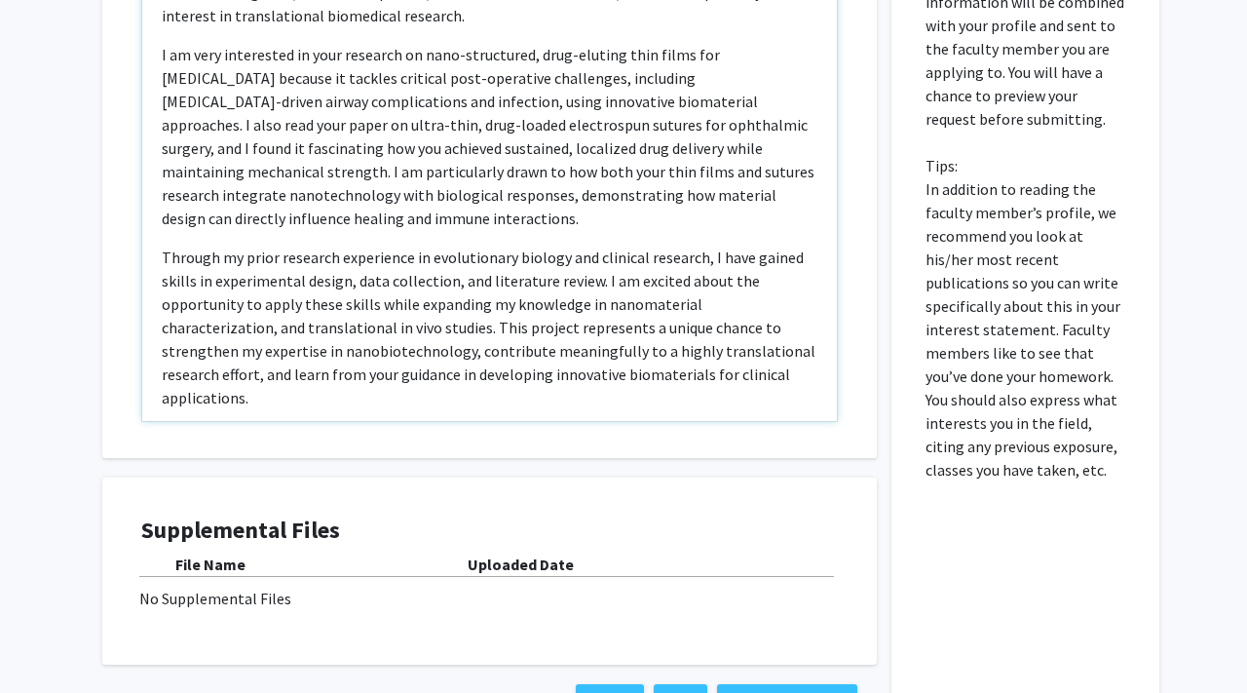
click at [438, 299] on p "Through my prior research experience in evolutionary biology and clinical resea…" at bounding box center [490, 327] width 656 height 164
type textarea "<p>Hi, my name is Kirsha Selvakumar, and I am an MS Engineering Management stud…"
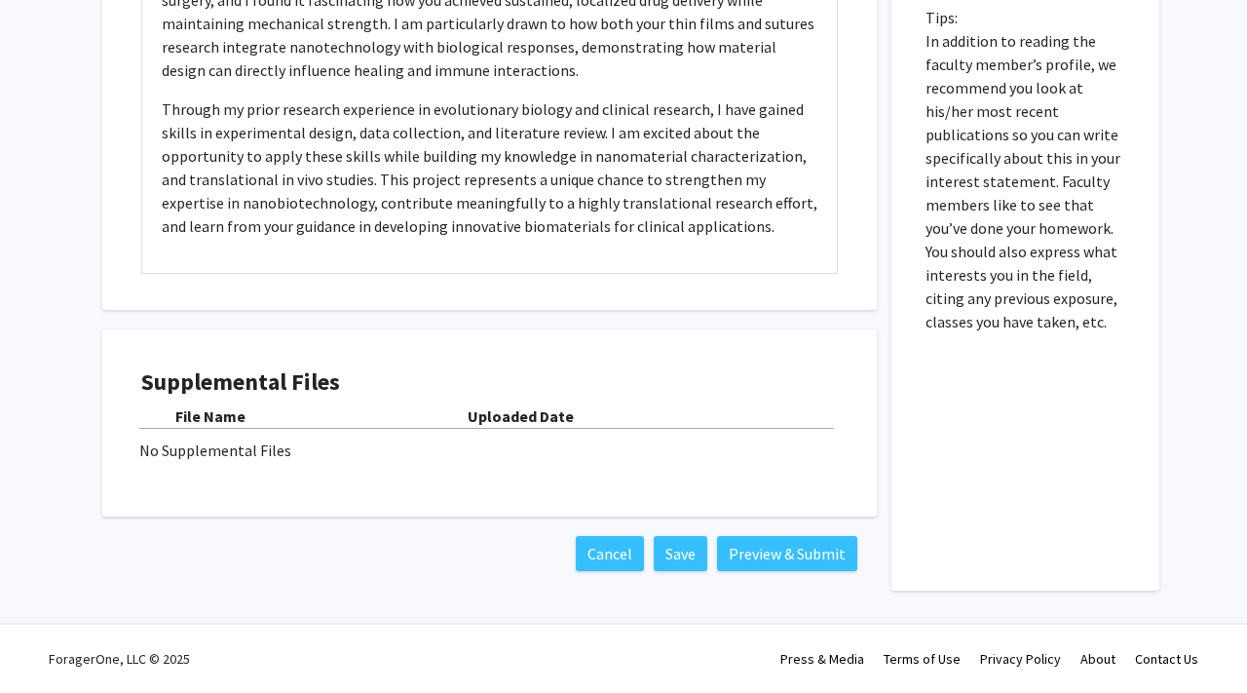
click at [509, 412] on b "Uploaded Date" at bounding box center [521, 415] width 106 height 19
click at [685, 563] on button "Save" at bounding box center [681, 553] width 54 height 35
click at [795, 538] on button "Preview & Submit" at bounding box center [787, 553] width 140 height 35
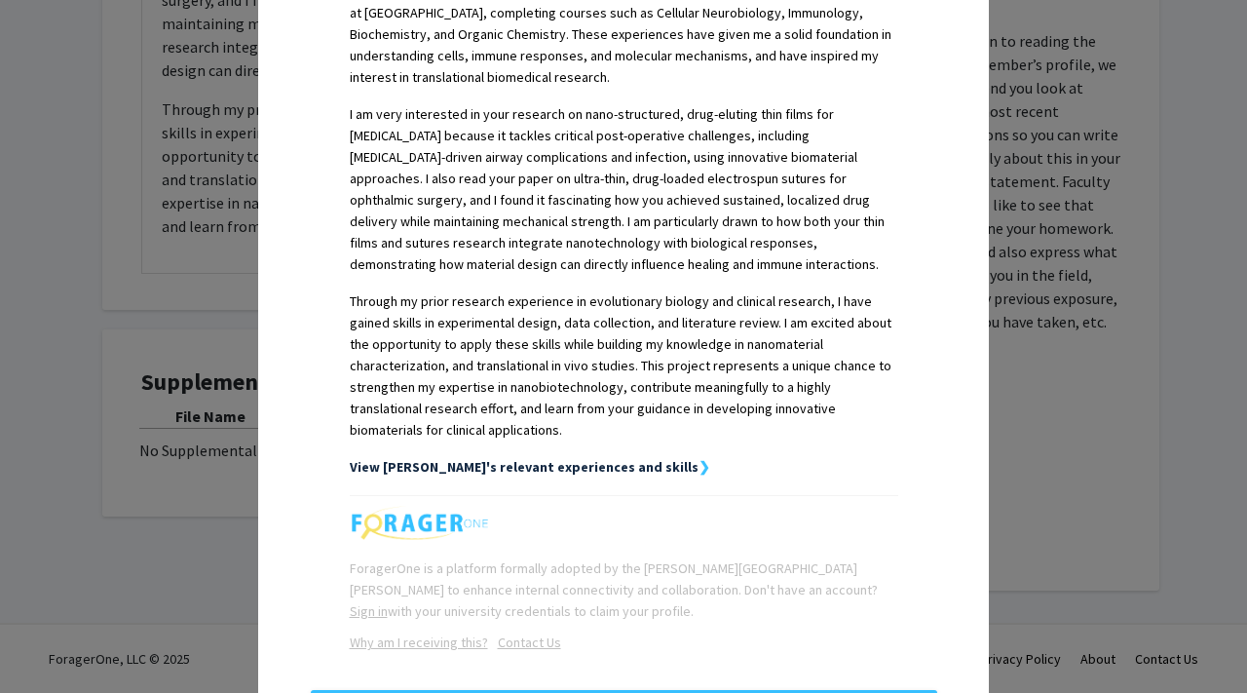
scroll to position [622, 0]
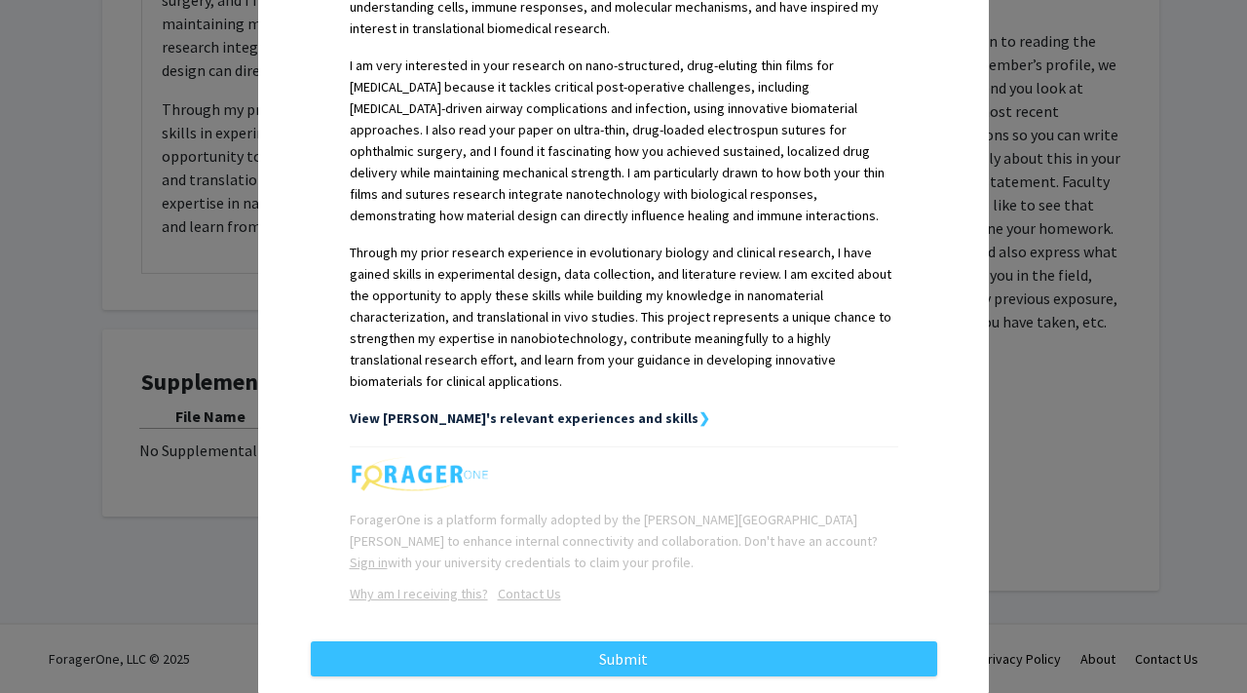
click at [559, 409] on strong "View Kirsha's relevant experiences and skills" at bounding box center [524, 418] width 349 height 18
click at [627, 407] on div "View Kirsha's relevant experiences and skills ❯" at bounding box center [624, 417] width 548 height 21
click at [698, 409] on strong "❯" at bounding box center [704, 418] width 12 height 18
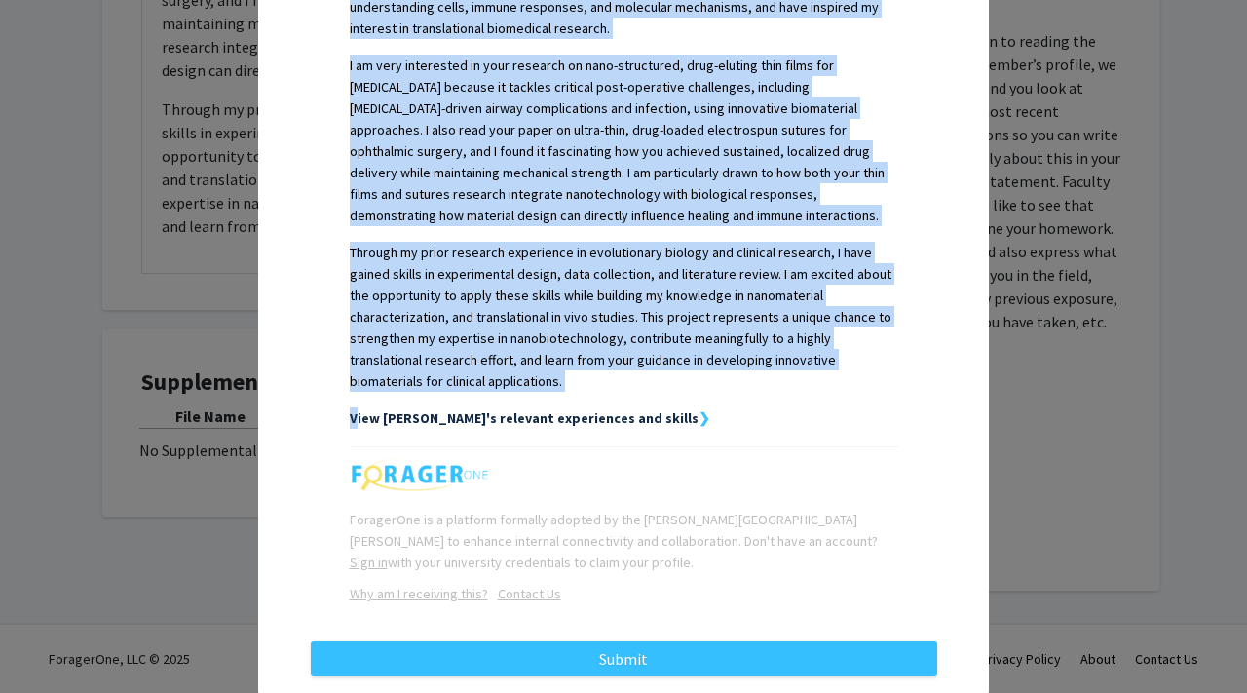
click at [698, 409] on strong "❯" at bounding box center [704, 418] width 12 height 18
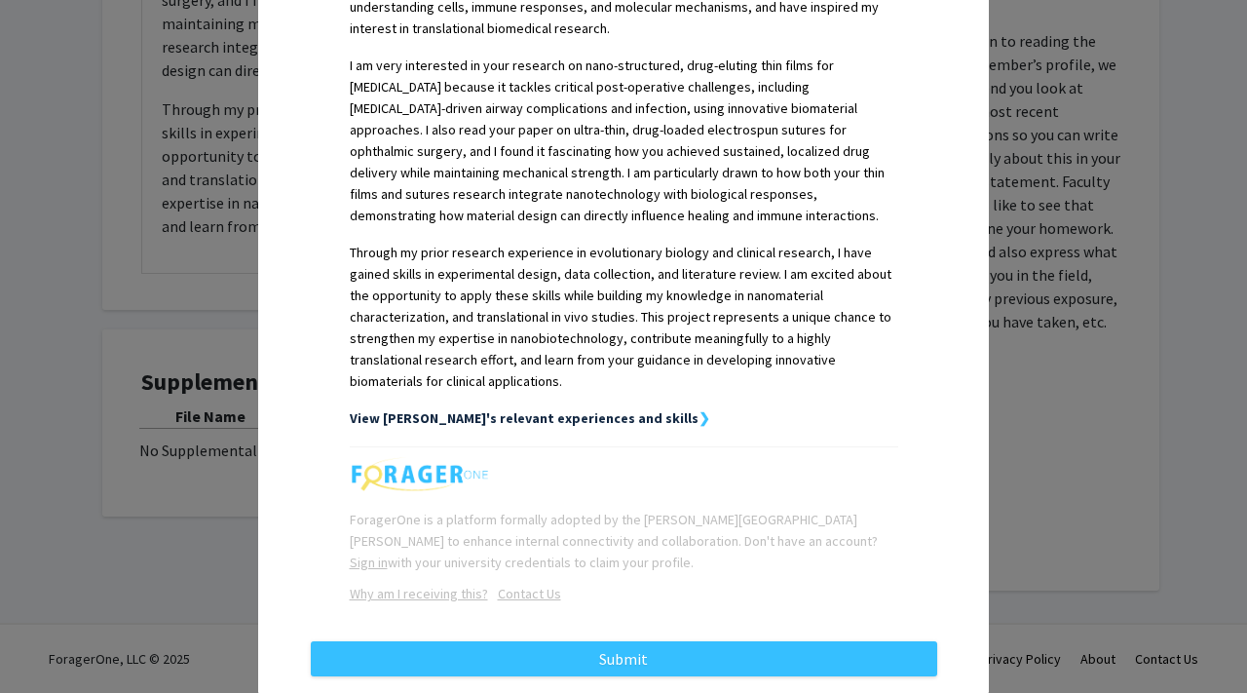
click at [570, 409] on strong "View Kirsha's relevant experiences and skills" at bounding box center [524, 418] width 349 height 18
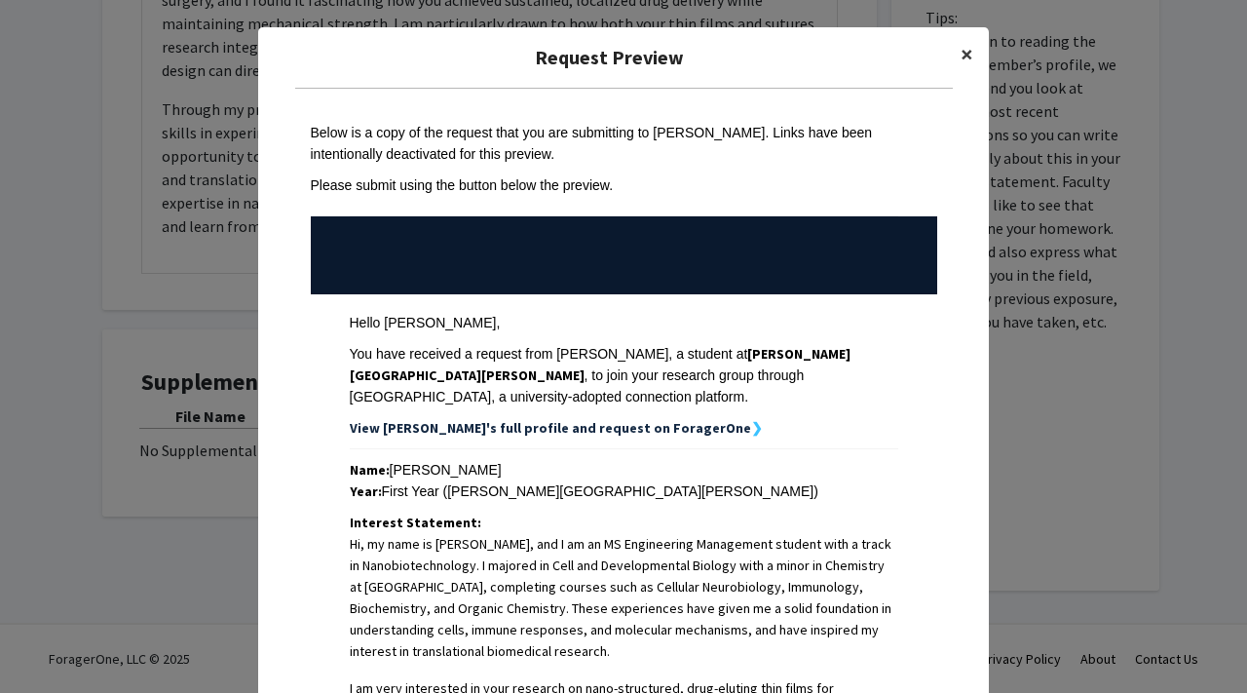
click at [981, 51] on button "×" at bounding box center [967, 54] width 44 height 55
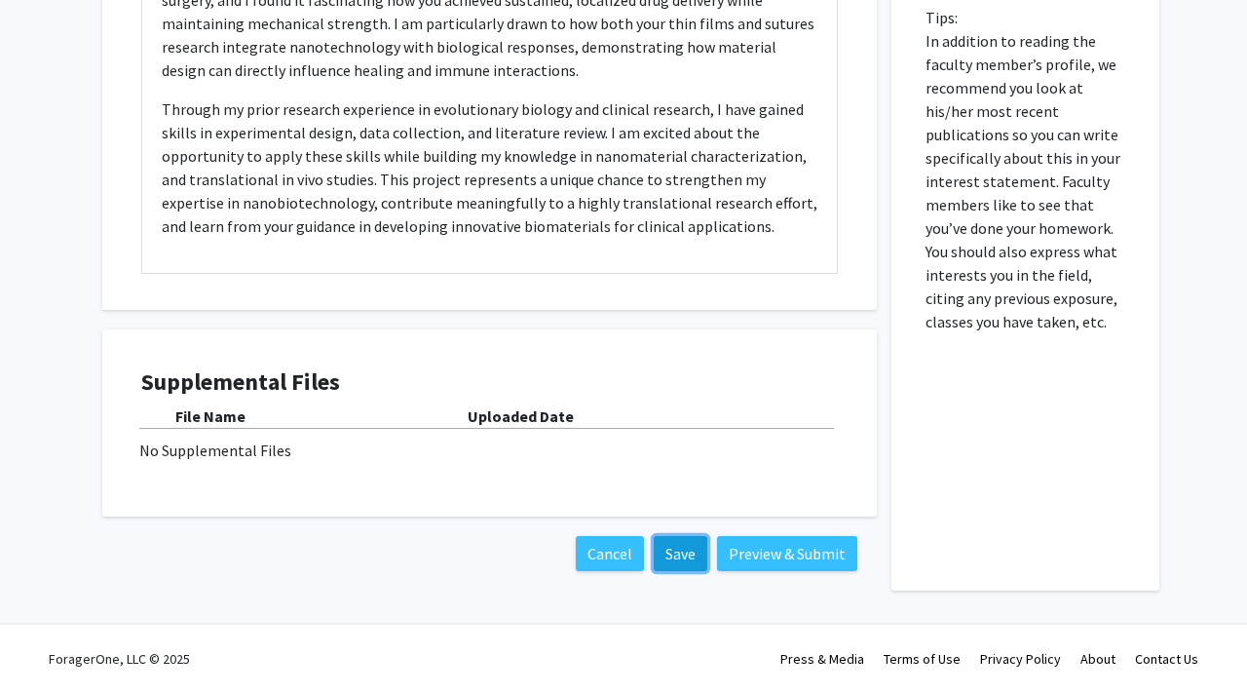
click at [677, 569] on button "Save" at bounding box center [681, 553] width 54 height 35
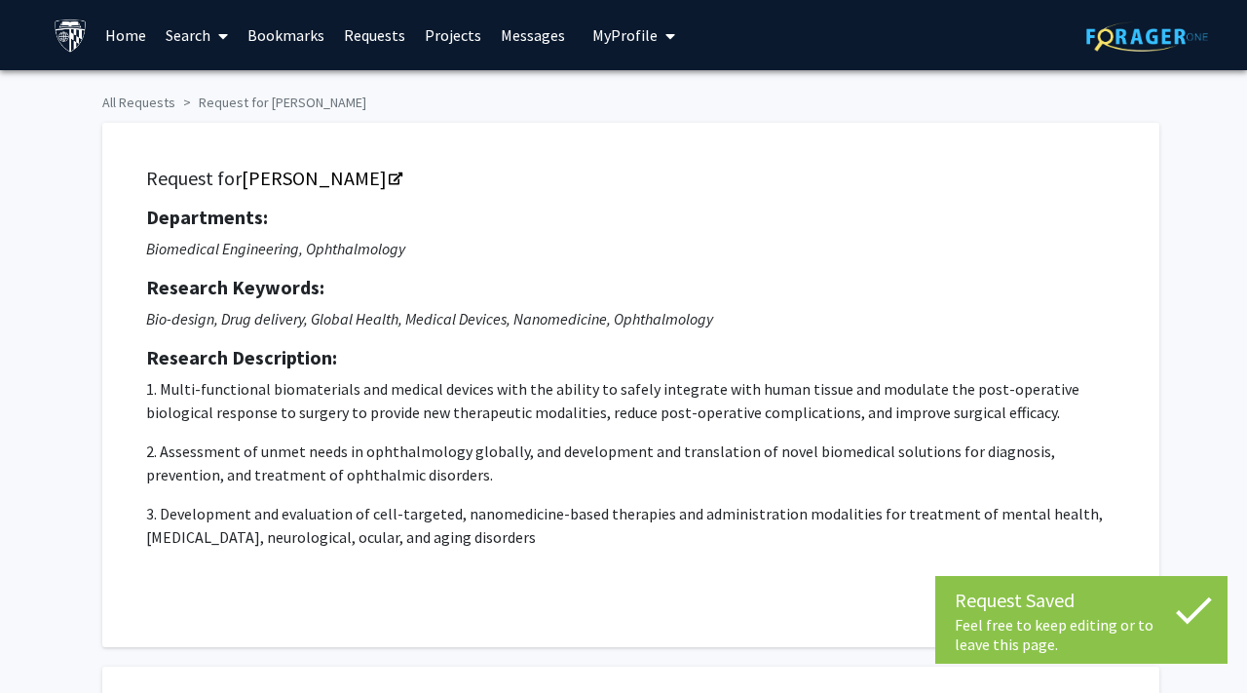
click at [604, 46] on button "My Profile" at bounding box center [633, 35] width 94 height 70
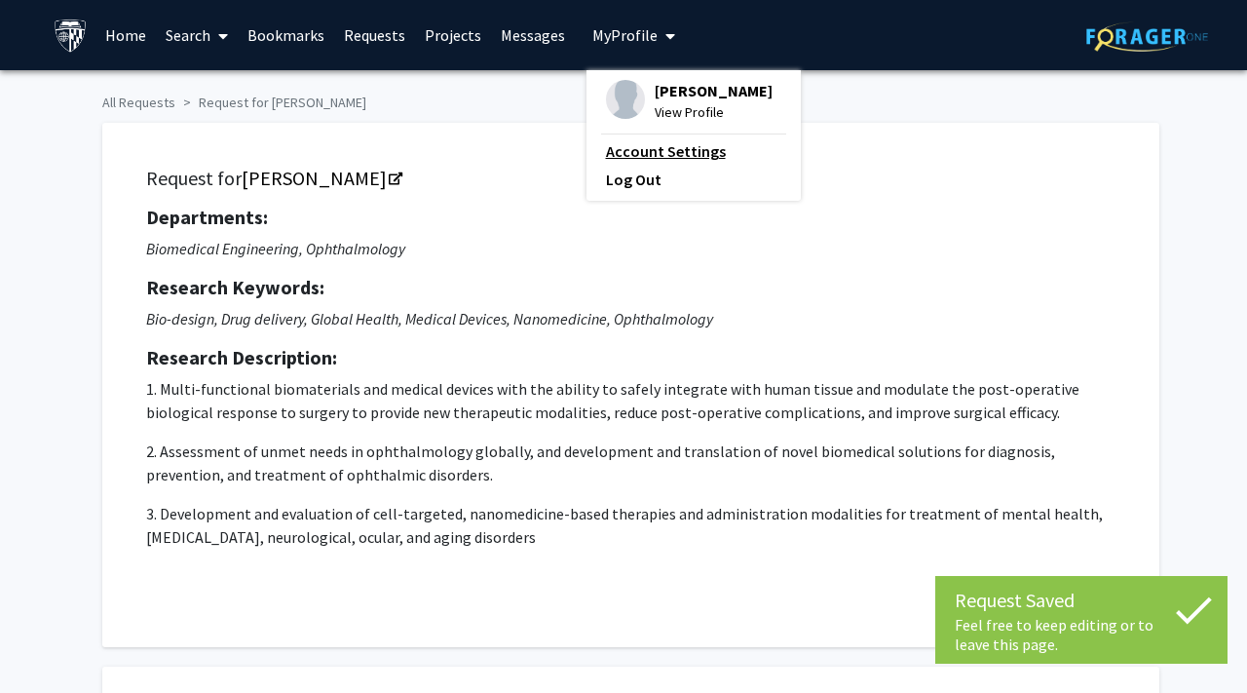
click at [660, 163] on link "Account Settings" at bounding box center [693, 150] width 175 height 23
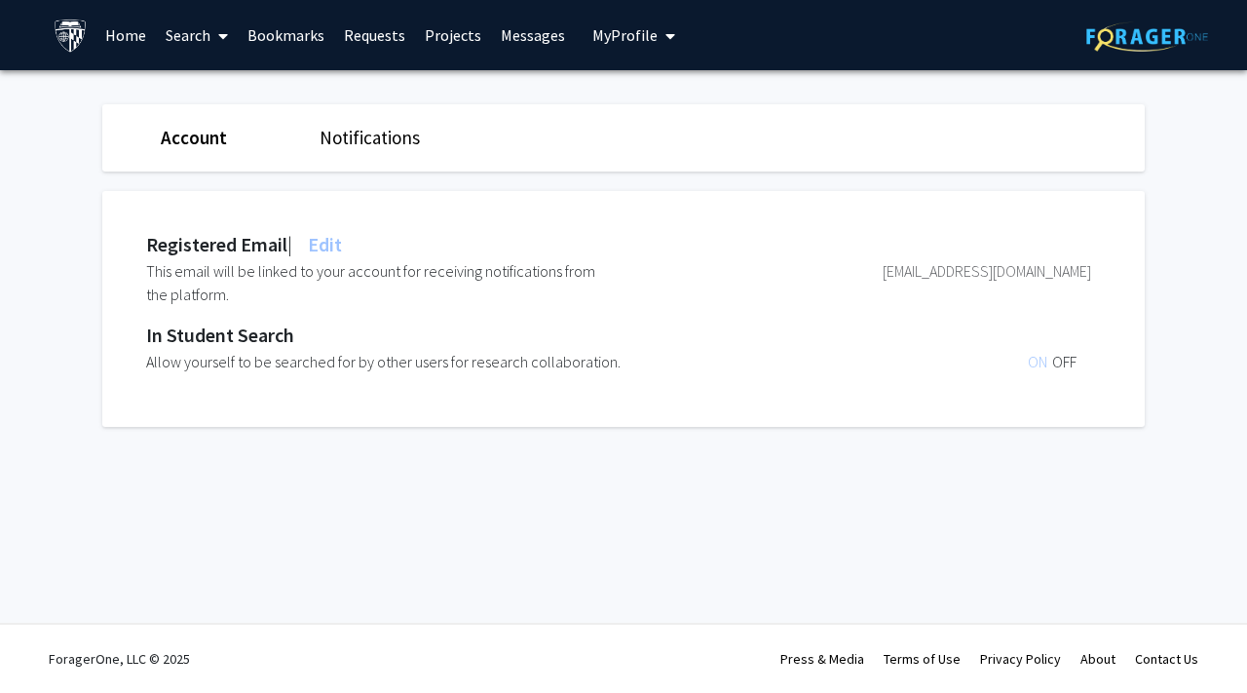
click at [319, 41] on link "Bookmarks" at bounding box center [286, 35] width 96 height 68
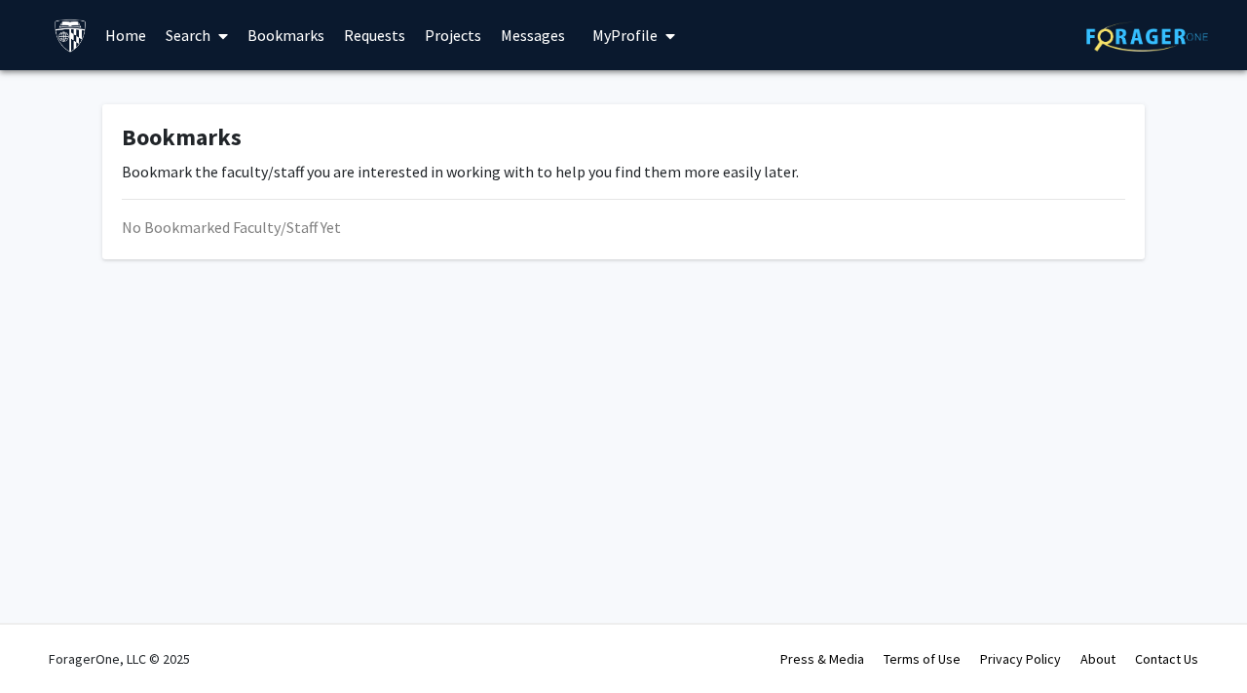
click at [373, 39] on link "Requests" at bounding box center [374, 35] width 81 height 68
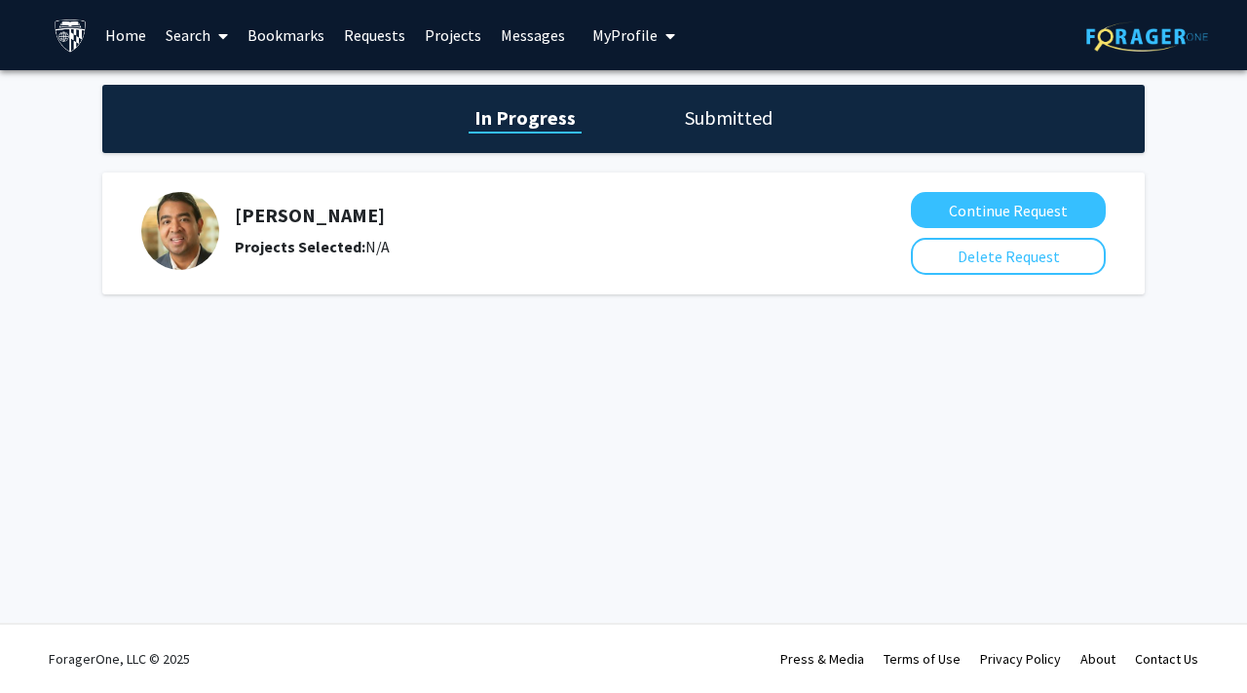
click at [454, 31] on link "Projects" at bounding box center [453, 35] width 76 height 68
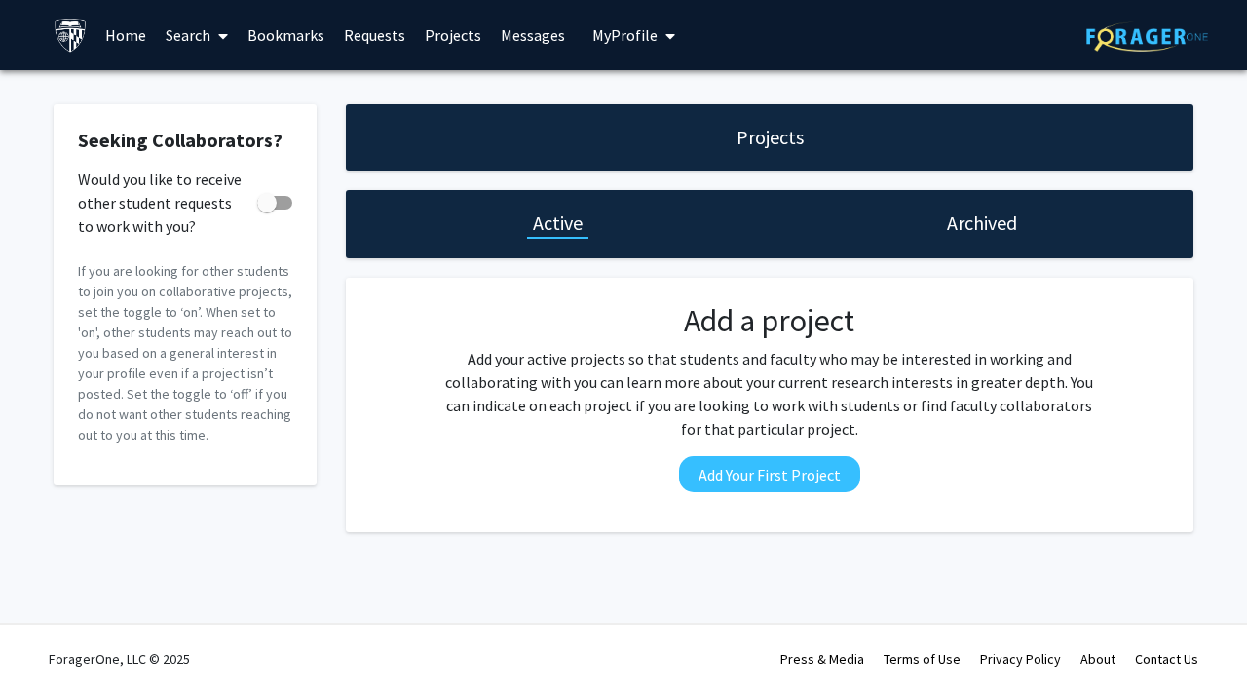
click at [454, 45] on link "Projects" at bounding box center [453, 35] width 76 height 68
click at [218, 38] on icon at bounding box center [223, 36] width 10 height 16
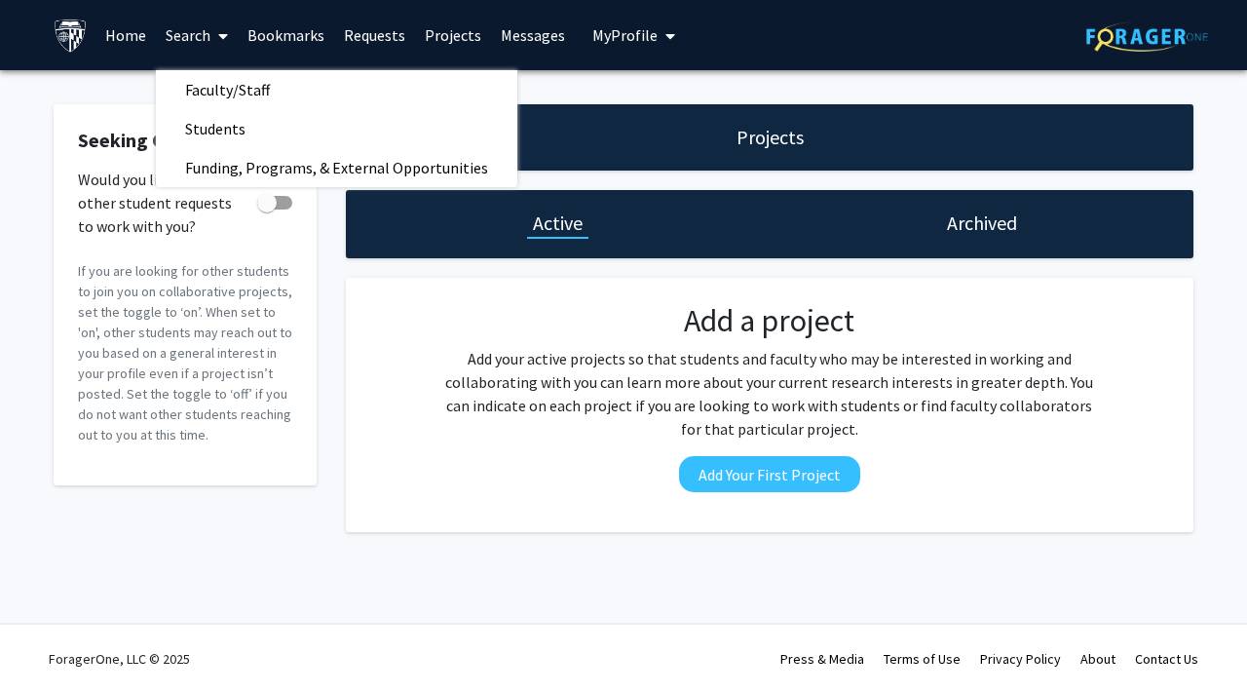
click at [648, 33] on span "My Profile" at bounding box center [624, 34] width 65 height 19
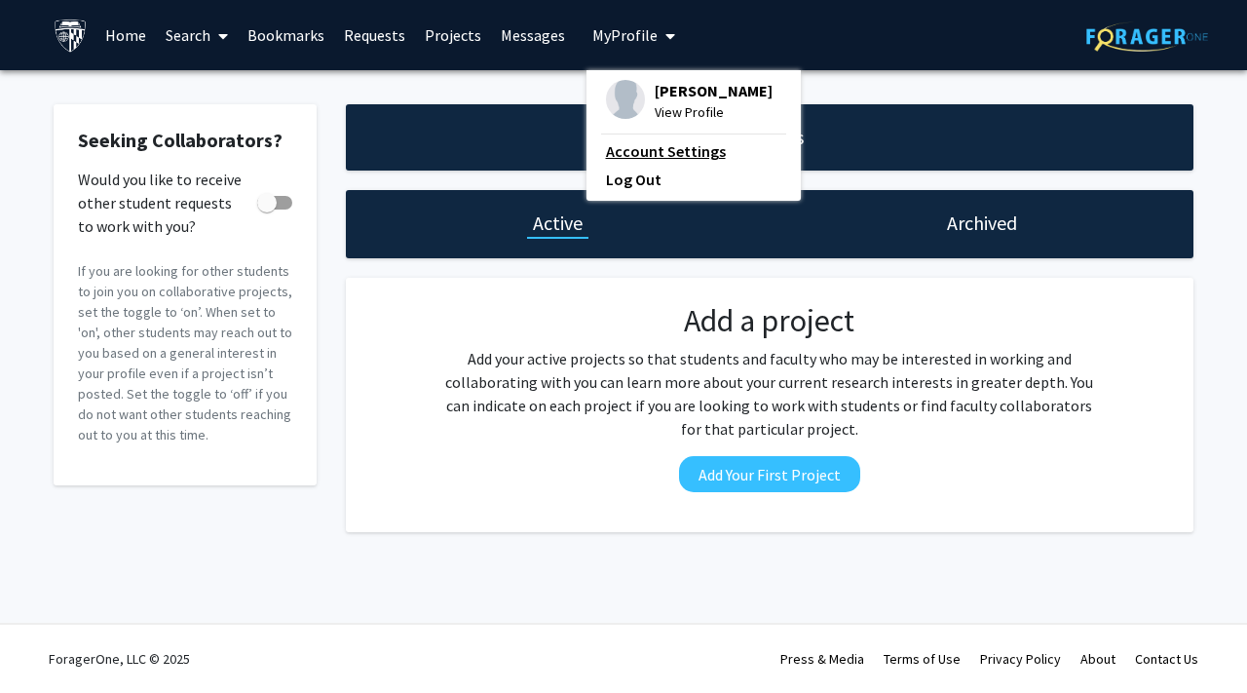
click at [649, 163] on link "Account Settings" at bounding box center [693, 150] width 175 height 23
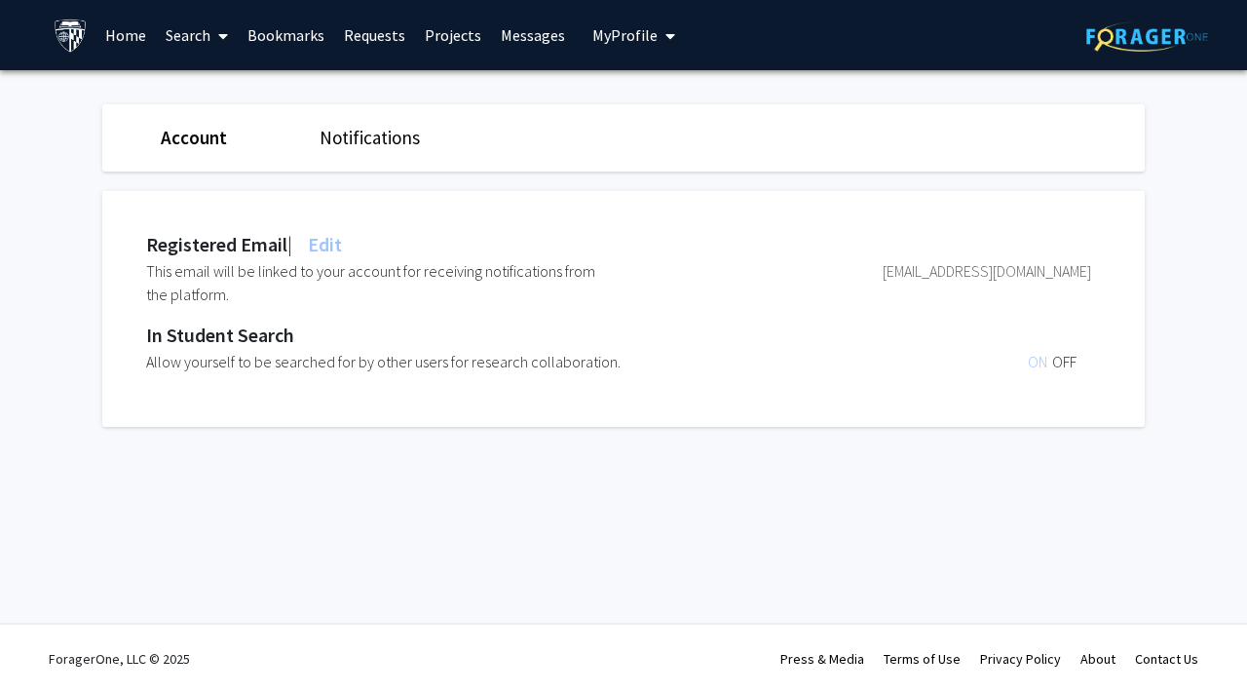
click at [419, 41] on link "Projects" at bounding box center [453, 35] width 76 height 68
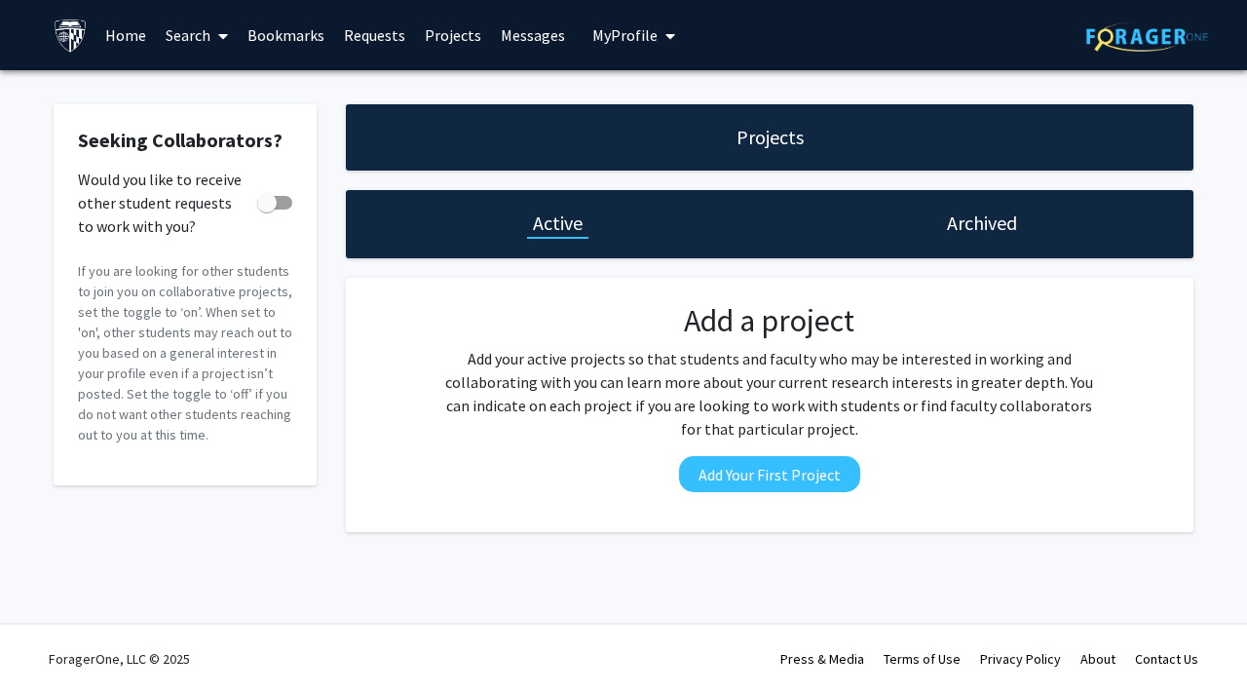
click at [380, 43] on link "Requests" at bounding box center [374, 35] width 81 height 68
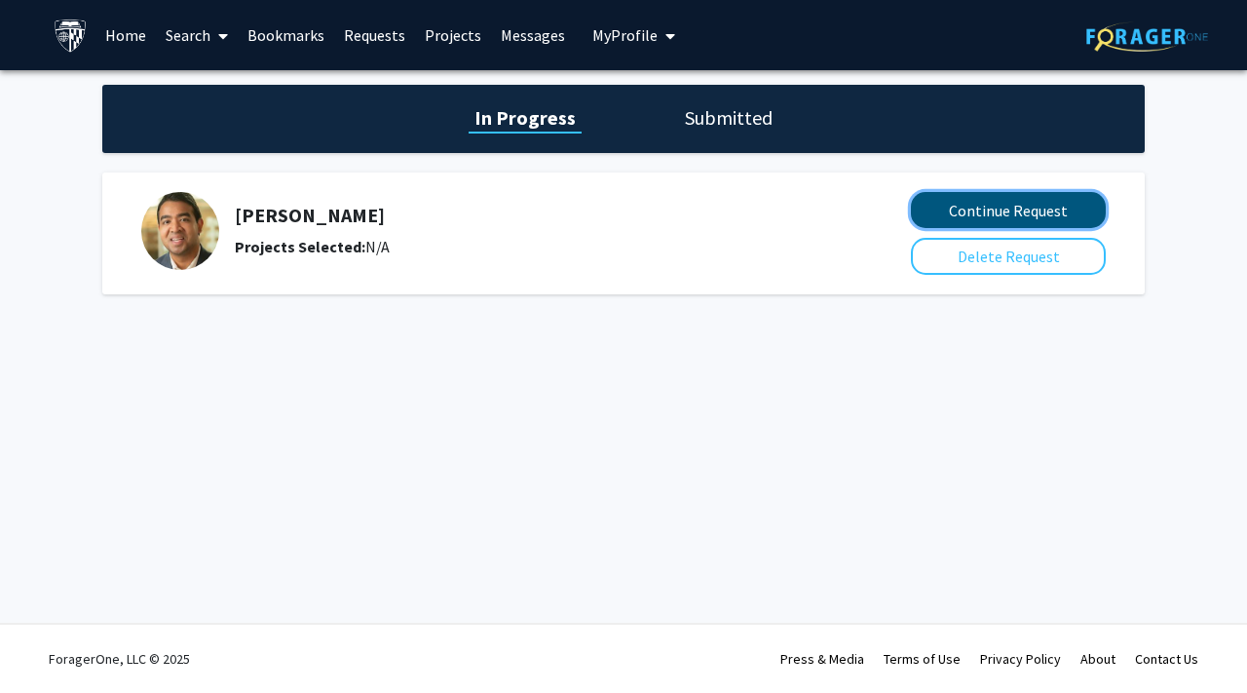
click at [935, 215] on button "Continue Request" at bounding box center [1008, 210] width 195 height 36
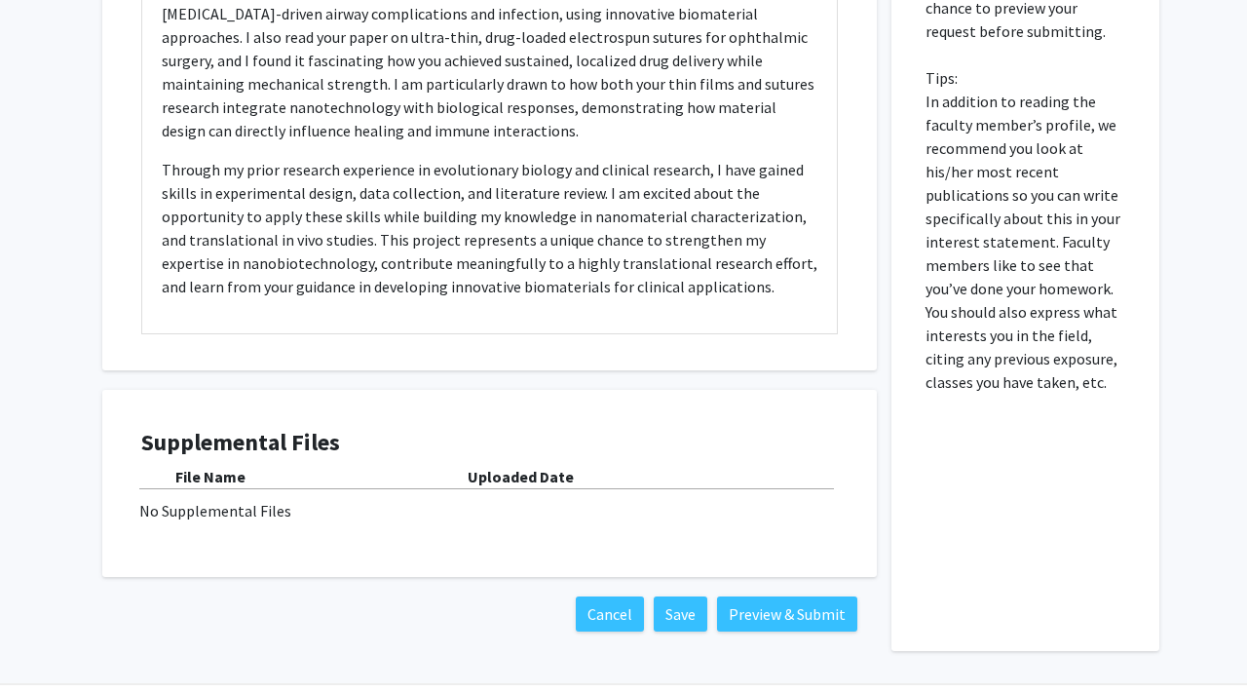
scroll to position [1185, 0]
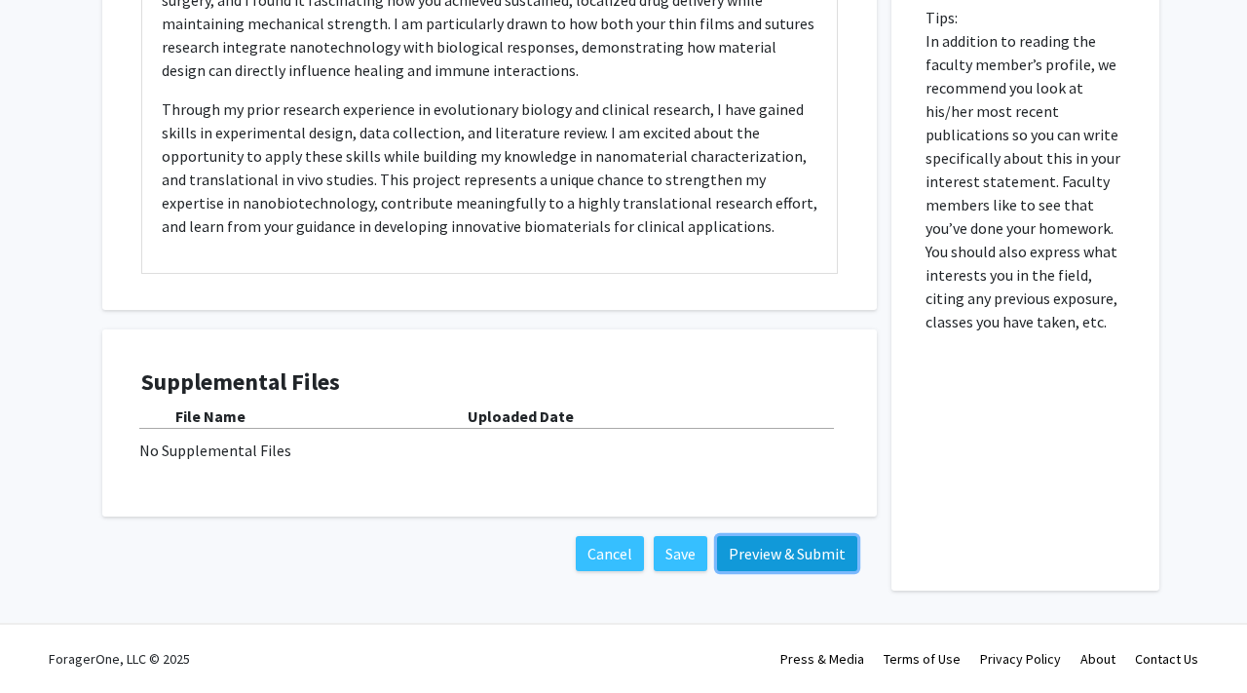
click at [774, 564] on button "Preview & Submit" at bounding box center [787, 553] width 140 height 35
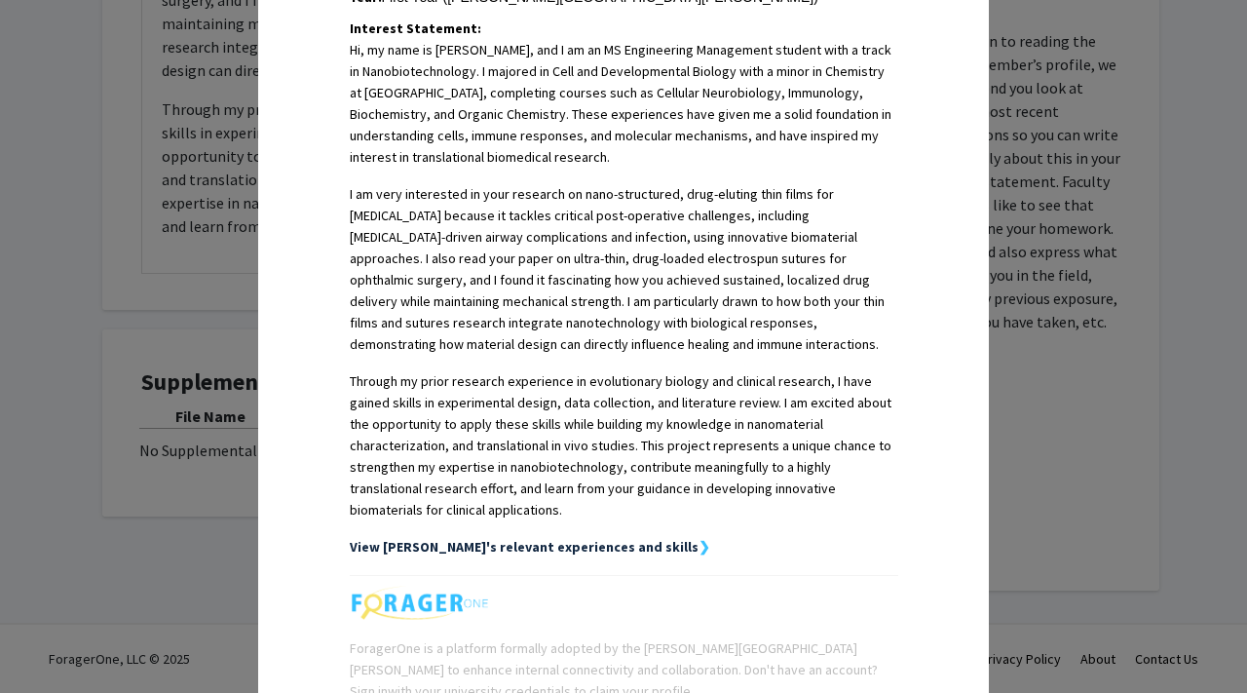
scroll to position [656, 0]
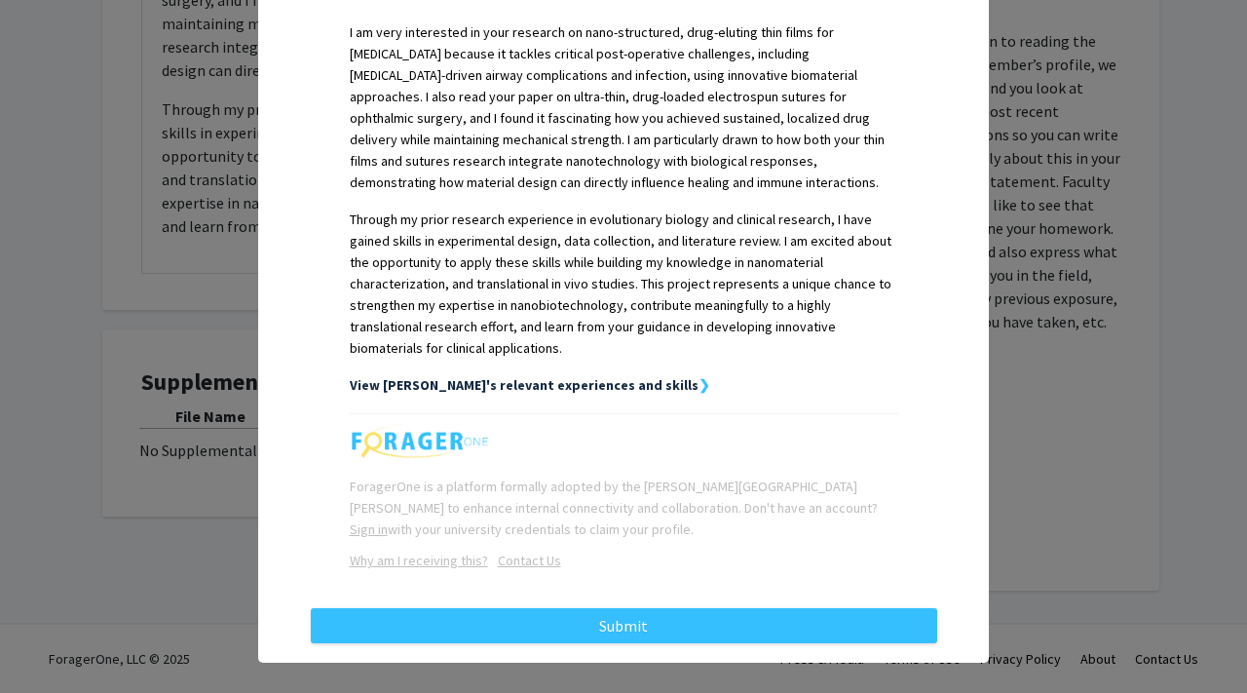
click at [556, 376] on strong "View Kirsha's relevant experiences and skills" at bounding box center [524, 385] width 349 height 18
click at [617, 376] on strong "View Kirsha's relevant experiences and skills" at bounding box center [524, 385] width 349 height 18
click at [616, 376] on strong "View Kirsha's relevant experiences and skills" at bounding box center [524, 385] width 349 height 18
click at [698, 376] on strong "❯" at bounding box center [704, 385] width 12 height 18
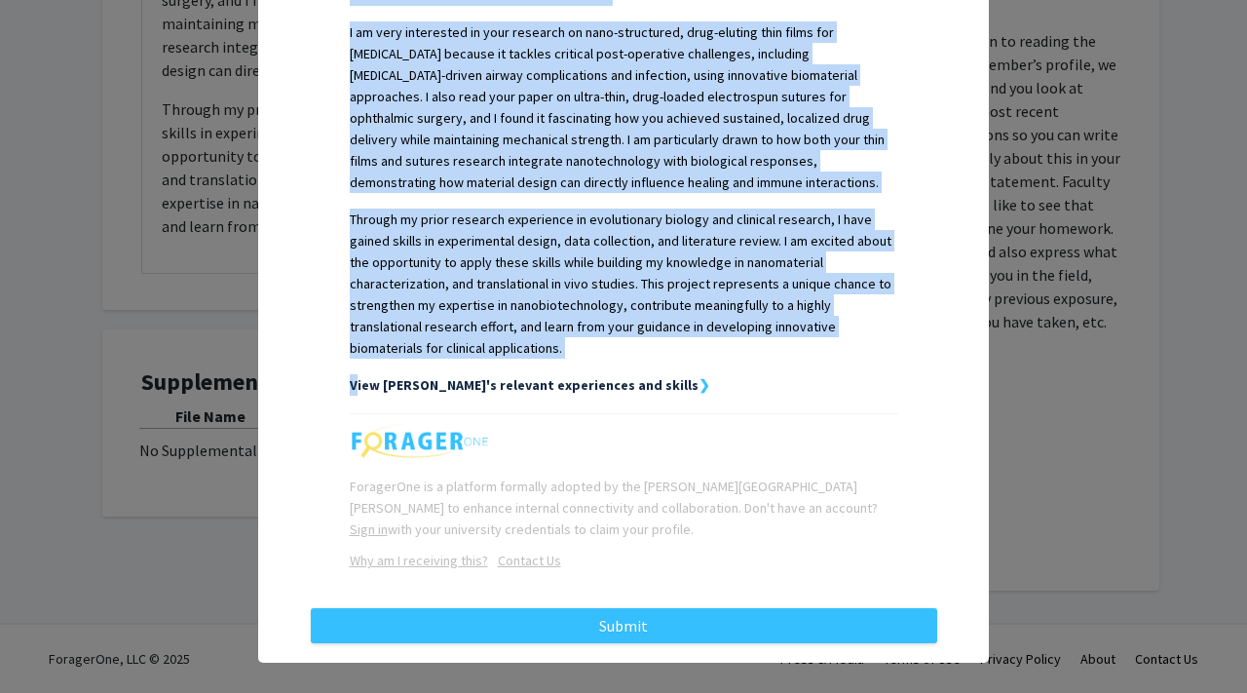
click at [698, 376] on strong "❯" at bounding box center [704, 385] width 12 height 18
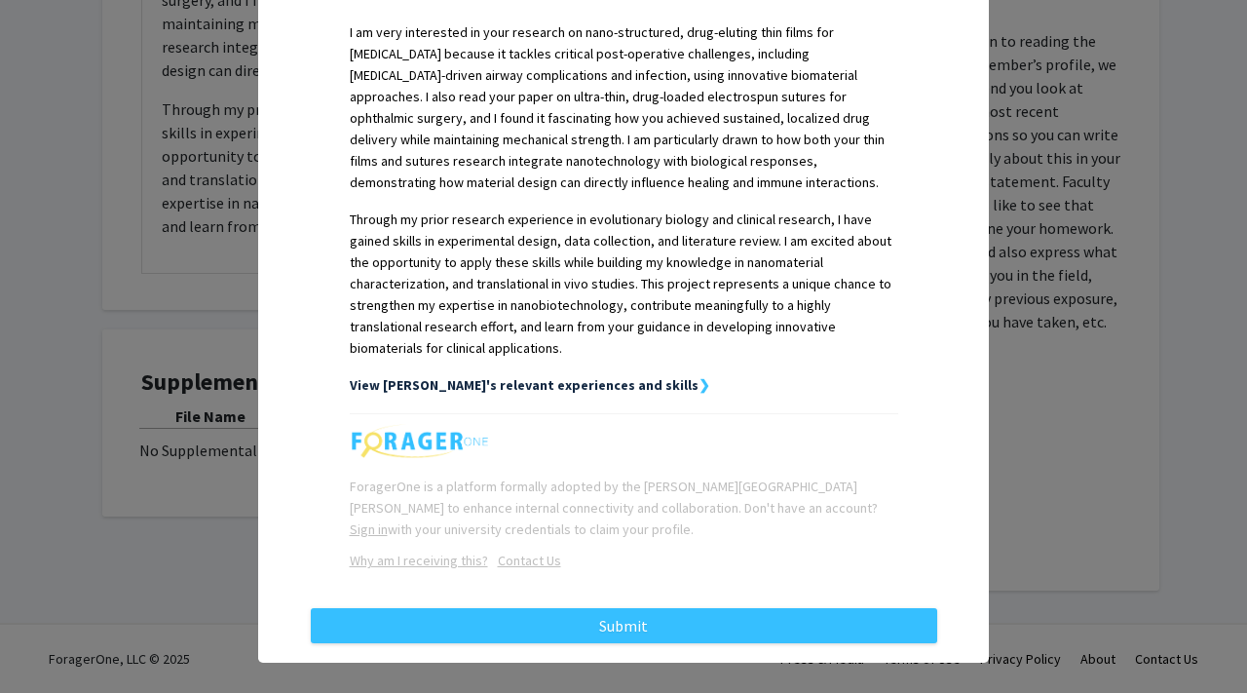
click at [987, 441] on div "Request Preview × Below is a copy of the request that you are submitting to Kun…" at bounding box center [623, 17] width 731 height 1291
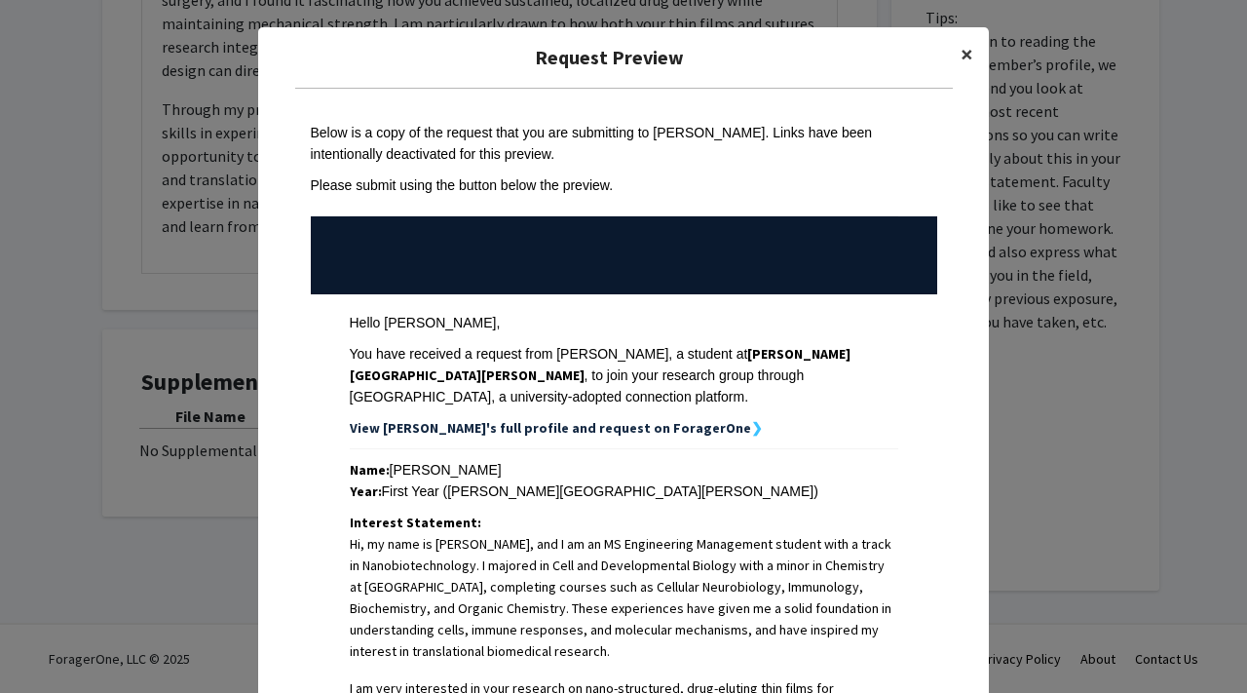
click at [962, 53] on span "×" at bounding box center [967, 54] width 13 height 30
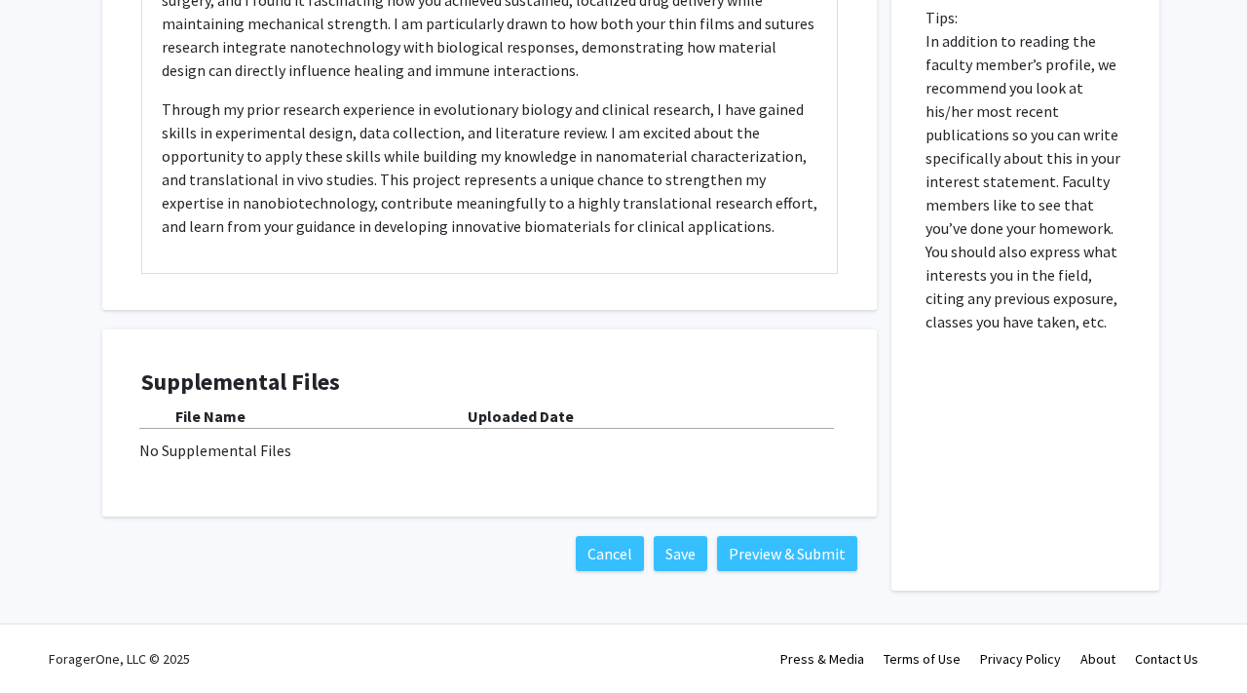
click at [280, 443] on div "No Supplemental Files" at bounding box center [489, 449] width 700 height 23
click at [196, 452] on div "No Supplemental Files" at bounding box center [489, 449] width 700 height 23
click at [253, 406] on div "File Name" at bounding box center [321, 415] width 292 height 23
click at [238, 450] on div "No Supplemental Files" at bounding box center [489, 449] width 700 height 23
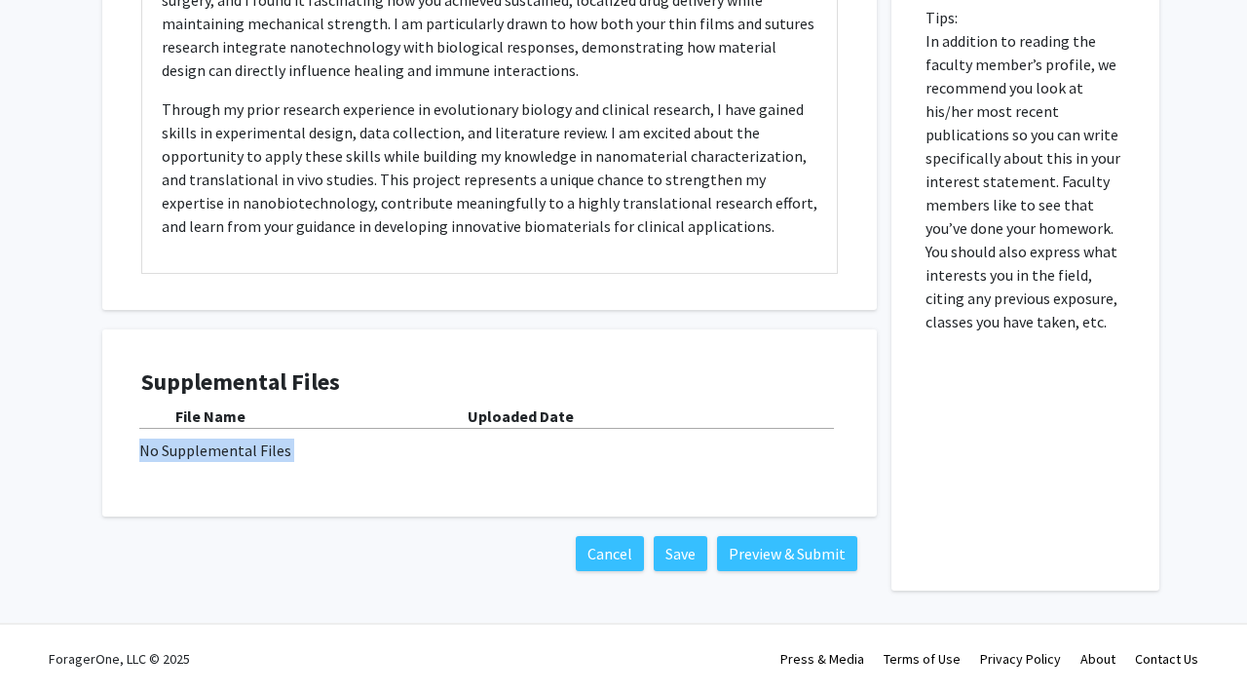
click at [238, 450] on div "No Supplemental Files" at bounding box center [489, 449] width 700 height 23
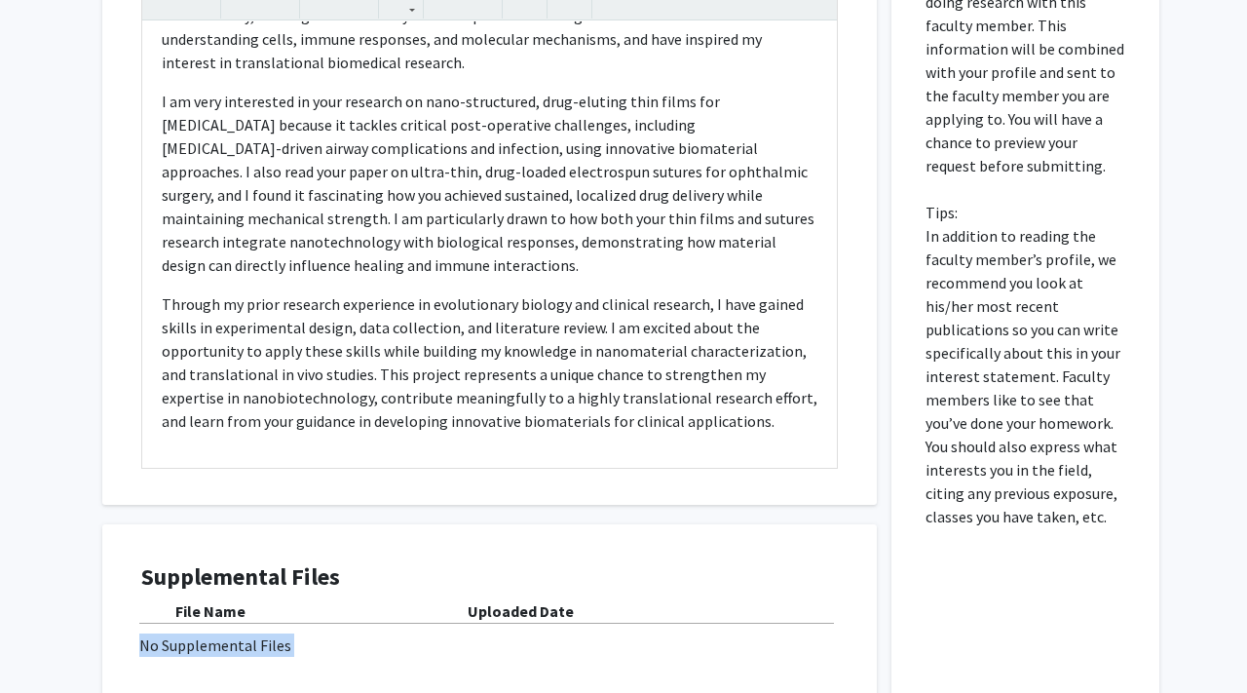
scroll to position [1185, 0]
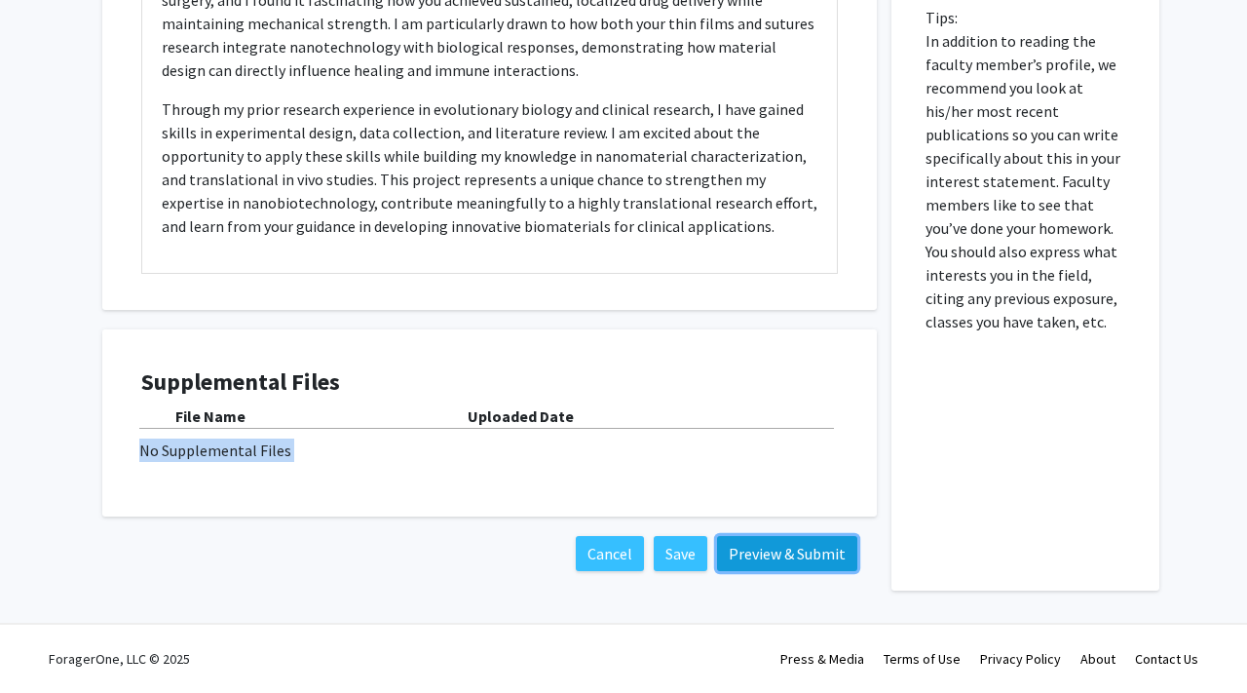
click at [821, 544] on button "Preview & Submit" at bounding box center [787, 553] width 140 height 35
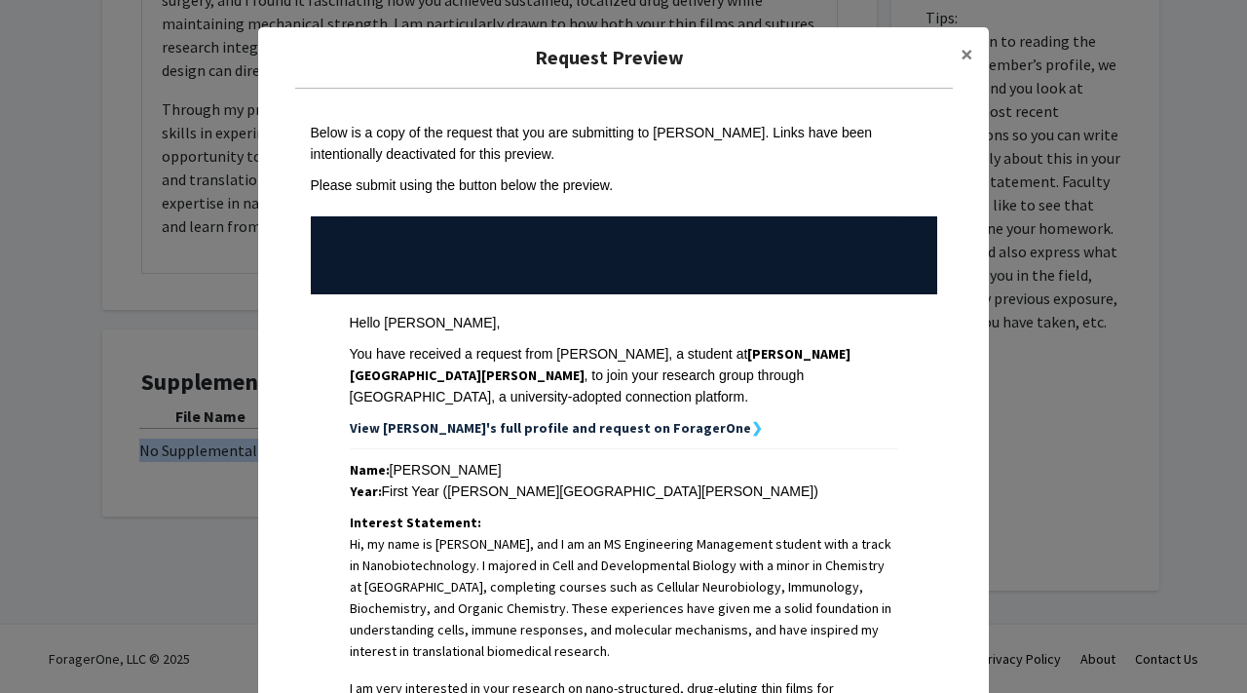
scroll to position [656, 0]
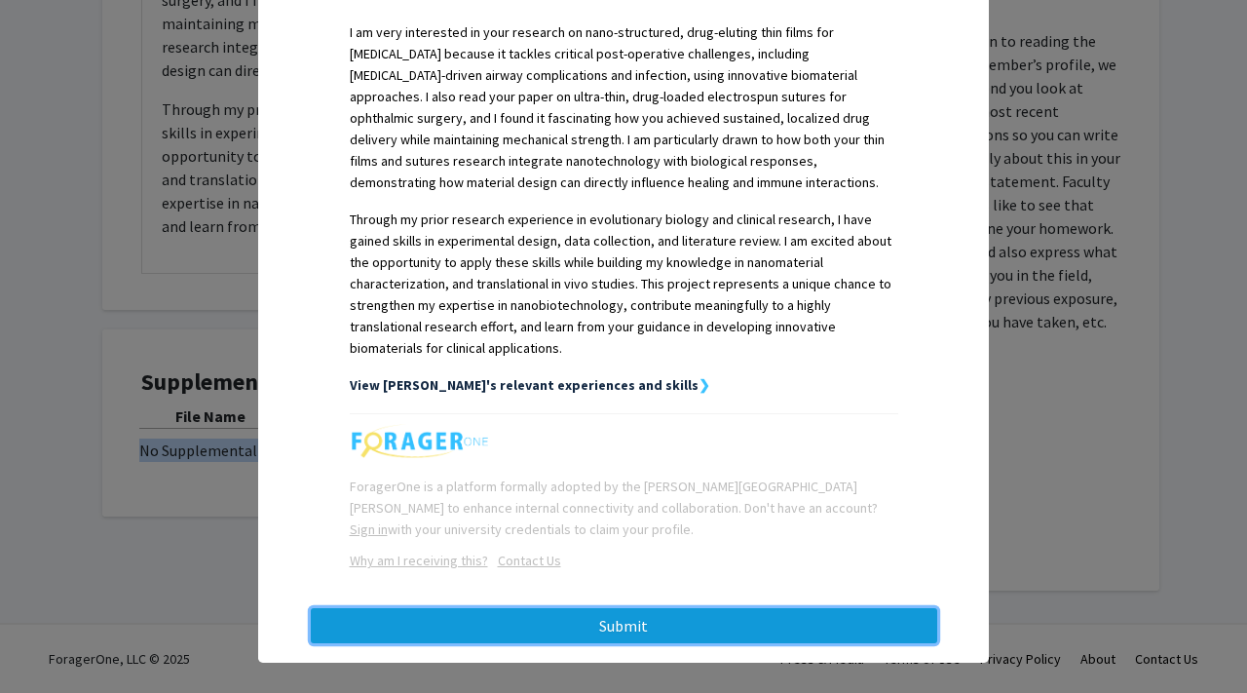
click at [710, 608] on button "Submit" at bounding box center [624, 625] width 626 height 35
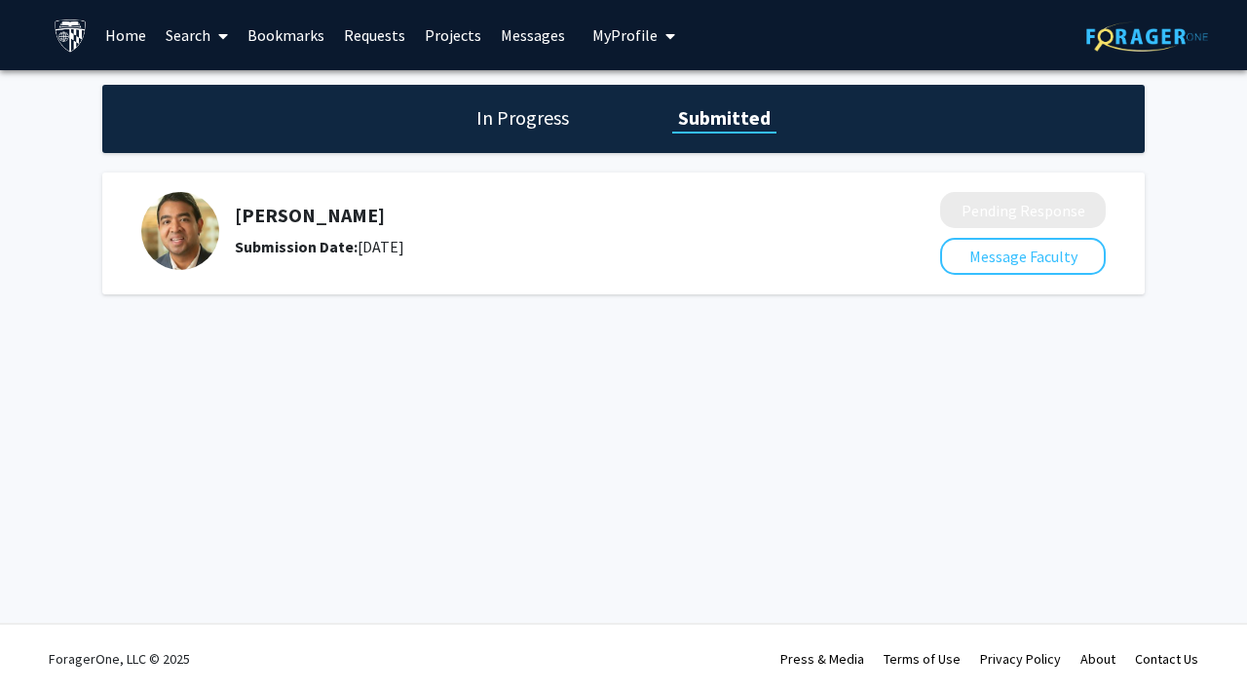
click at [539, 122] on h1 "In Progress" at bounding box center [523, 117] width 104 height 27
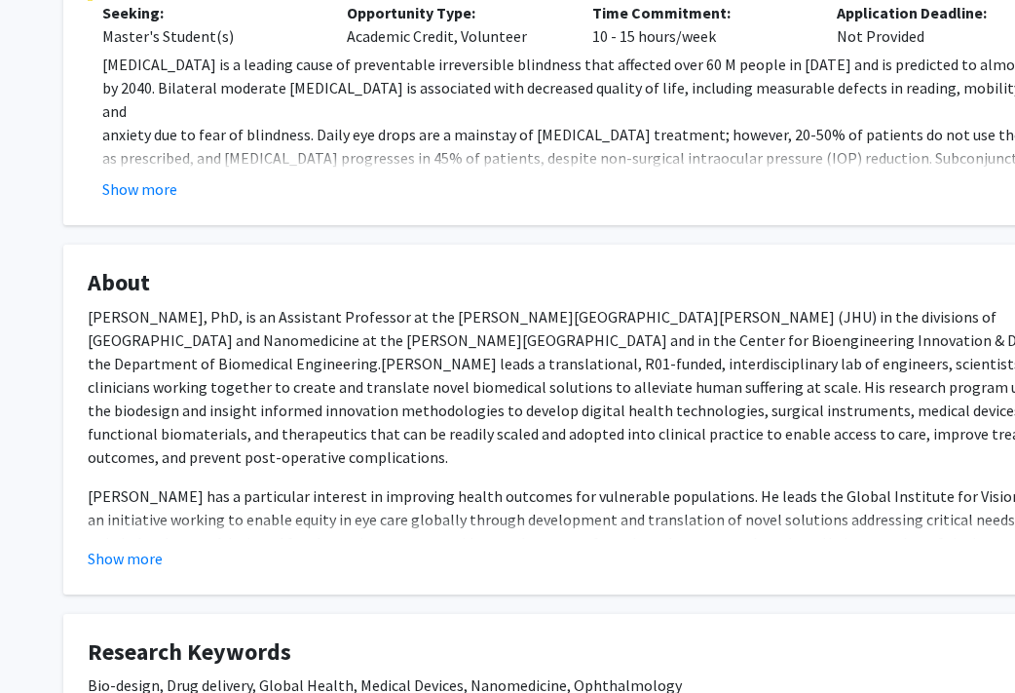
scroll to position [1562, 0]
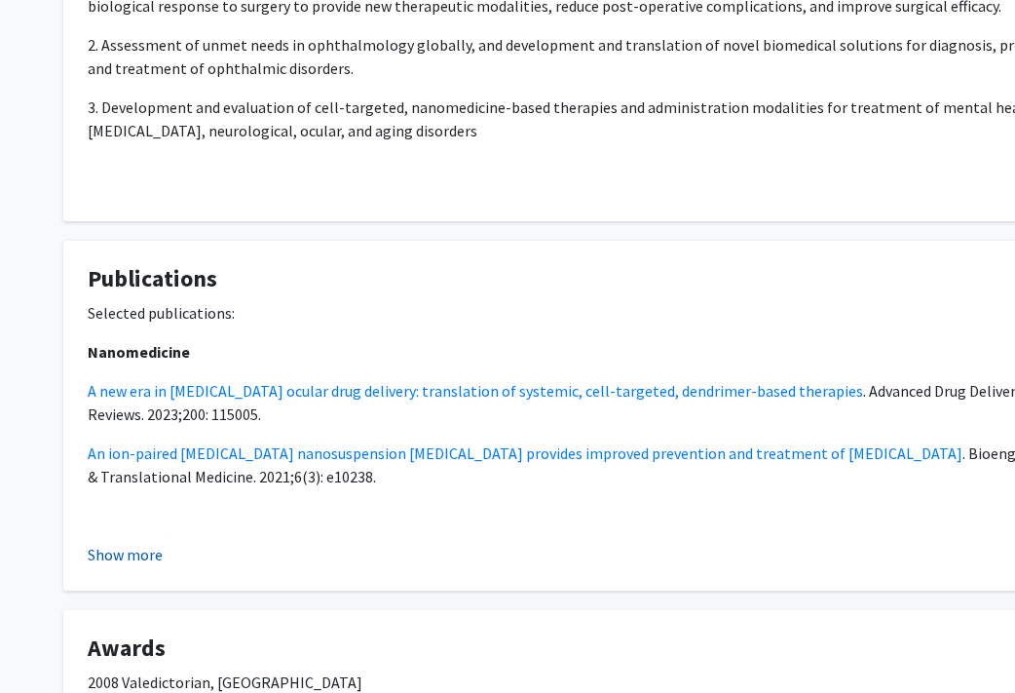
click at [117, 546] on button "Show more" at bounding box center [125, 554] width 75 height 23
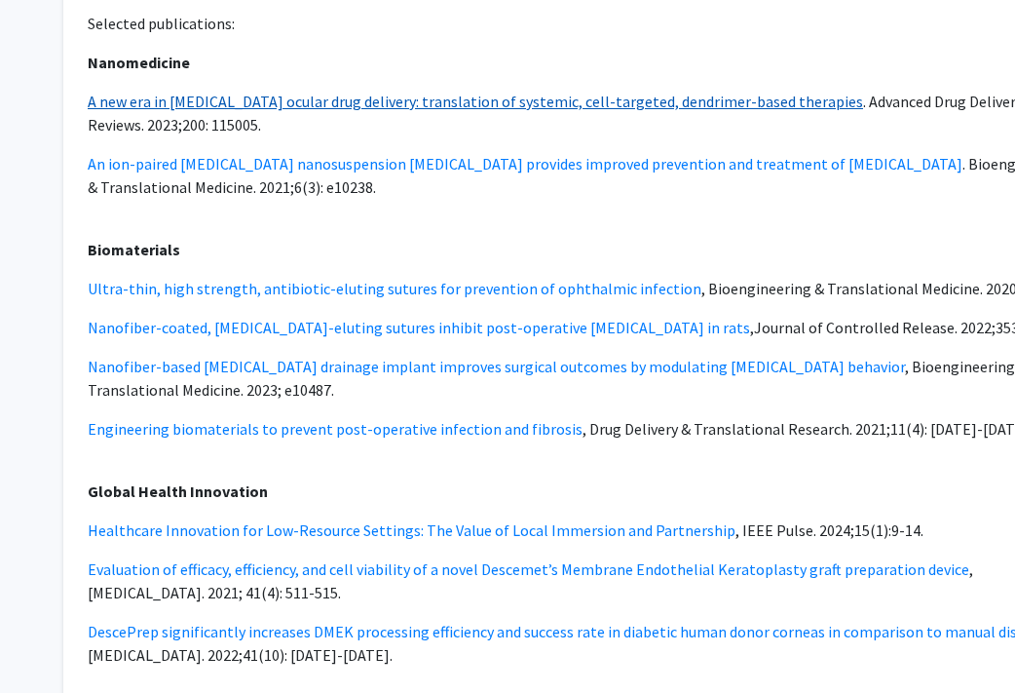
scroll to position [2056, 0]
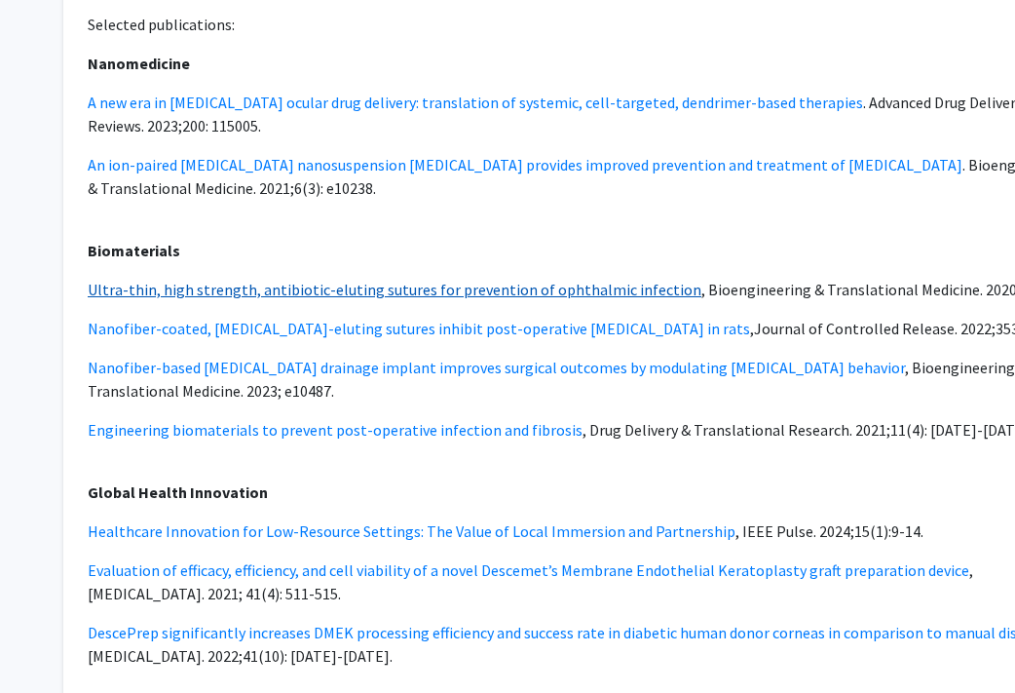
click at [657, 292] on link "Ultra-thin, high strength, antibiotic-eluting sutures for prevention of ophthal…" at bounding box center [395, 289] width 614 height 19
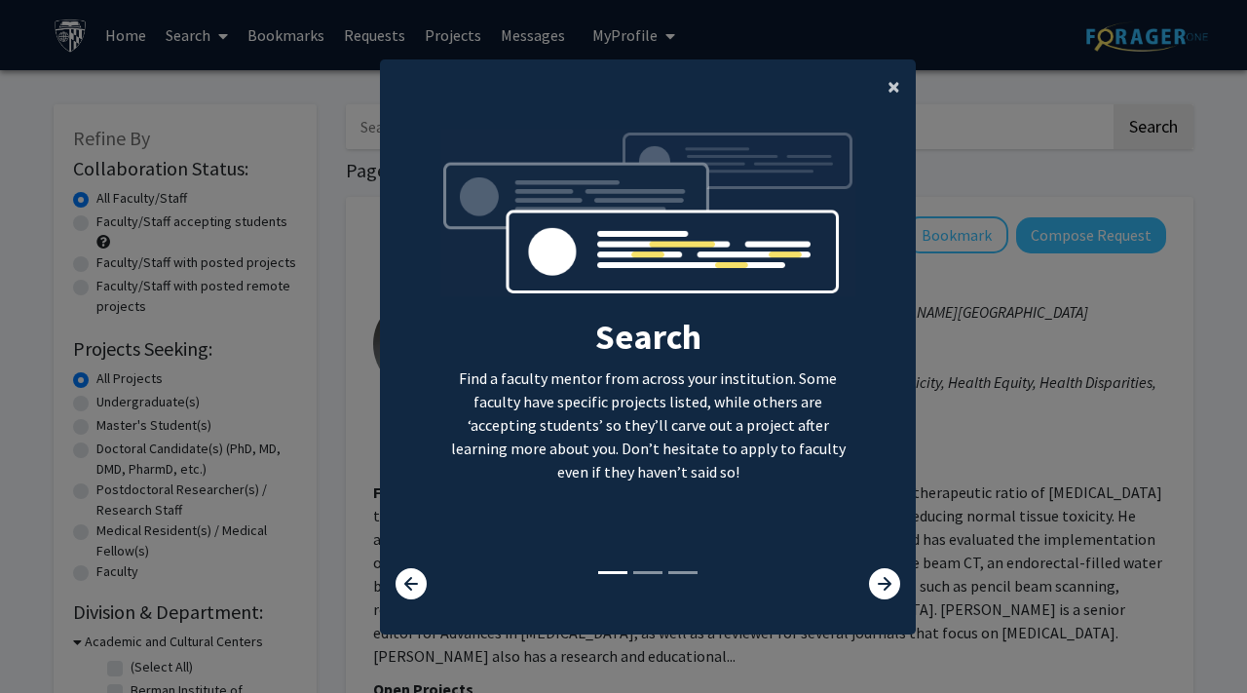
click at [895, 82] on span "×" at bounding box center [893, 86] width 13 height 30
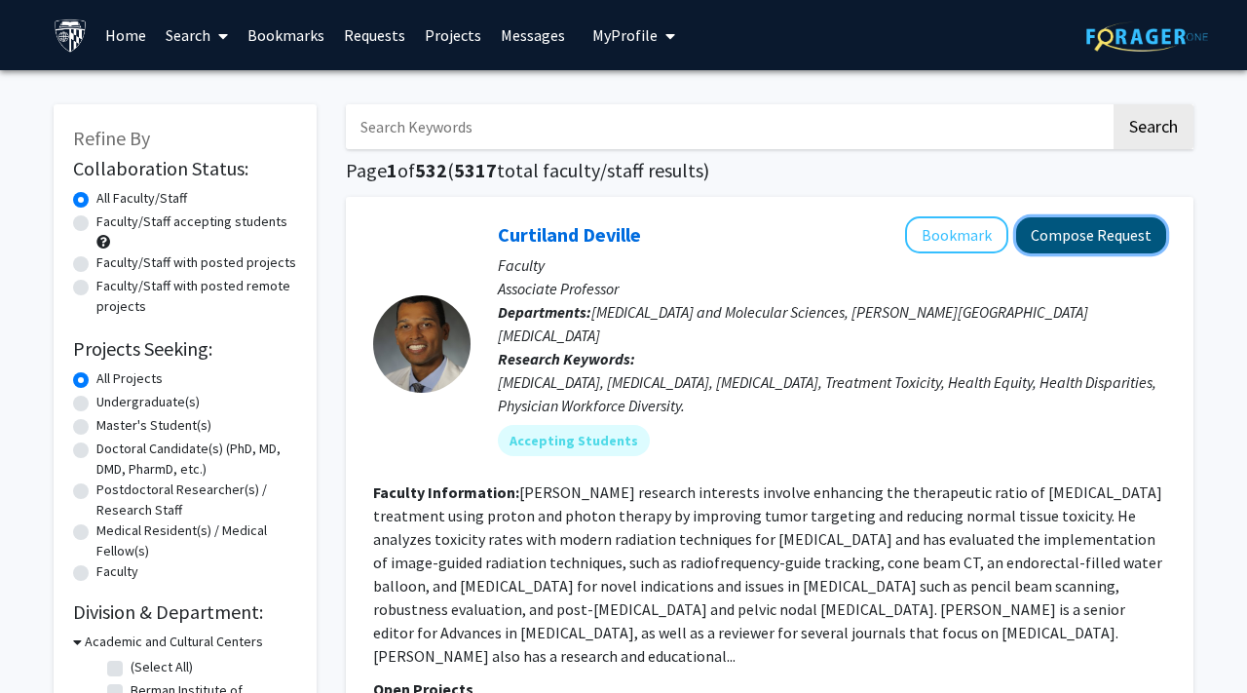
click at [1113, 242] on button "Compose Request" at bounding box center [1091, 235] width 150 height 36
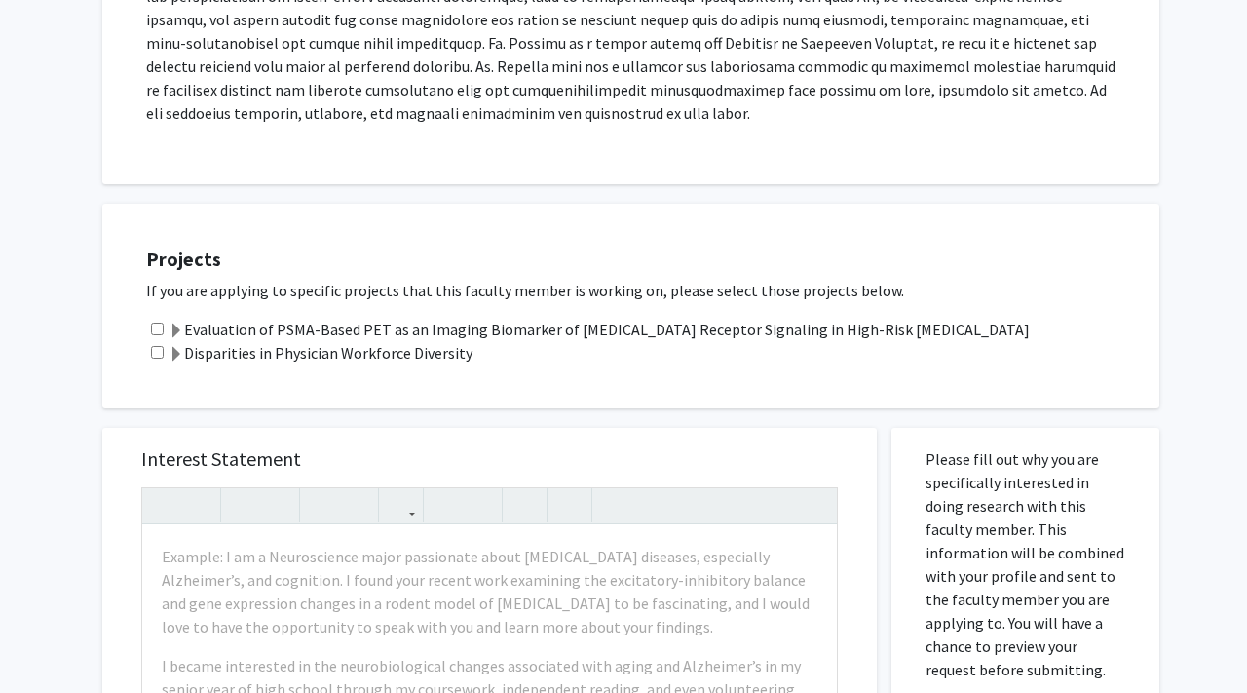
scroll to position [1138, 0]
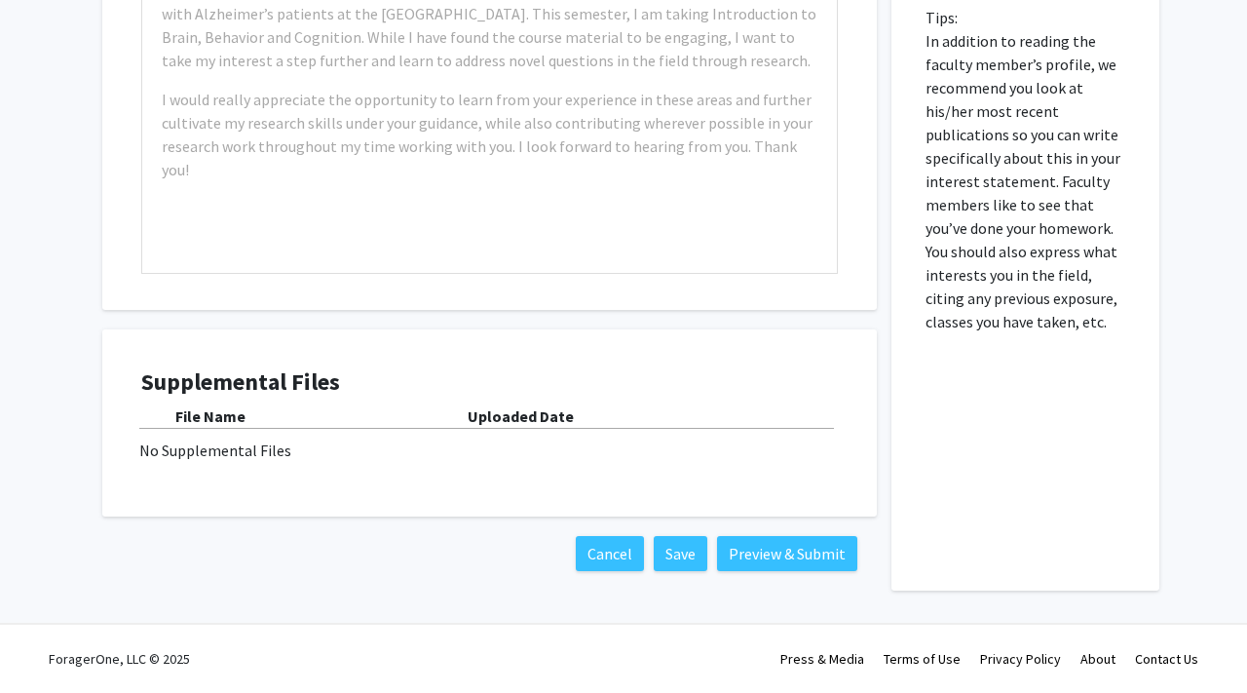
click at [257, 453] on div "No Supplemental Files" at bounding box center [489, 449] width 700 height 23
click at [249, 406] on div "File Name" at bounding box center [321, 415] width 292 height 23
click at [545, 429] on div "File Name Uploaded Date No Supplemental Files" at bounding box center [489, 432] width 697 height 57
click at [189, 424] on b "File Name" at bounding box center [210, 415] width 70 height 19
click at [253, 496] on div "Supplemental Files File Name Uploaded Date No Supplemental Files" at bounding box center [489, 423] width 735 height 148
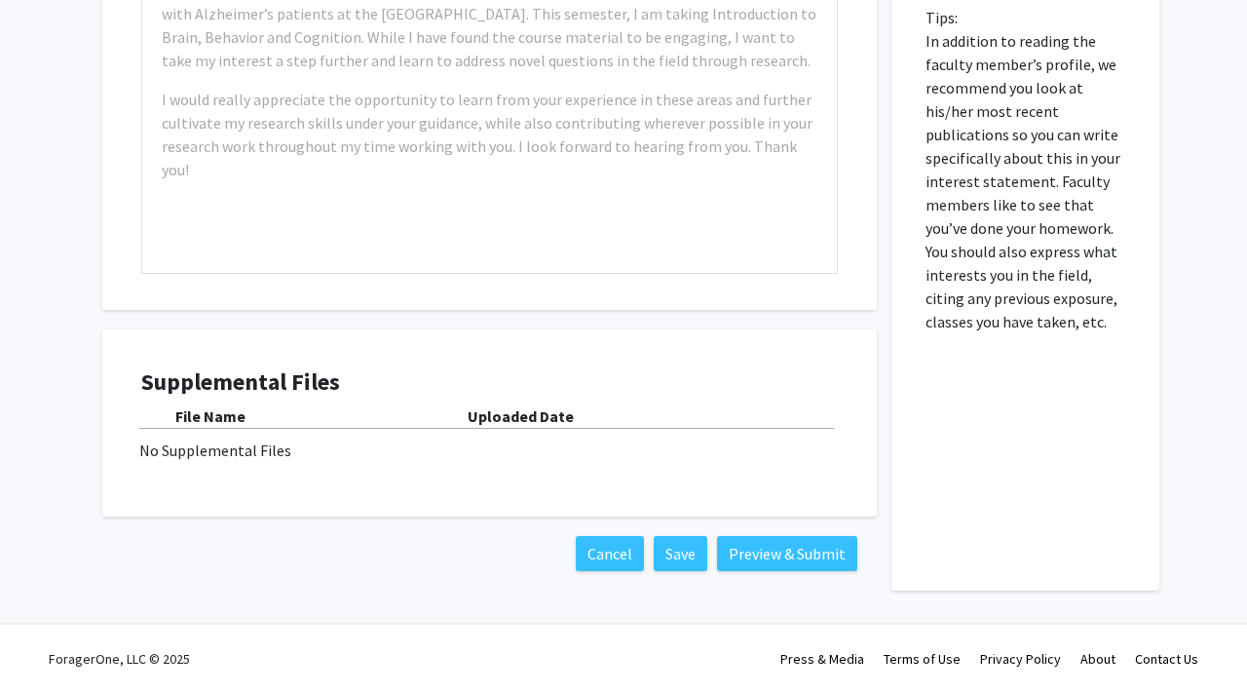
scroll to position [0, 0]
